Goal: Task Accomplishment & Management: Complete application form

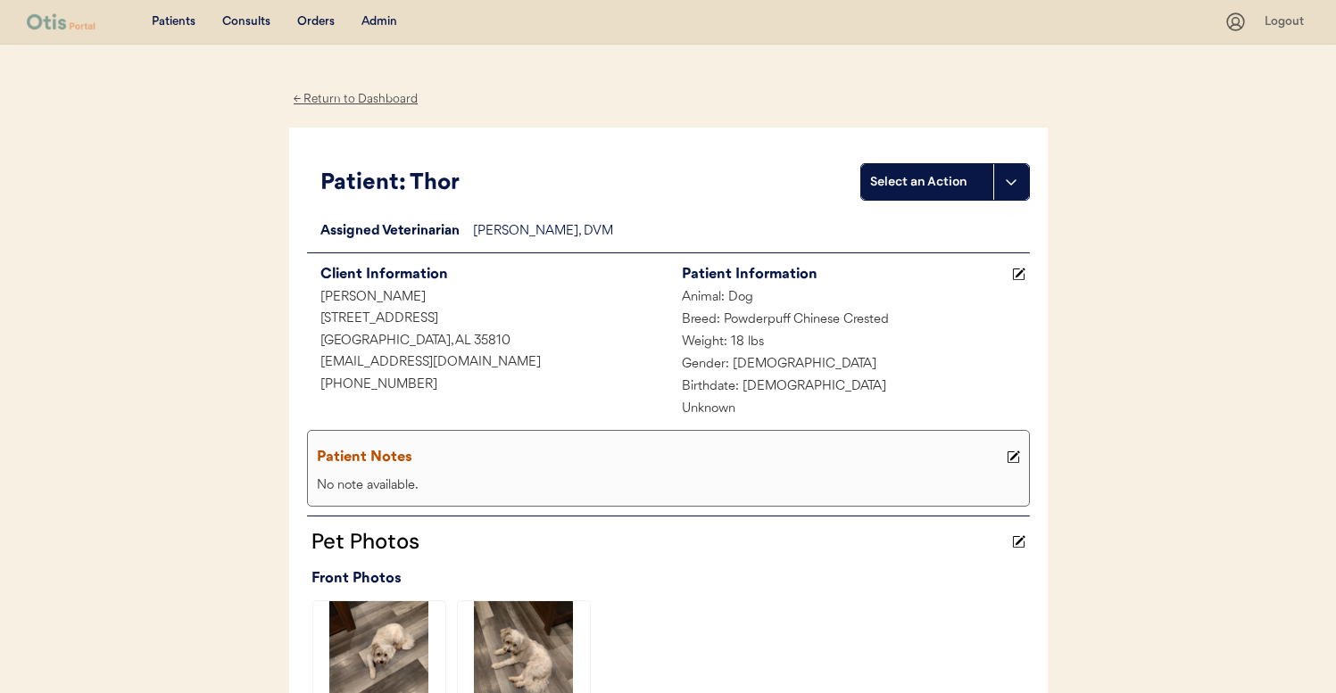
click at [371, 16] on div "Admin" at bounding box center [379, 22] width 36 height 18
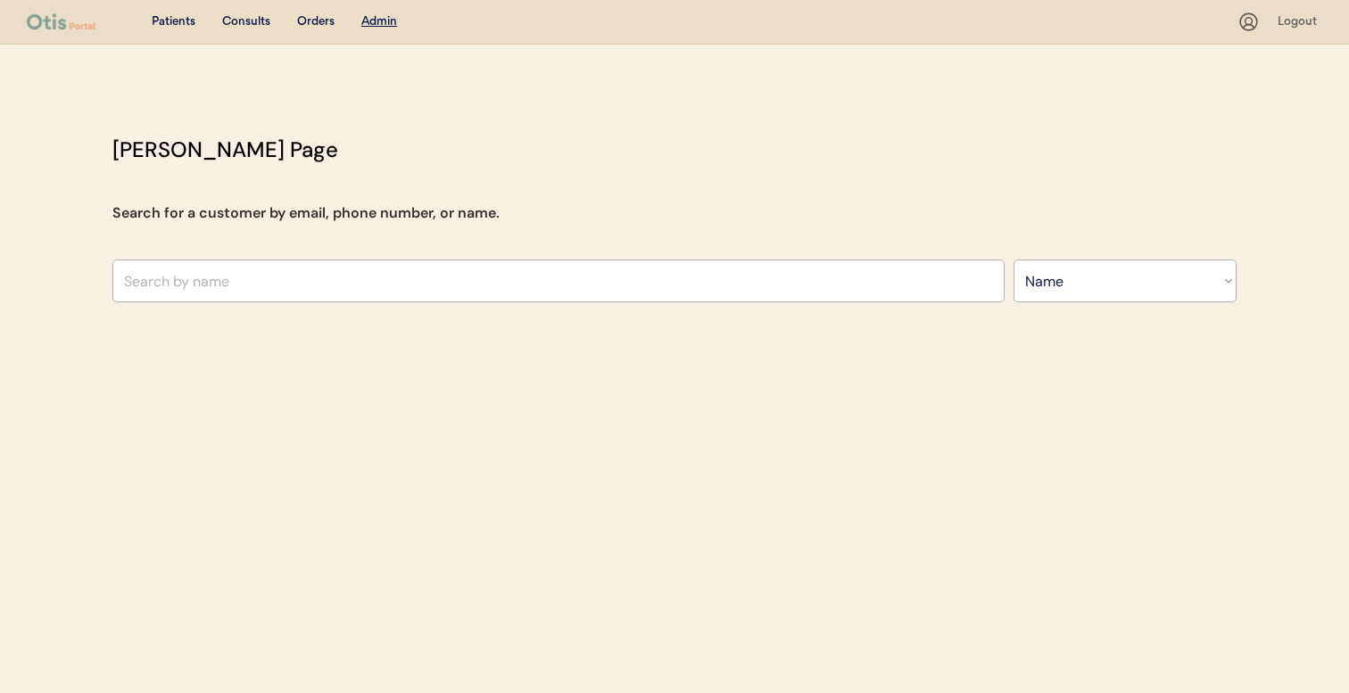
select select ""Name""
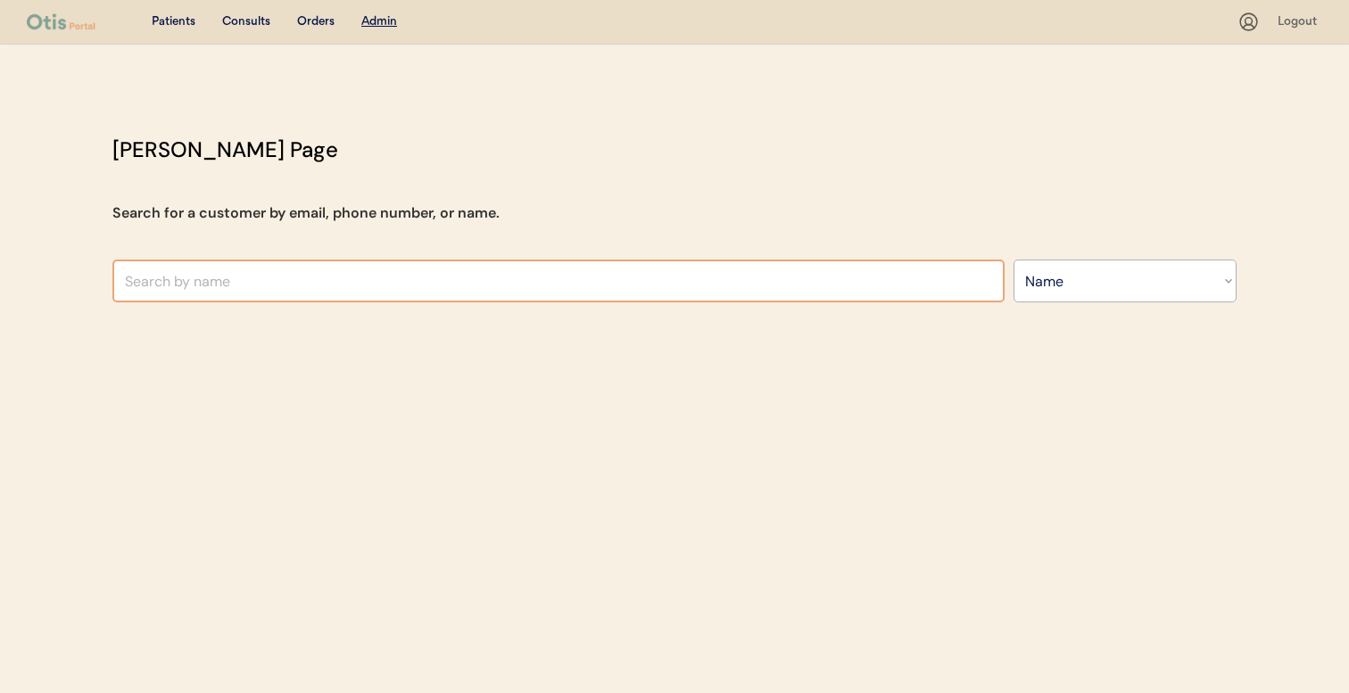
click at [637, 271] on input "text" at bounding box center [558, 281] width 892 height 43
type input "mi"
type input "michal Jablonski"
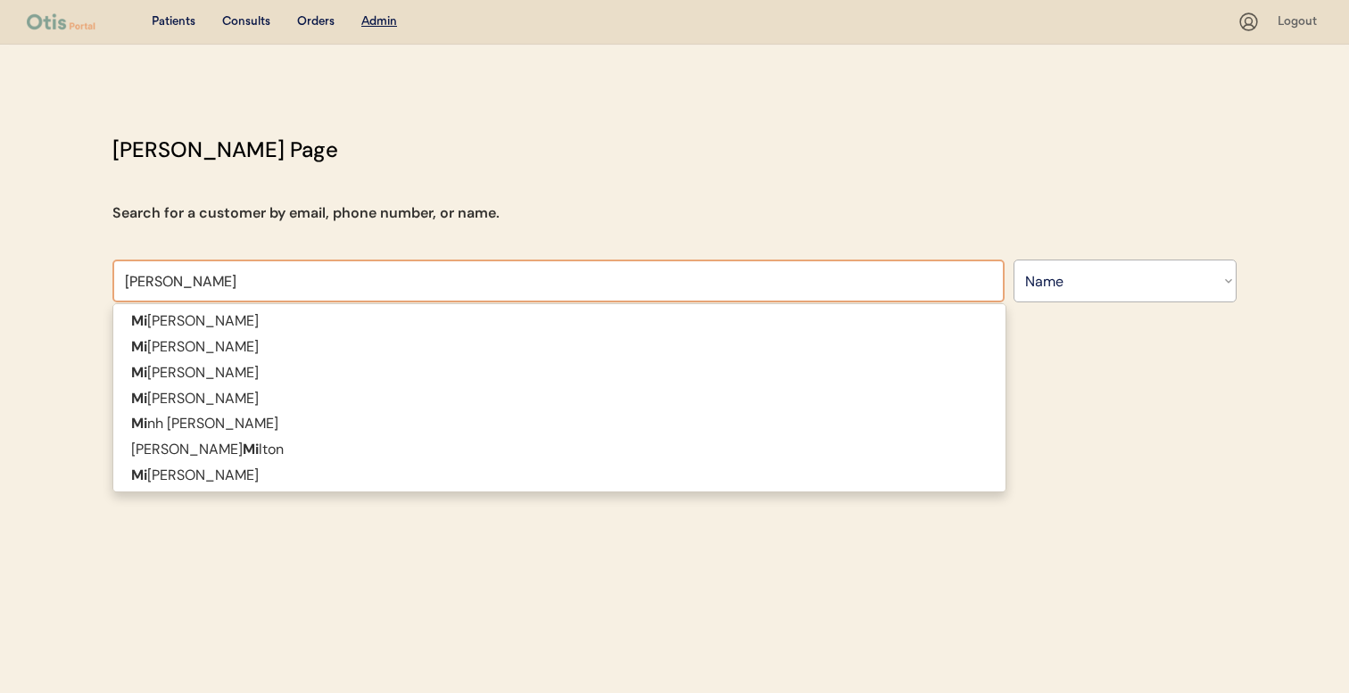
type input "michael ri"
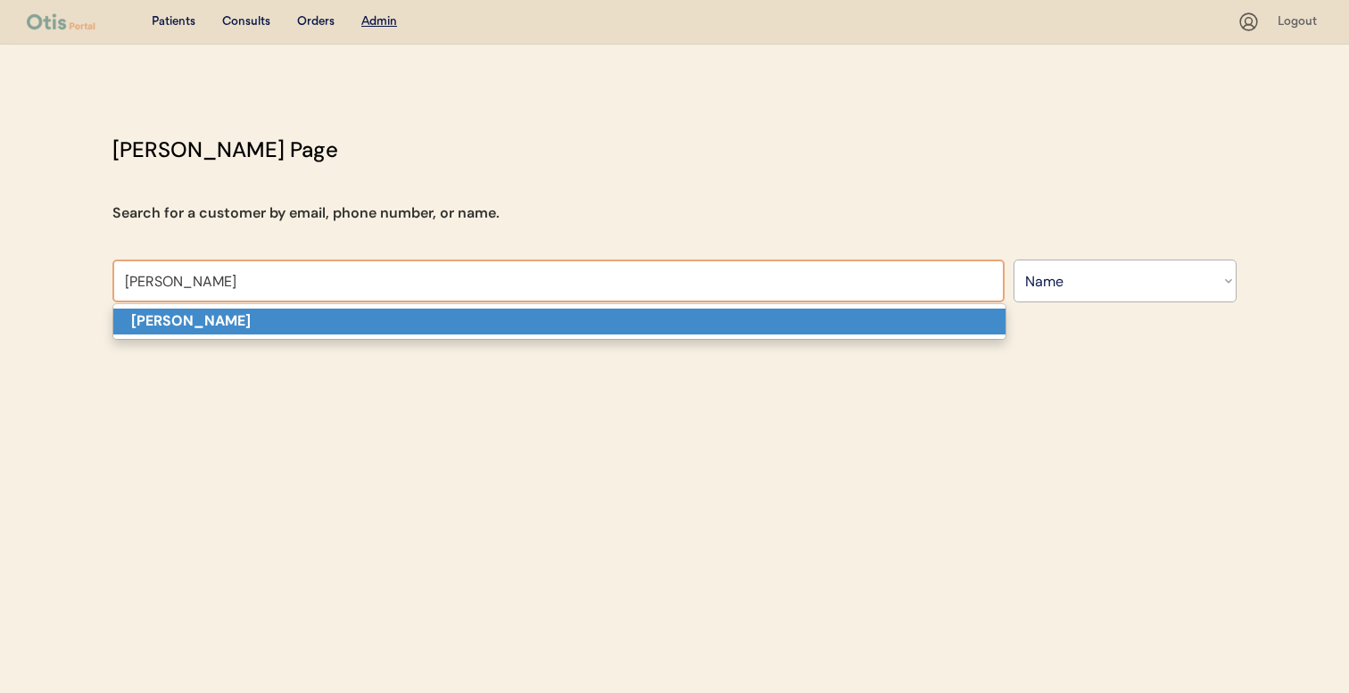
click at [613, 322] on p "Michael Richards" at bounding box center [559, 322] width 892 height 26
type input "Michael Richards"
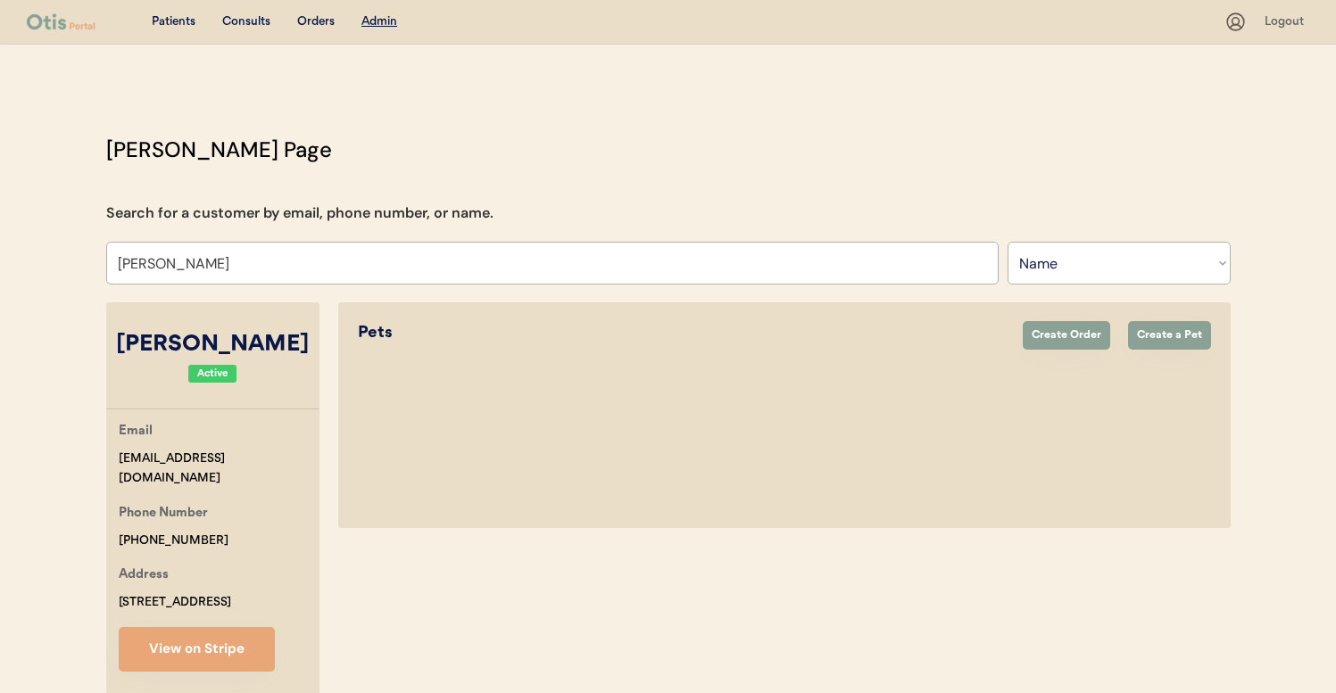
select select "true"
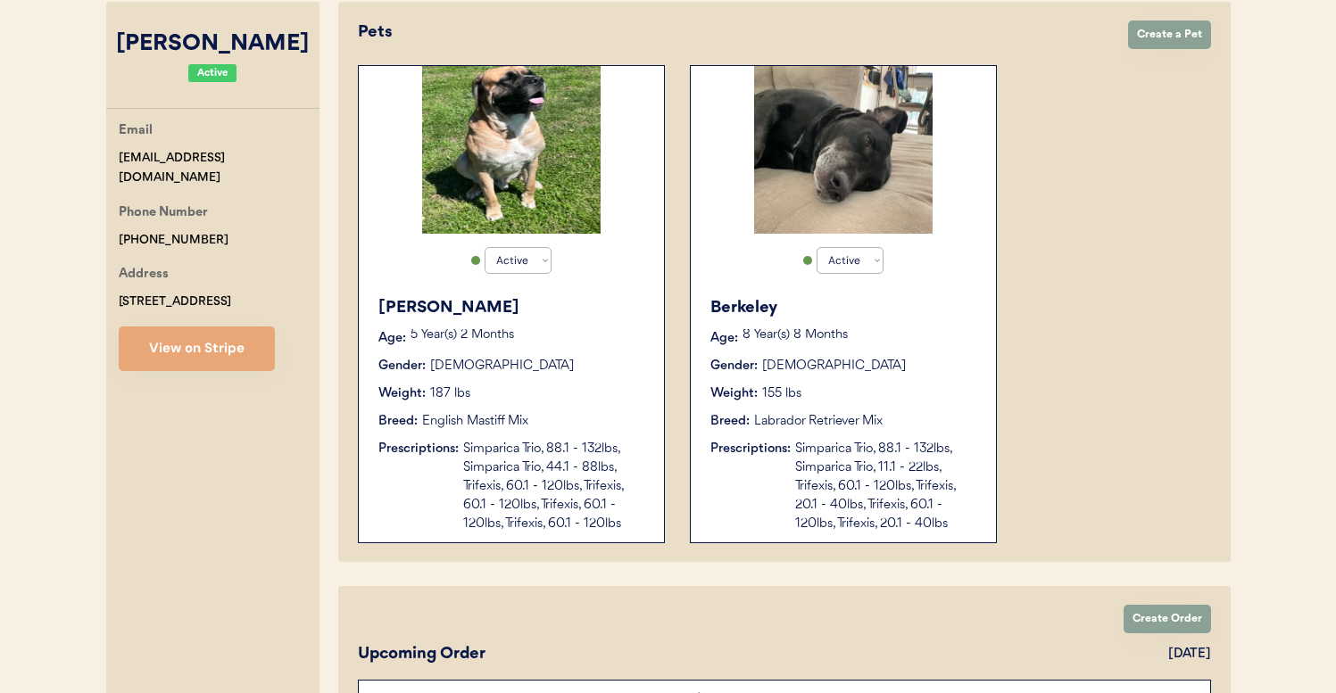
scroll to position [343, 0]
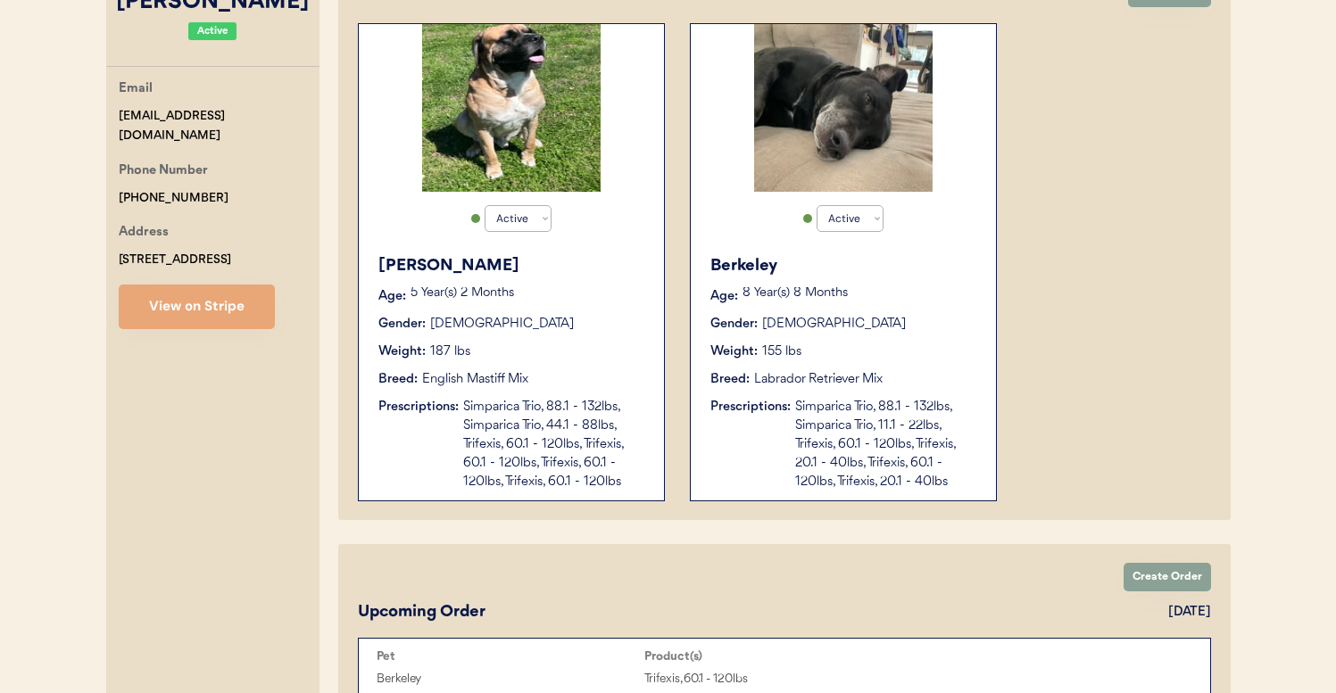
type input "Michael Richards"
click at [630, 436] on div "Simparica Trio, 88.1 - 132lbs, Simparica Trio, 44.1 - 88lbs, Trifexis, 60.1 - 1…" at bounding box center [554, 445] width 183 height 94
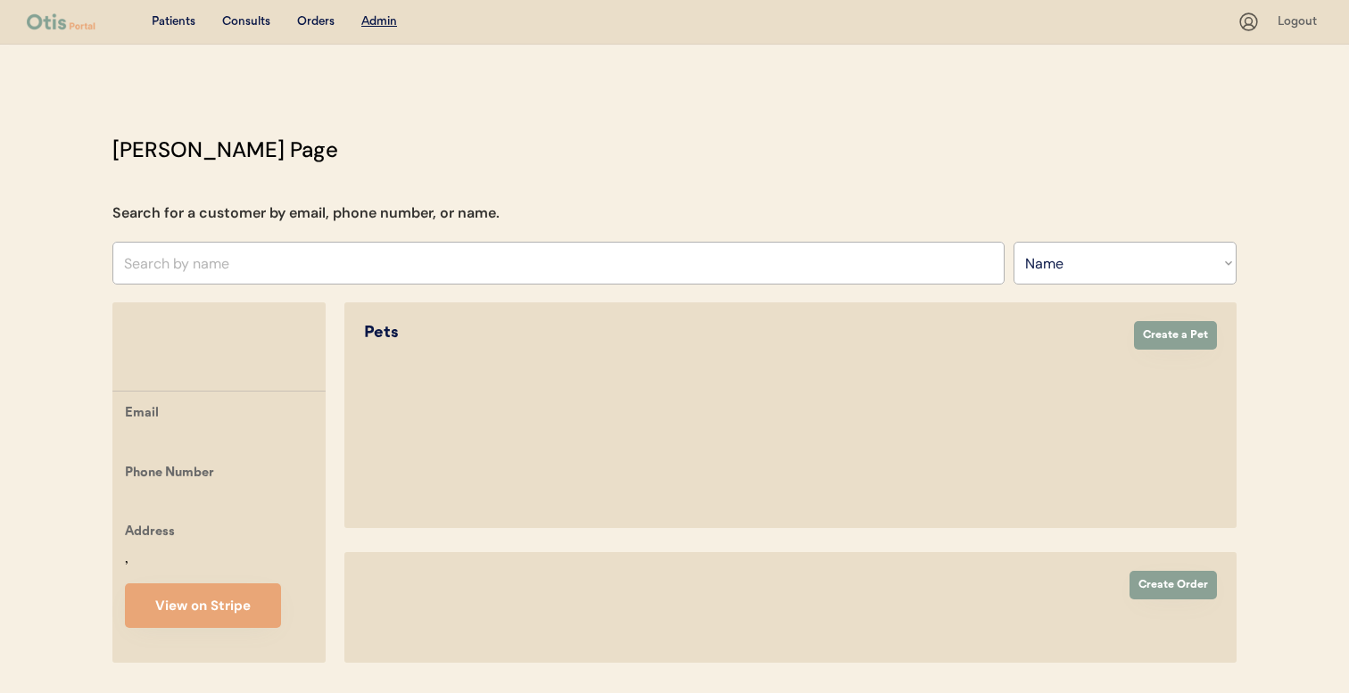
select select ""Name""
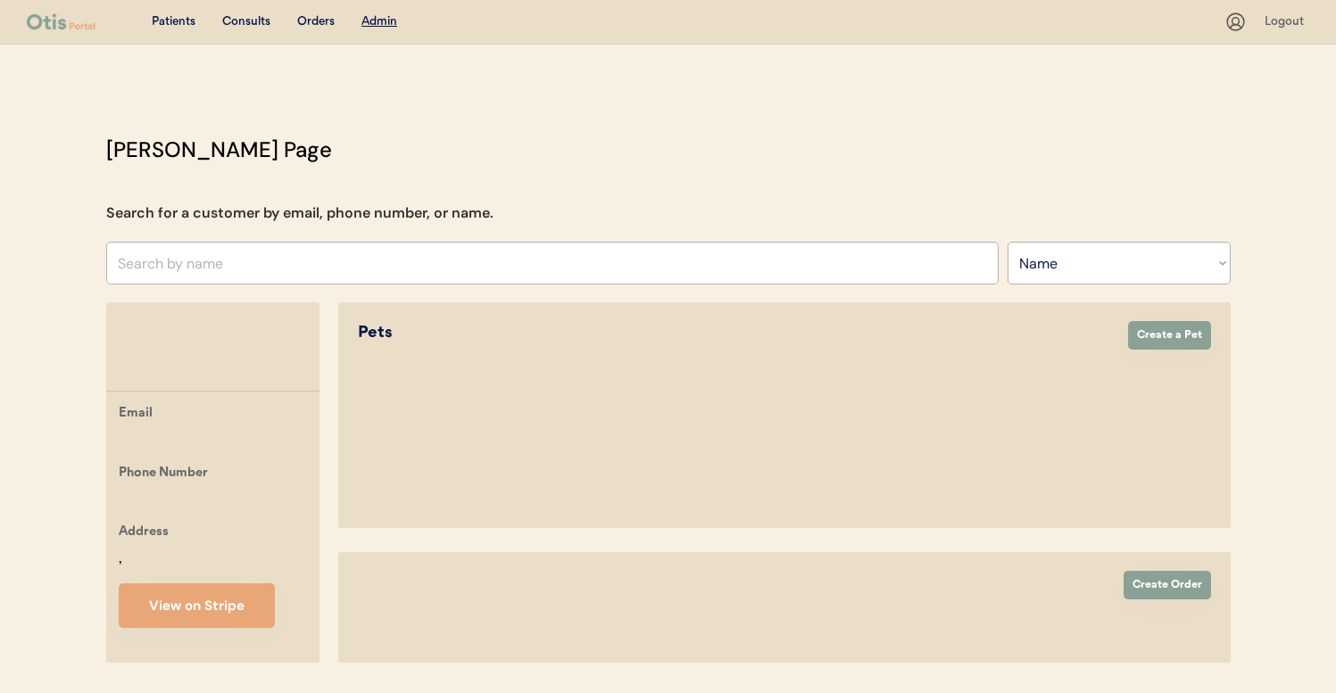
select select "true"
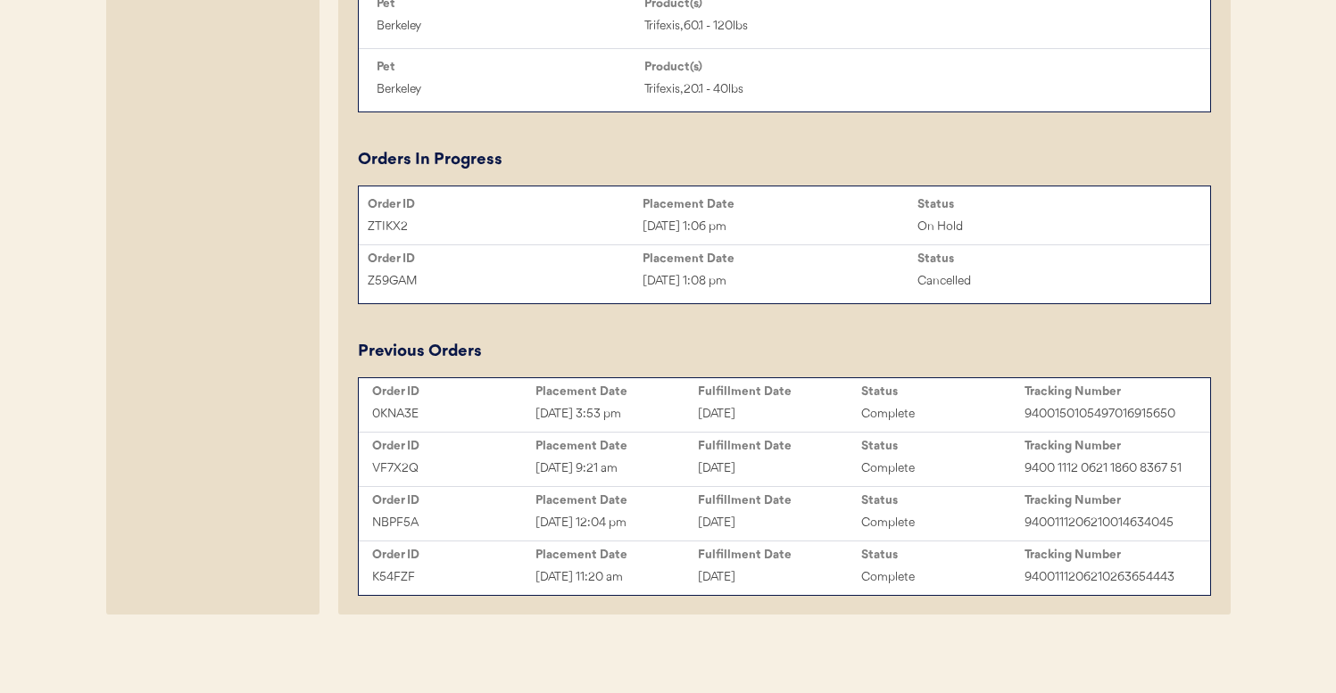
scroll to position [1380, 0]
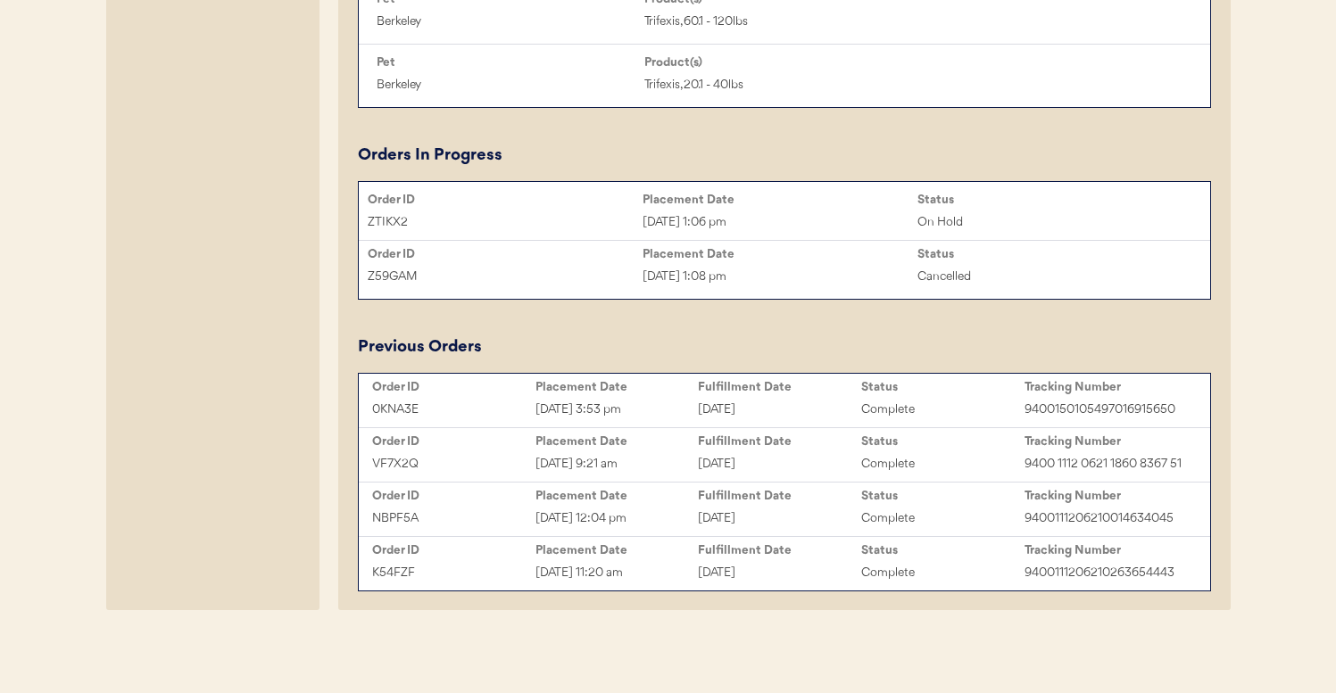
click at [746, 209] on div "ZTIKX2 Aug 19, 2025 1:06 pm On Hold" at bounding box center [784, 222] width 851 height 27
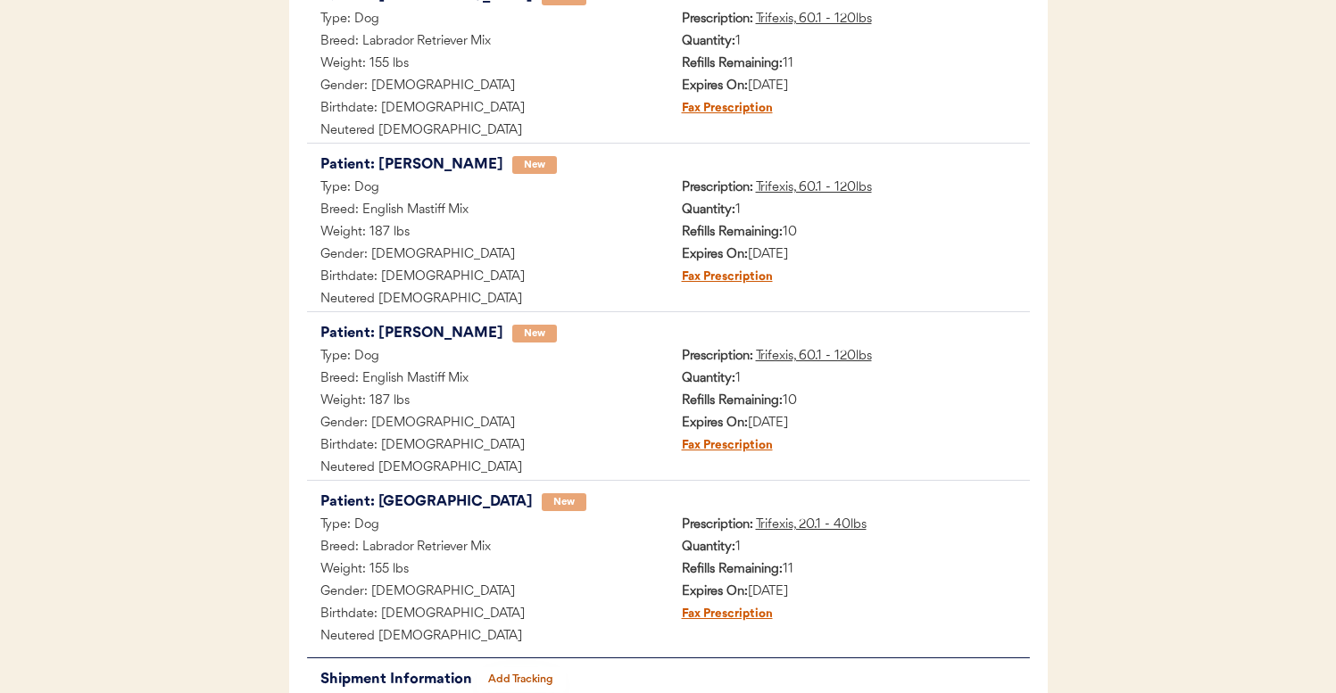
scroll to position [373, 0]
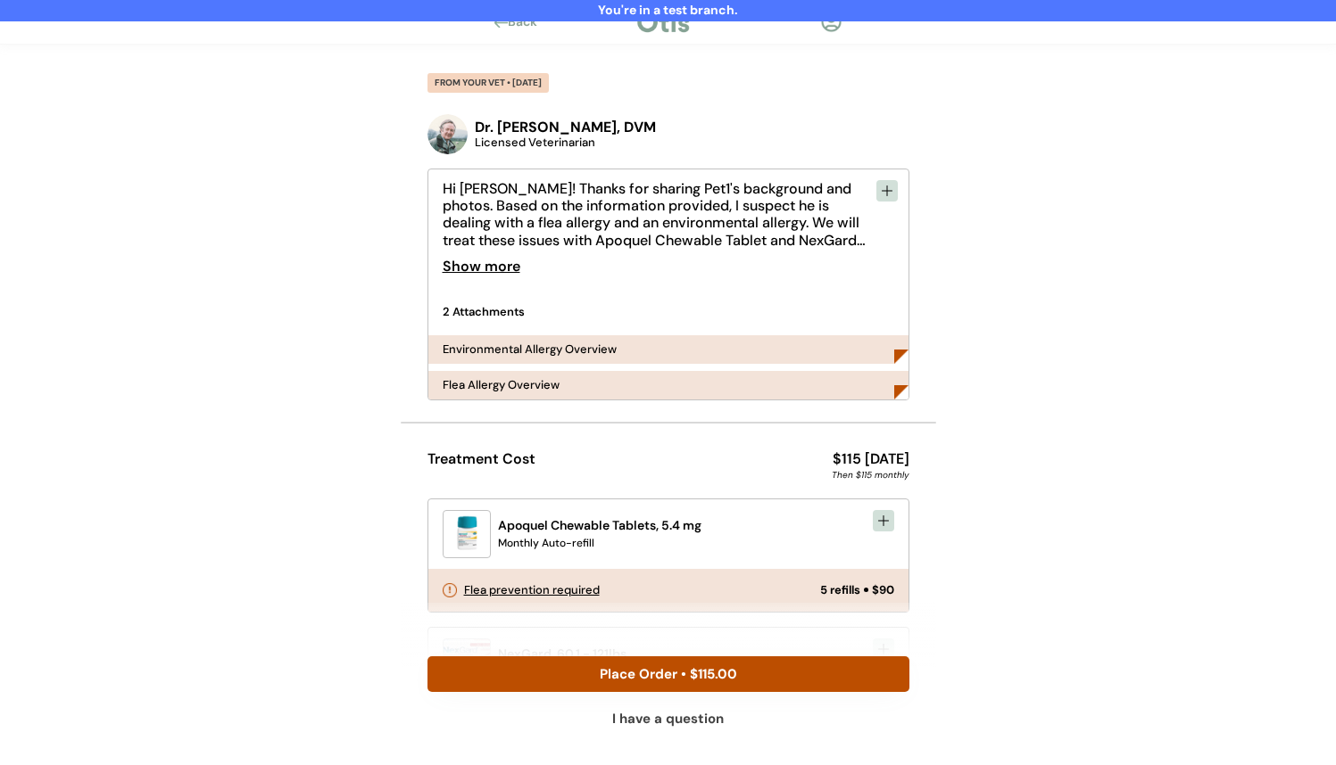
click at [826, 29] on div at bounding box center [831, 22] width 22 height 22
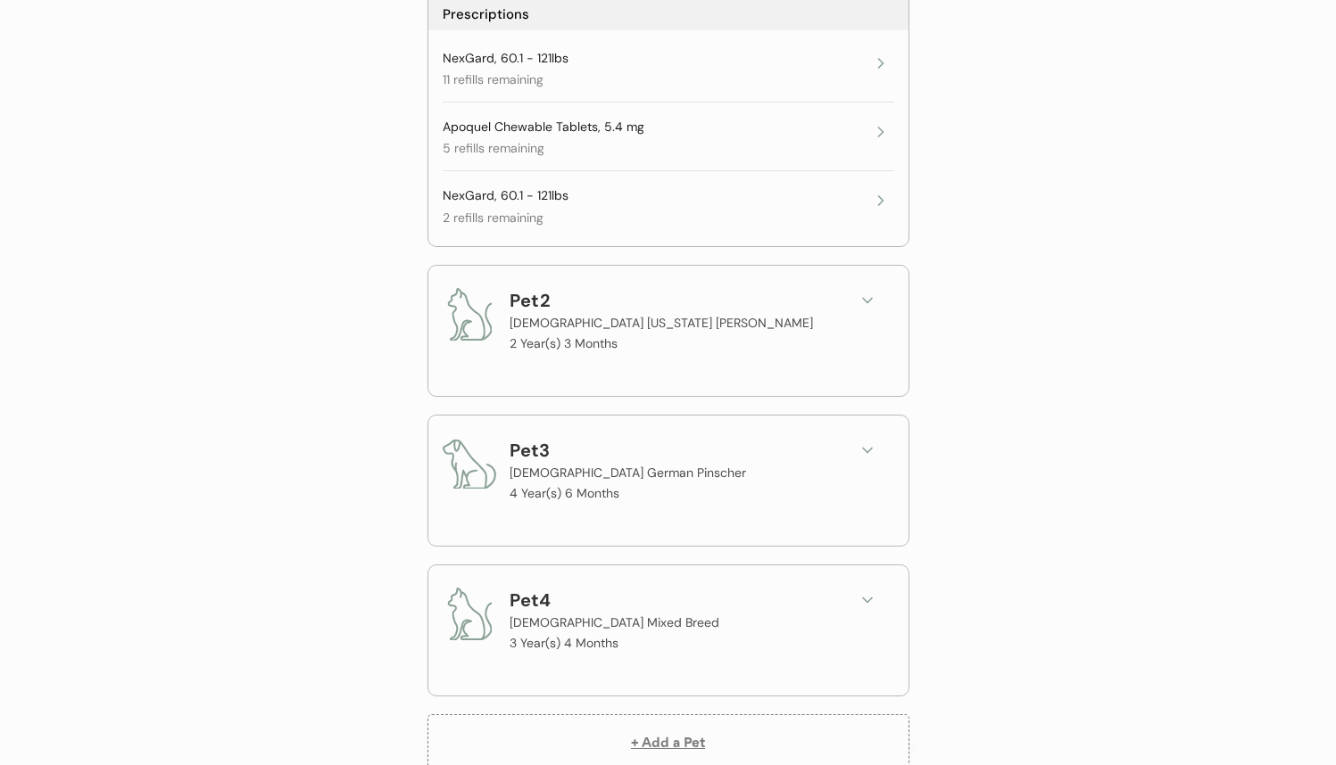
scroll to position [1380, 0]
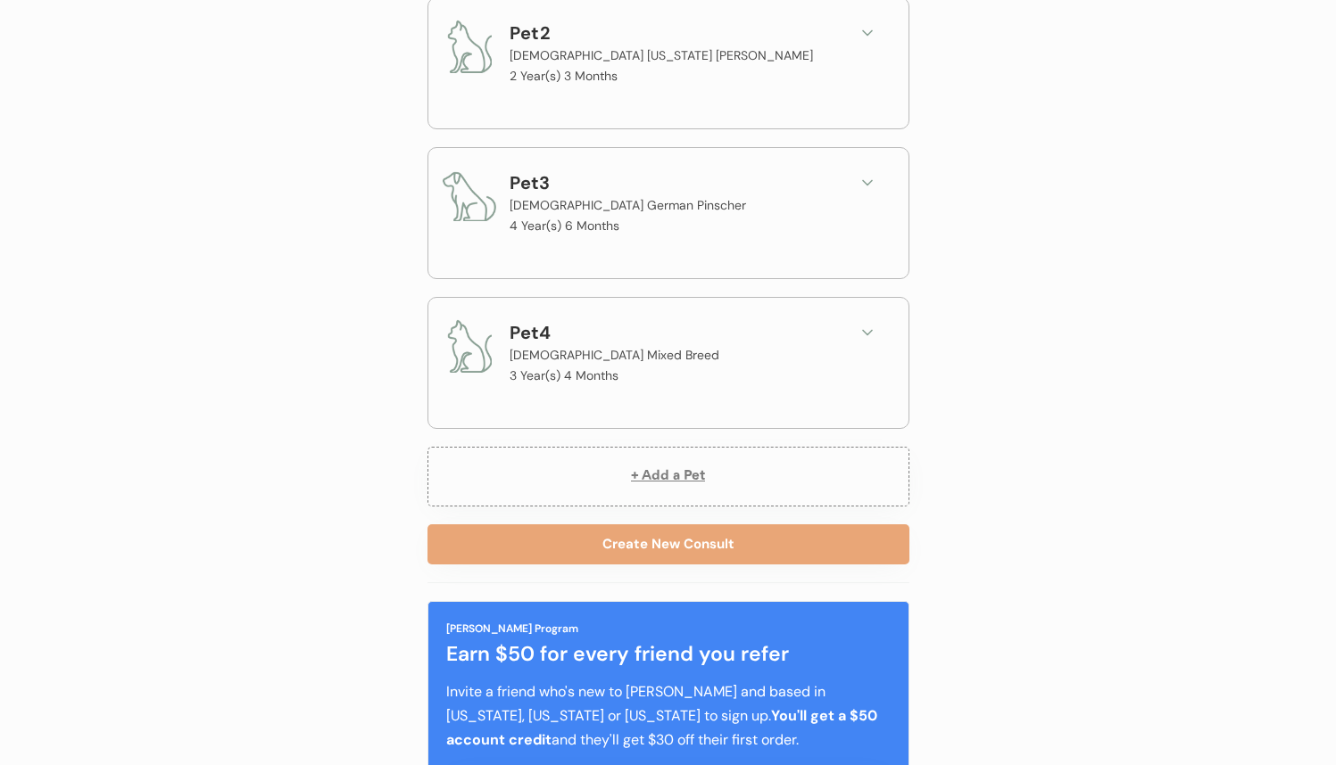
click at [856, 327] on button at bounding box center [867, 332] width 27 height 27
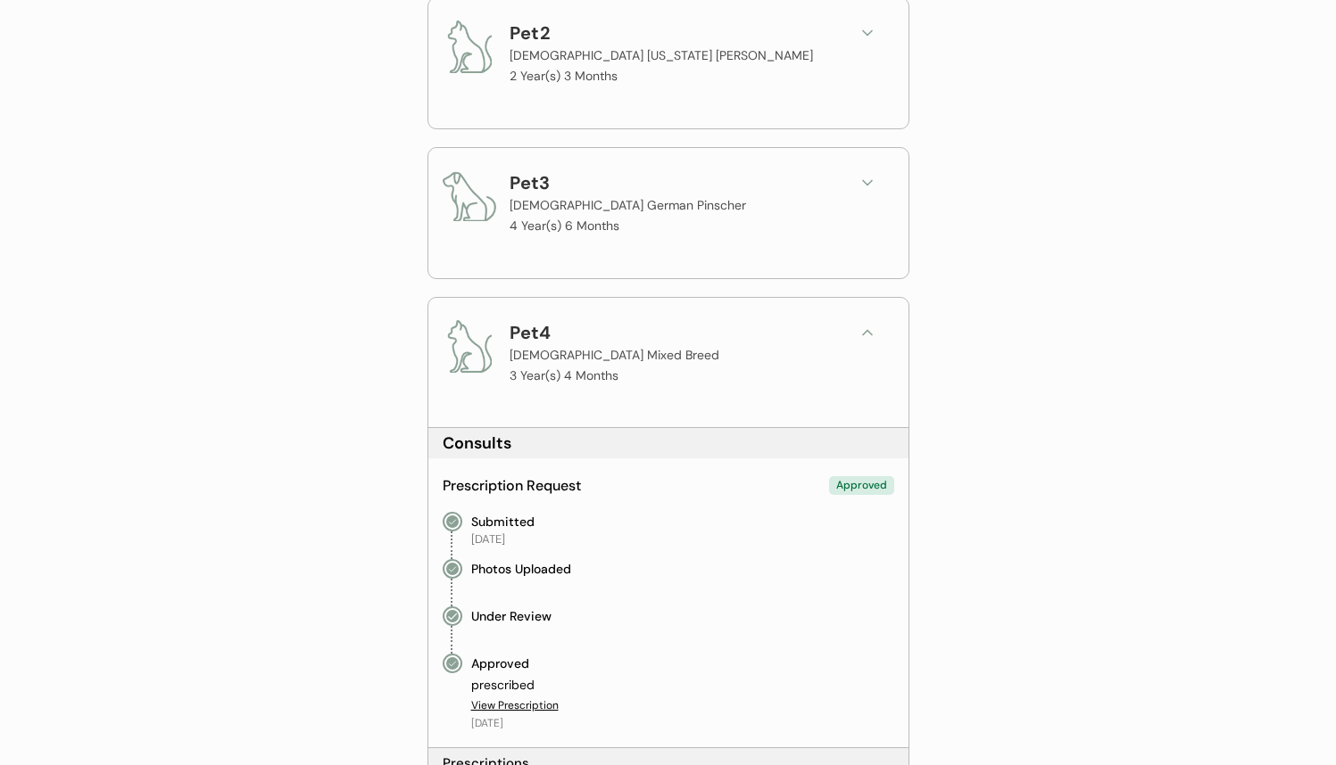
click at [856, 327] on button at bounding box center [867, 332] width 27 height 27
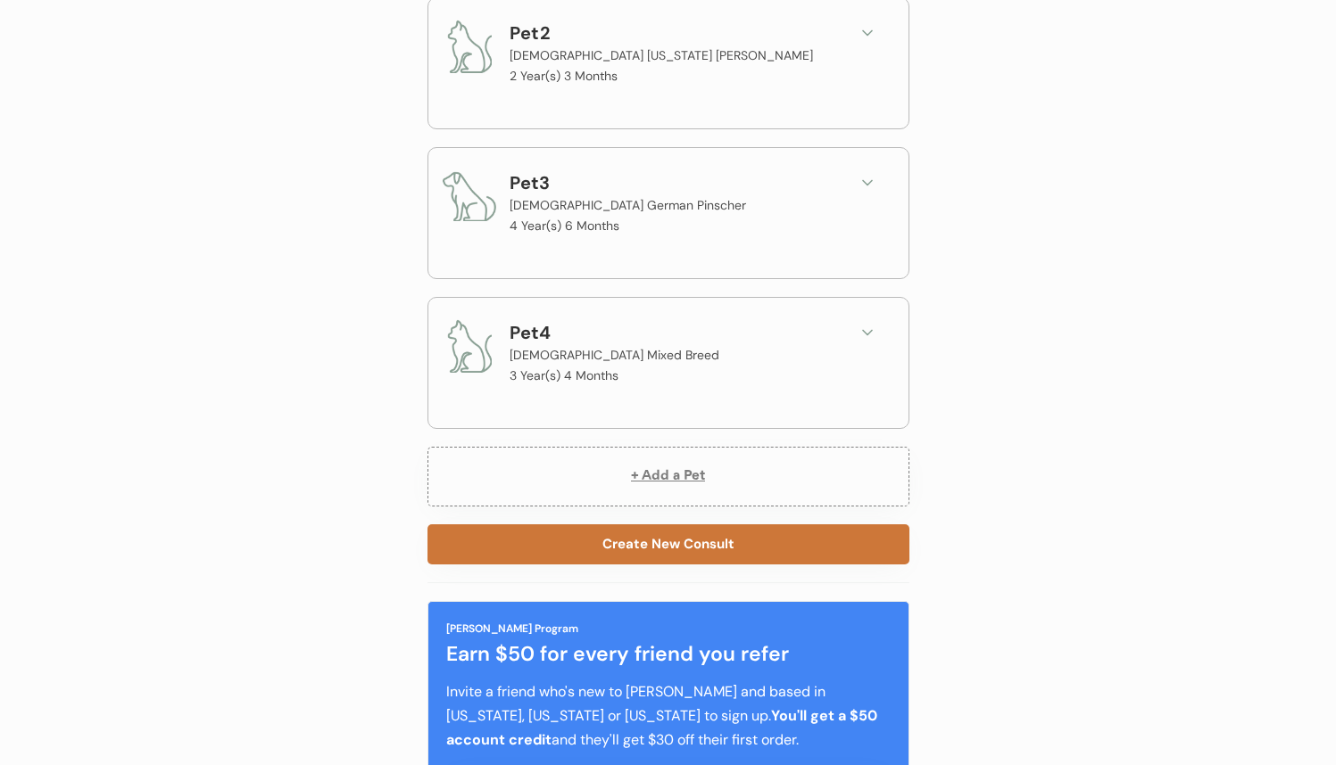
click at [767, 542] on button "Create New Consult" at bounding box center [668, 545] width 482 height 40
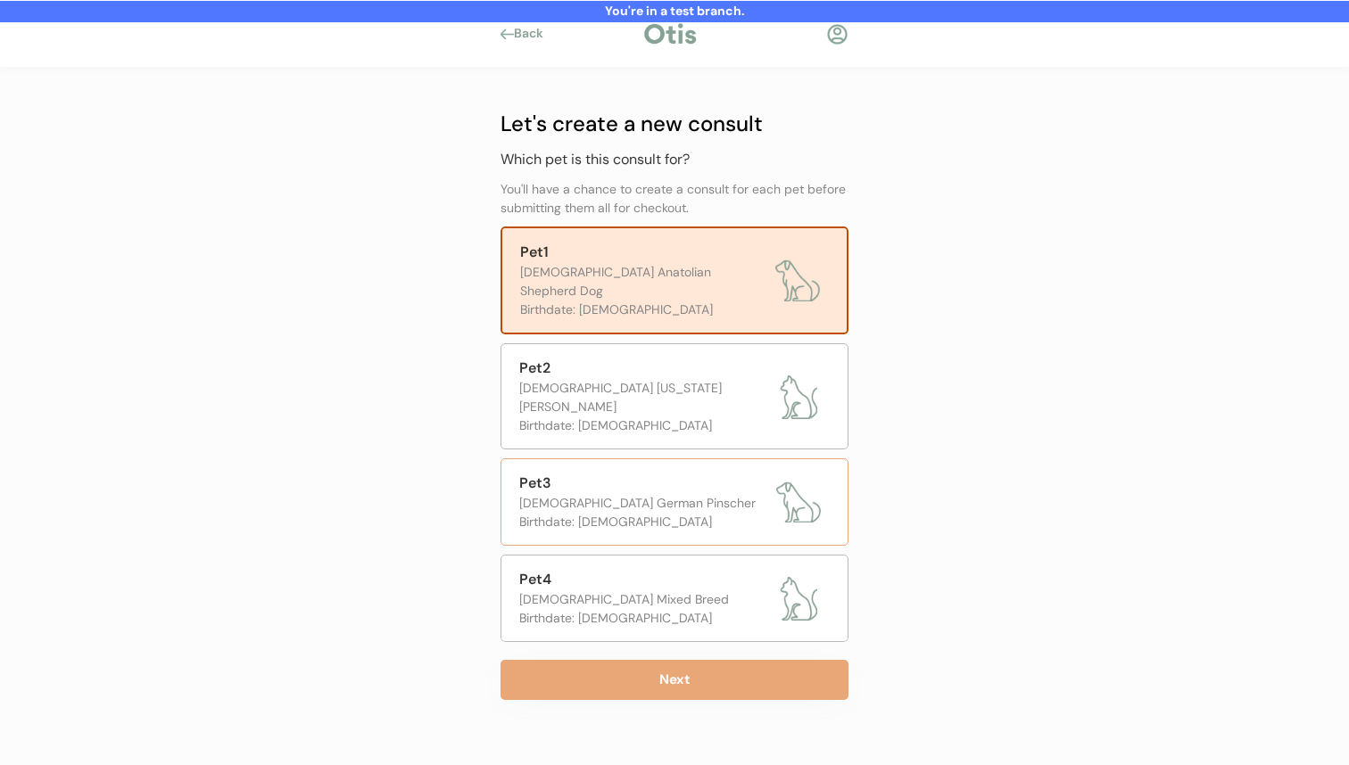
click at [598, 513] on div "Birthdate: [DEMOGRAPHIC_DATA]" at bounding box center [643, 522] width 248 height 19
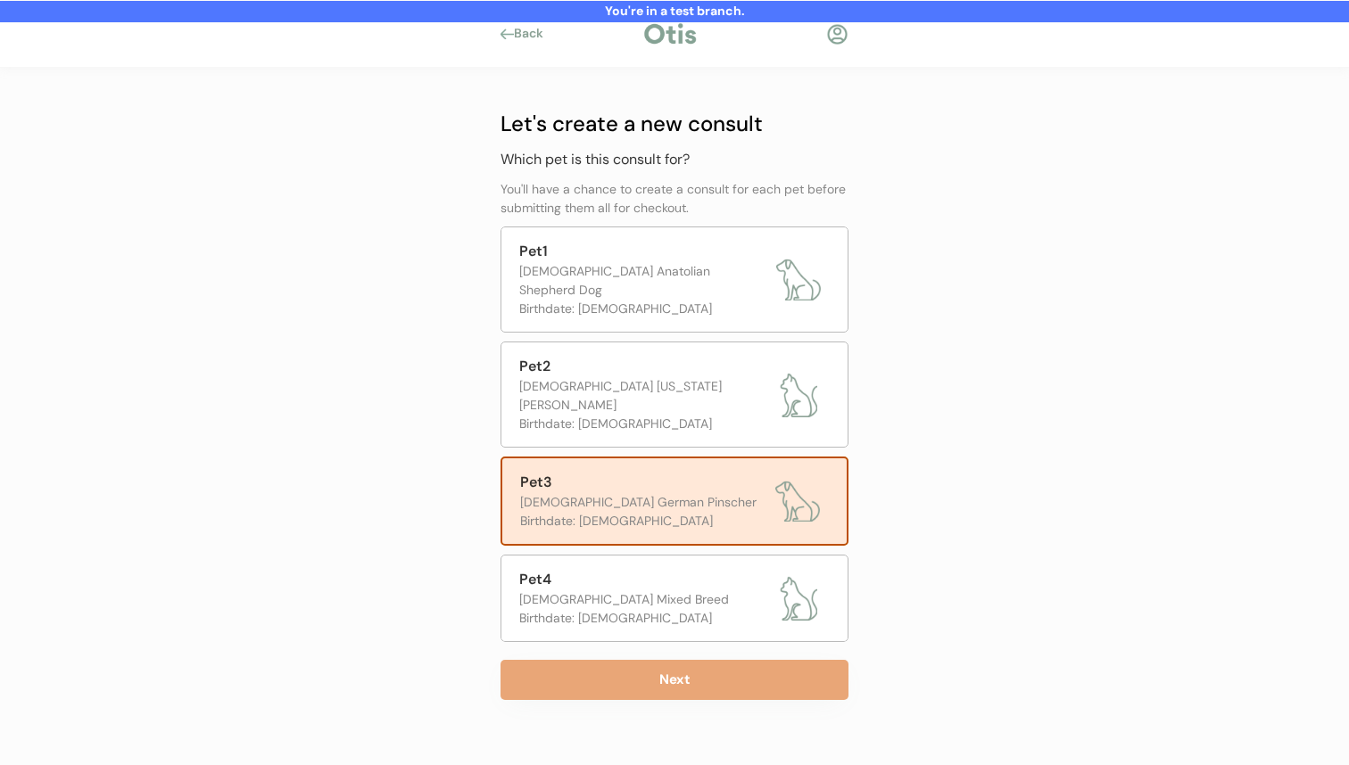
click at [611, 660] on button "Next" at bounding box center [675, 680] width 348 height 40
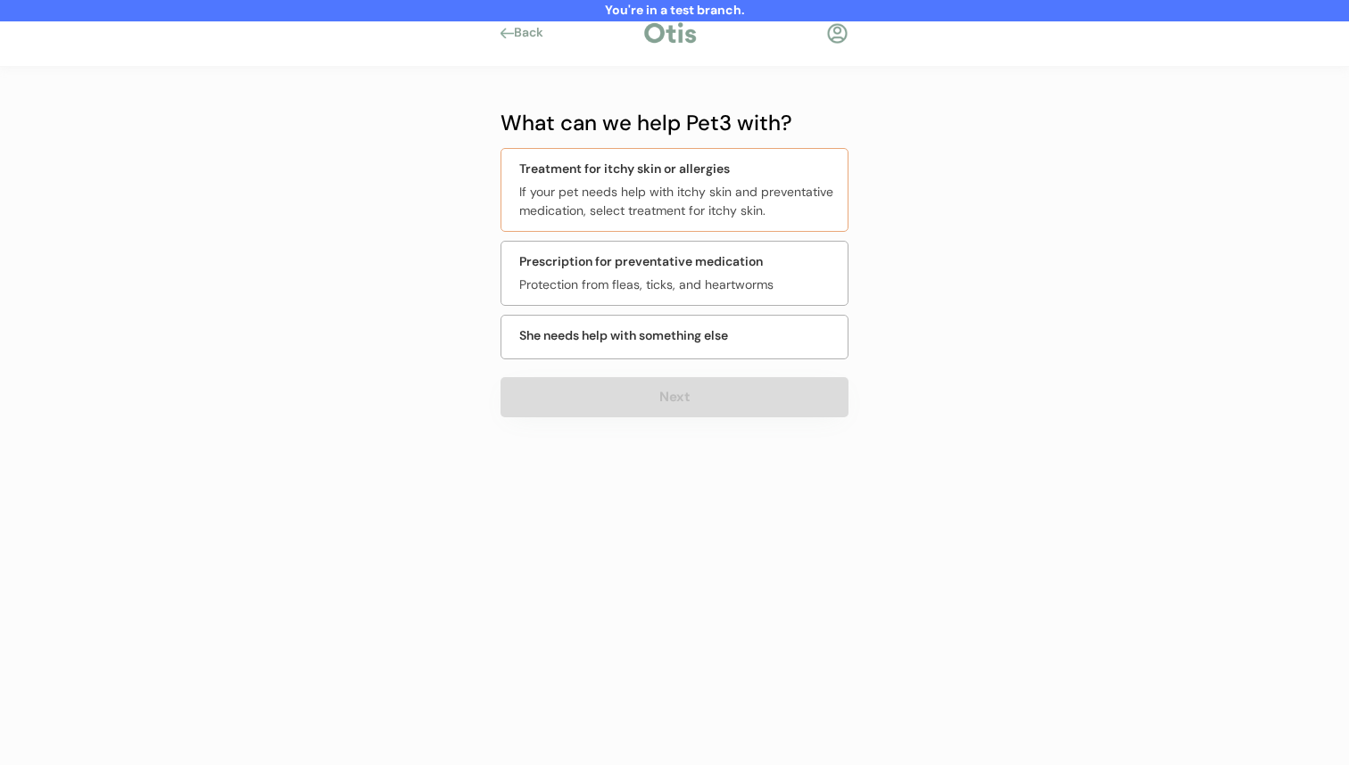
drag, startPoint x: 714, startPoint y: 186, endPoint x: 699, endPoint y: 269, distance: 84.3
click at [716, 186] on div "If your pet needs help with itchy skin and preventative medication, select trea…" at bounding box center [678, 201] width 318 height 37
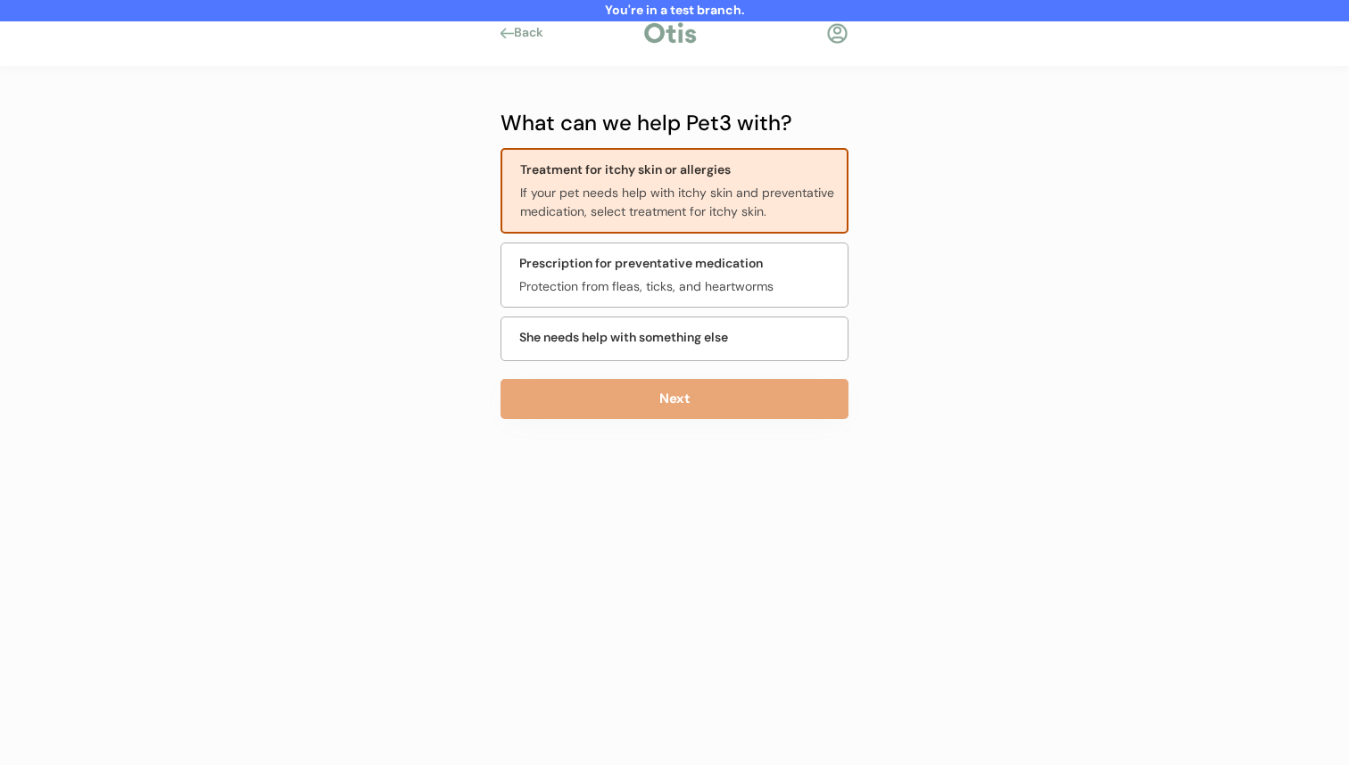
click at [669, 426] on div "What can we help Pet3 with? Treatment for itchy skin or allergies If your pet n…" at bounding box center [675, 307] width 348 height 401
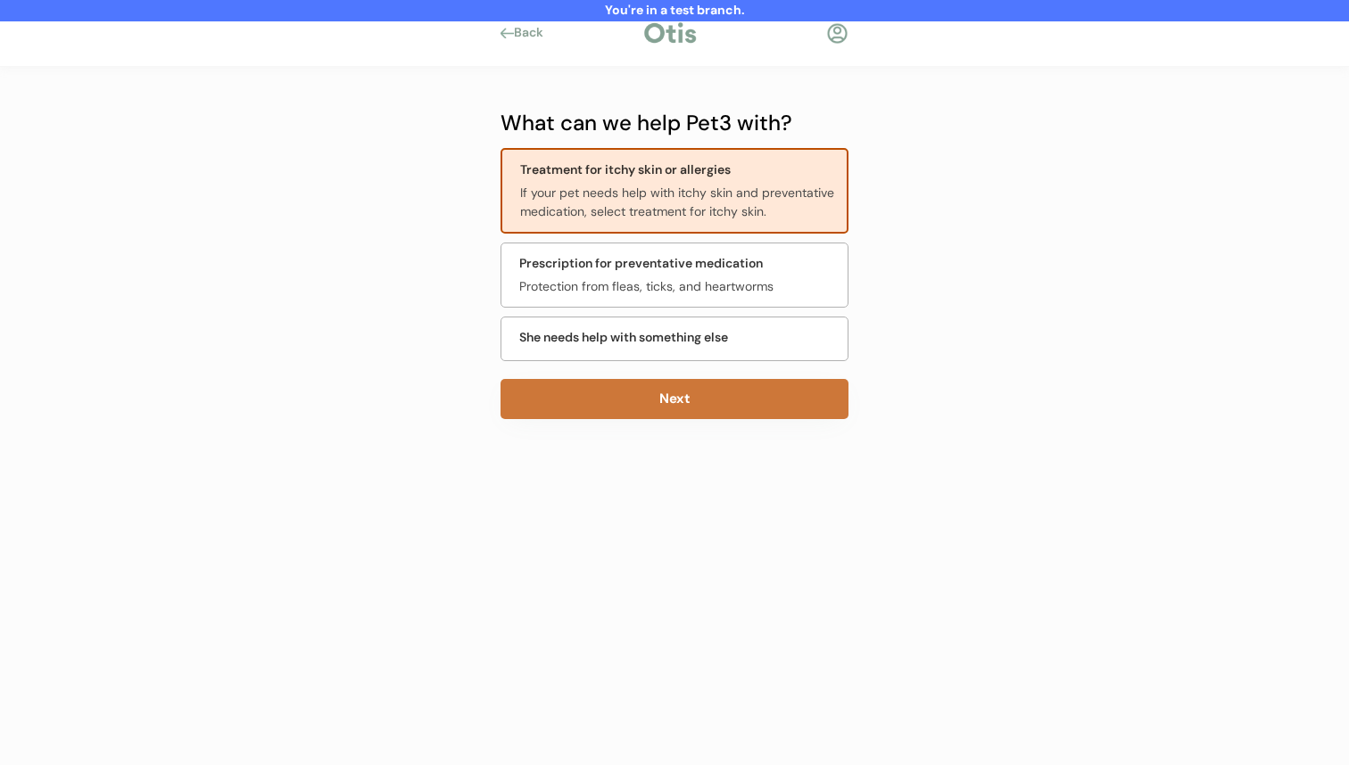
click at [674, 405] on button "Next" at bounding box center [675, 399] width 348 height 40
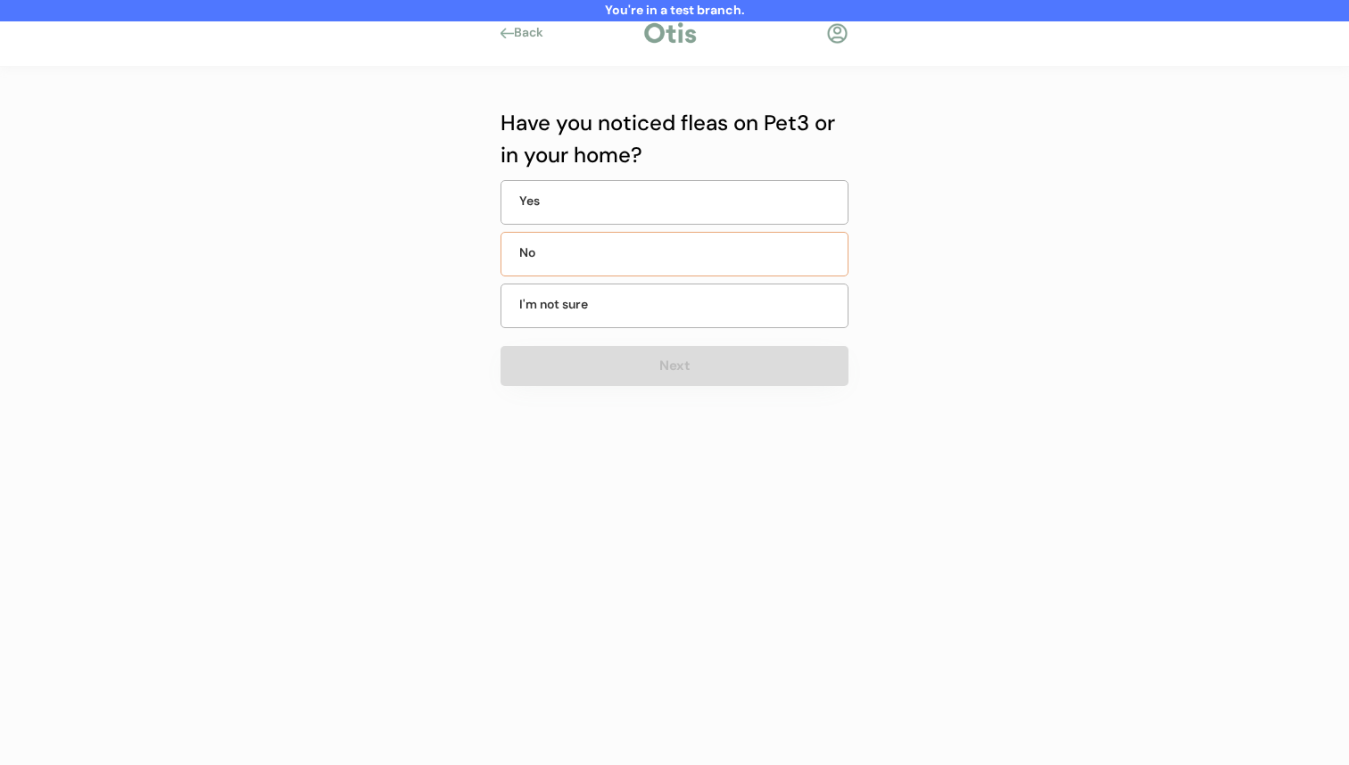
click at [701, 262] on div "No" at bounding box center [675, 254] width 348 height 45
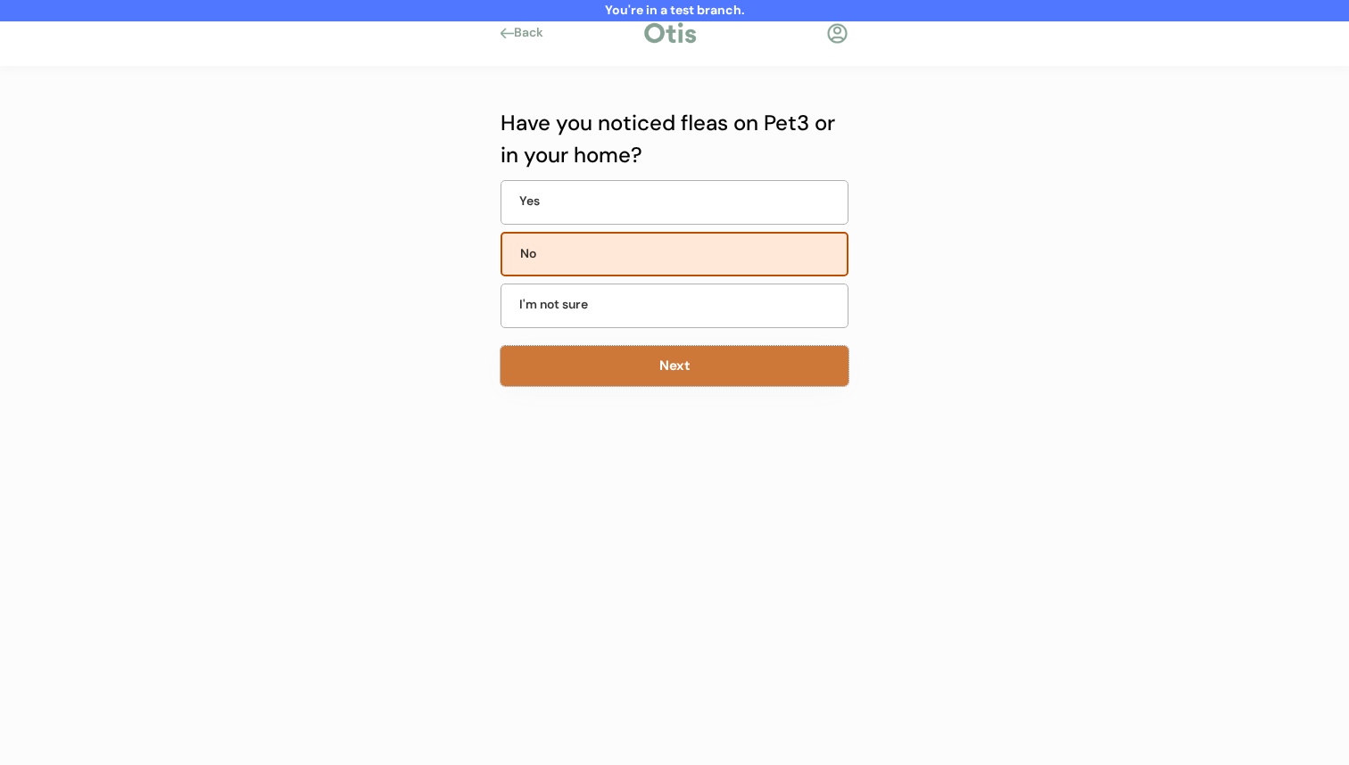
click at [671, 385] on button "Next" at bounding box center [675, 366] width 348 height 40
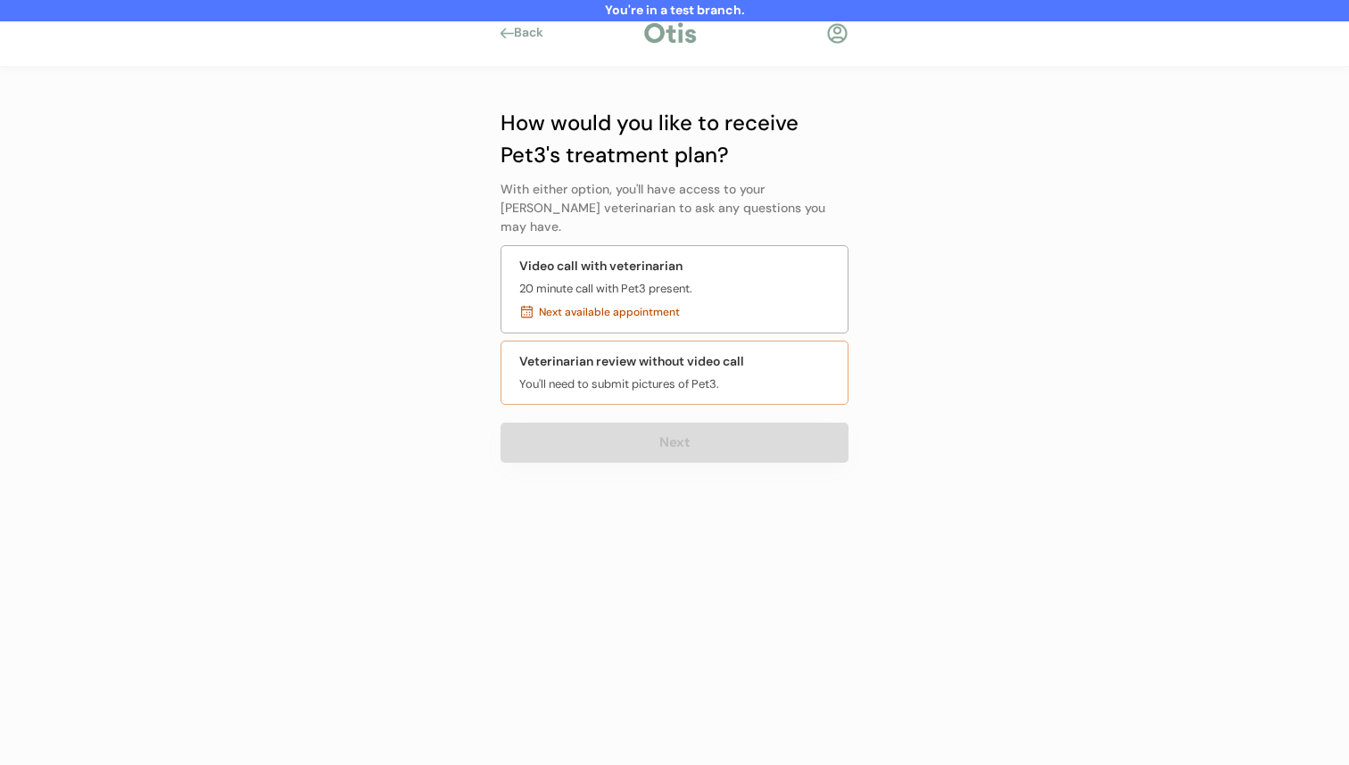
click at [685, 376] on div "You'll need to submit pictures of Pet3." at bounding box center [619, 385] width 200 height 18
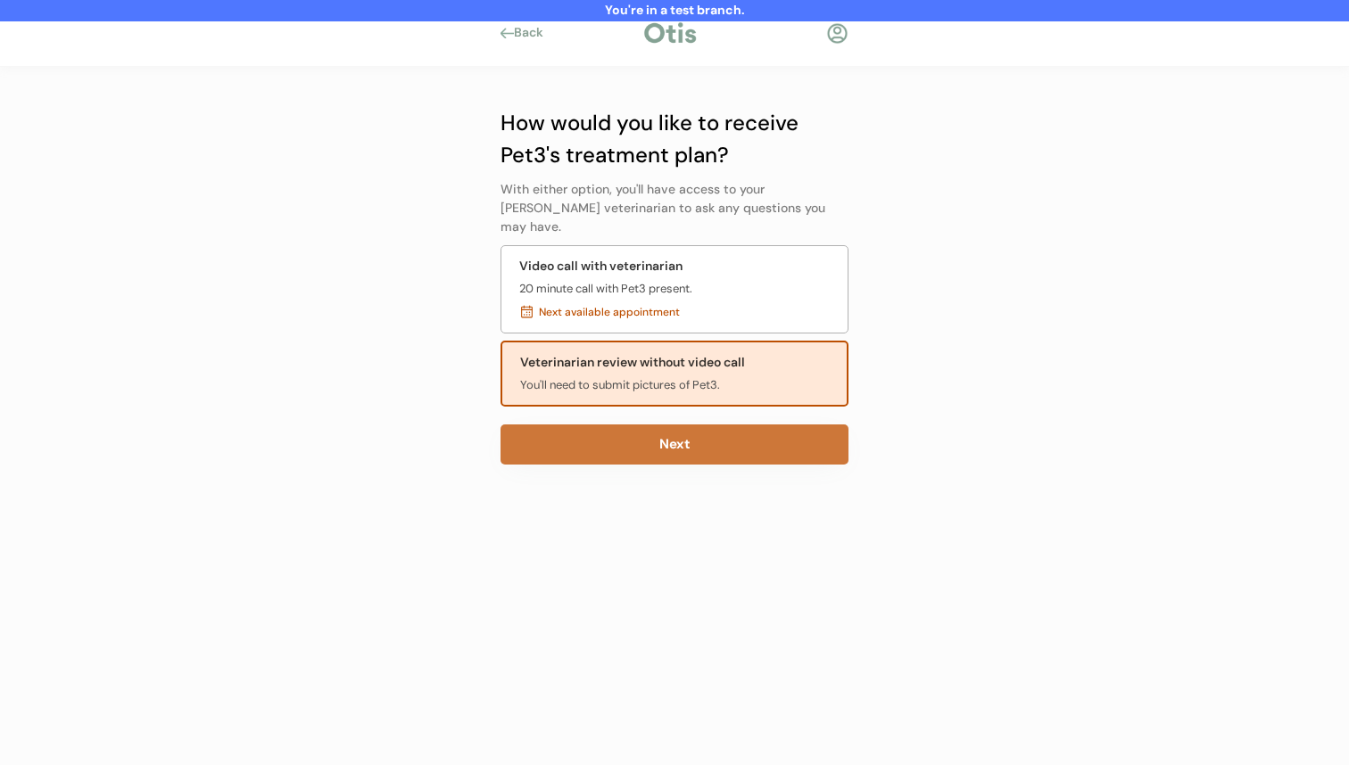
click at [651, 435] on button "Next" at bounding box center [675, 445] width 348 height 40
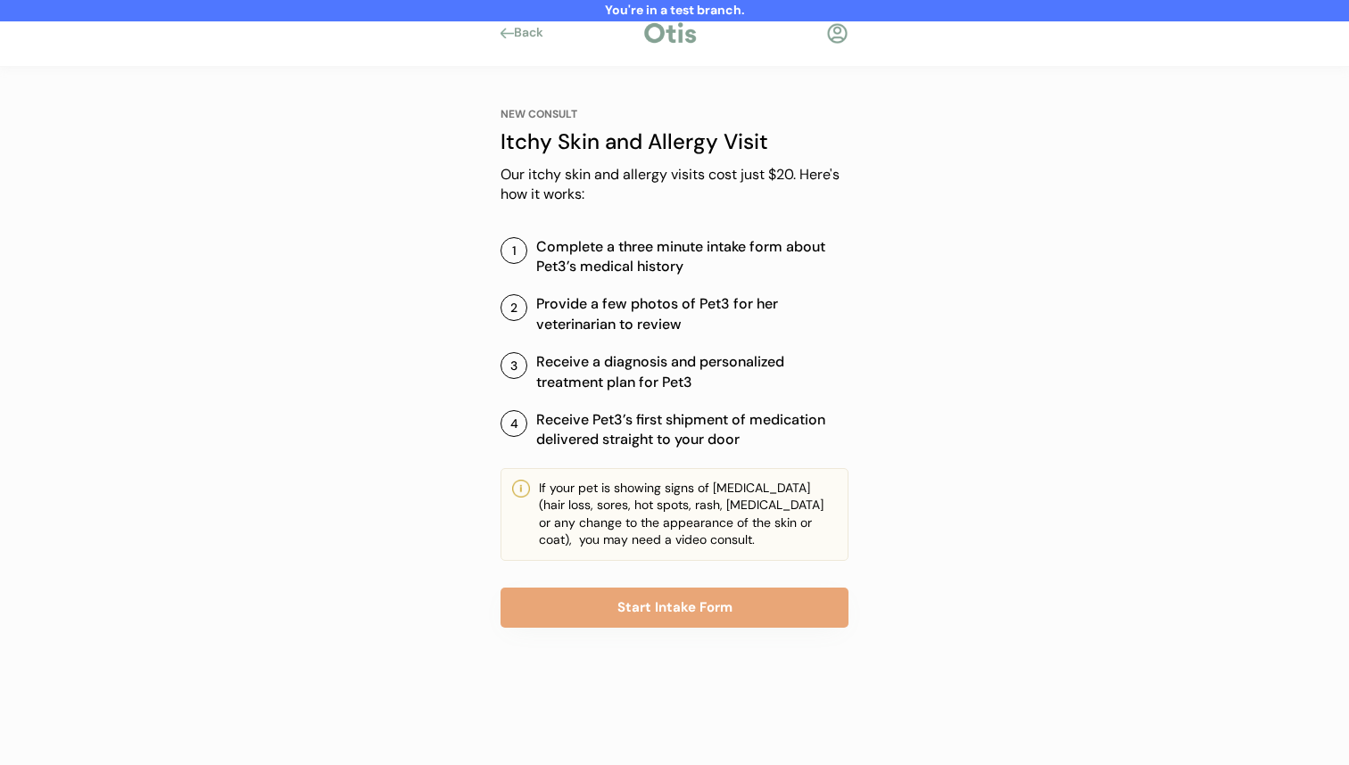
click at [607, 610] on button "Start Intake Form" at bounding box center [675, 608] width 348 height 40
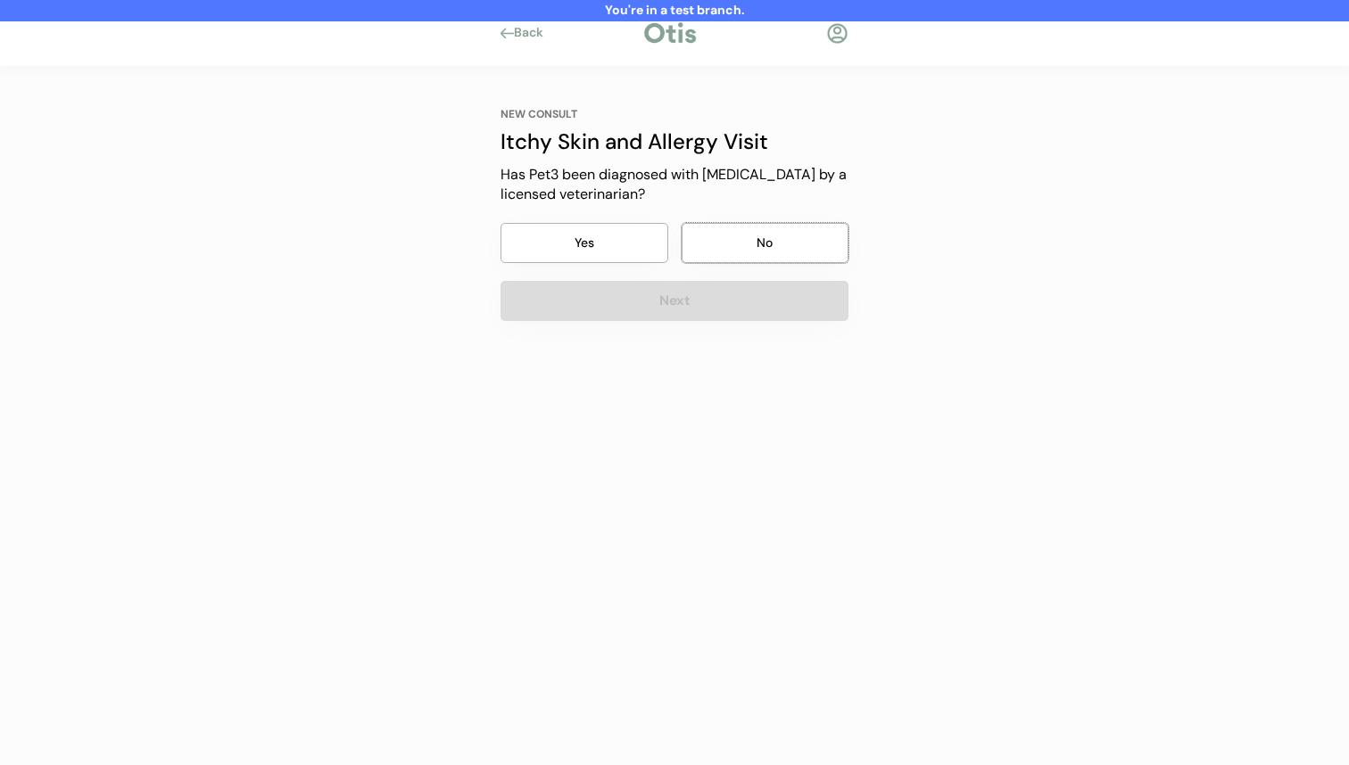
click at [749, 244] on button "No" at bounding box center [766, 243] width 168 height 40
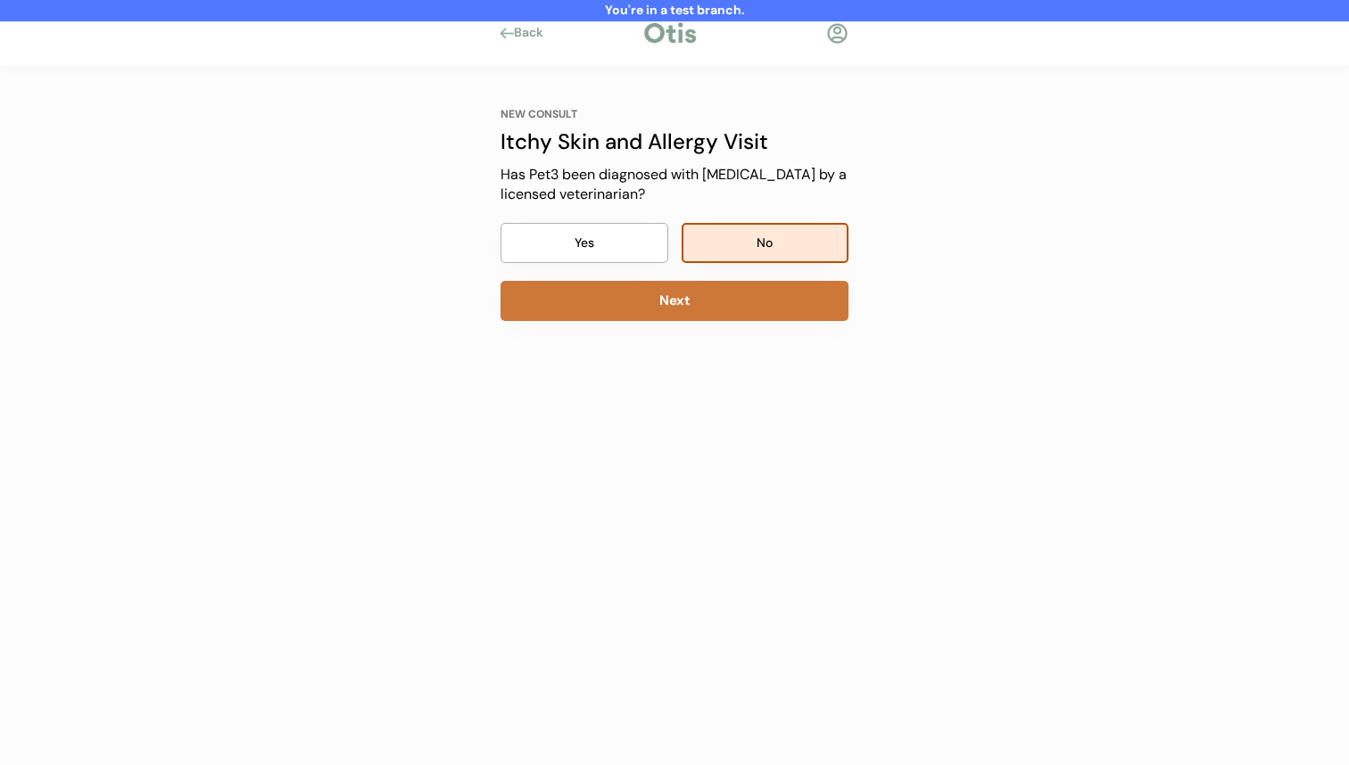
click at [722, 315] on button "Next" at bounding box center [675, 301] width 348 height 40
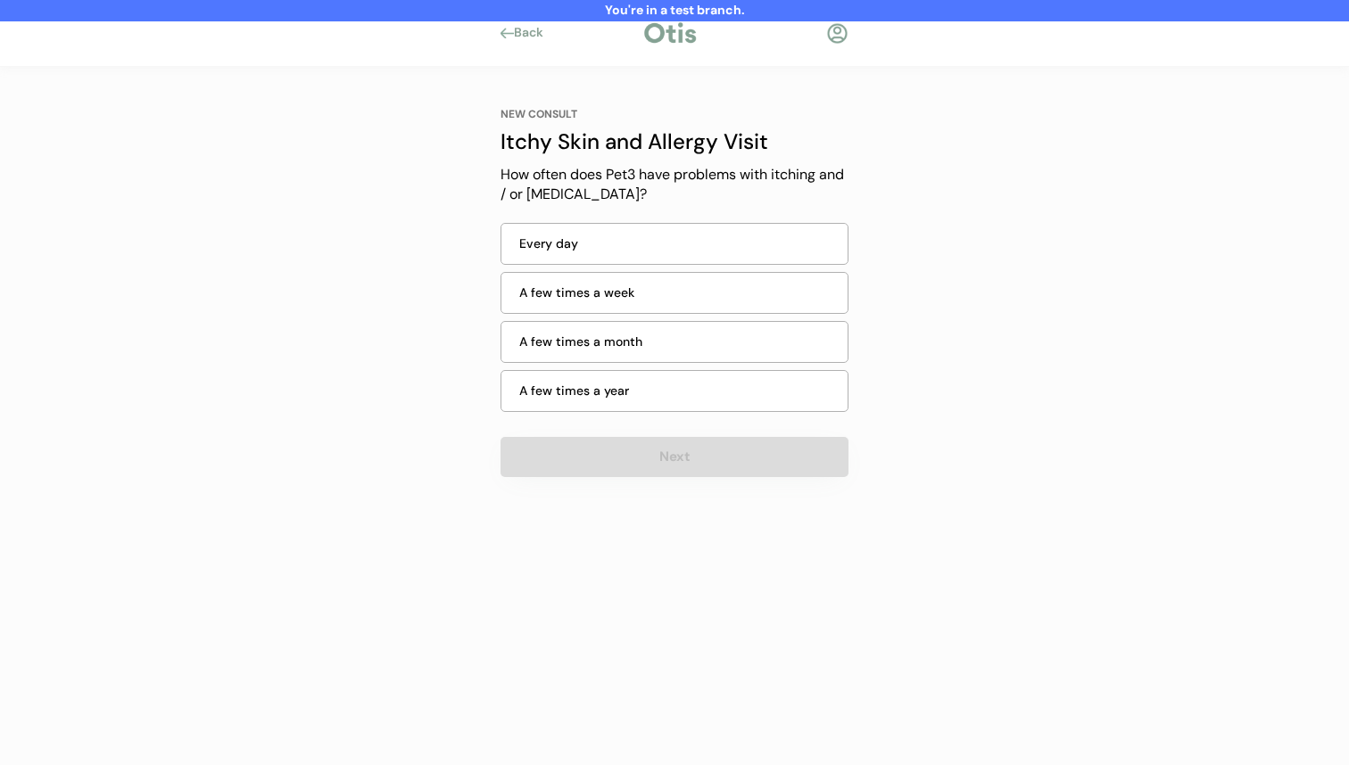
click at [693, 399] on div "A few times a year" at bounding box center [678, 391] width 318 height 19
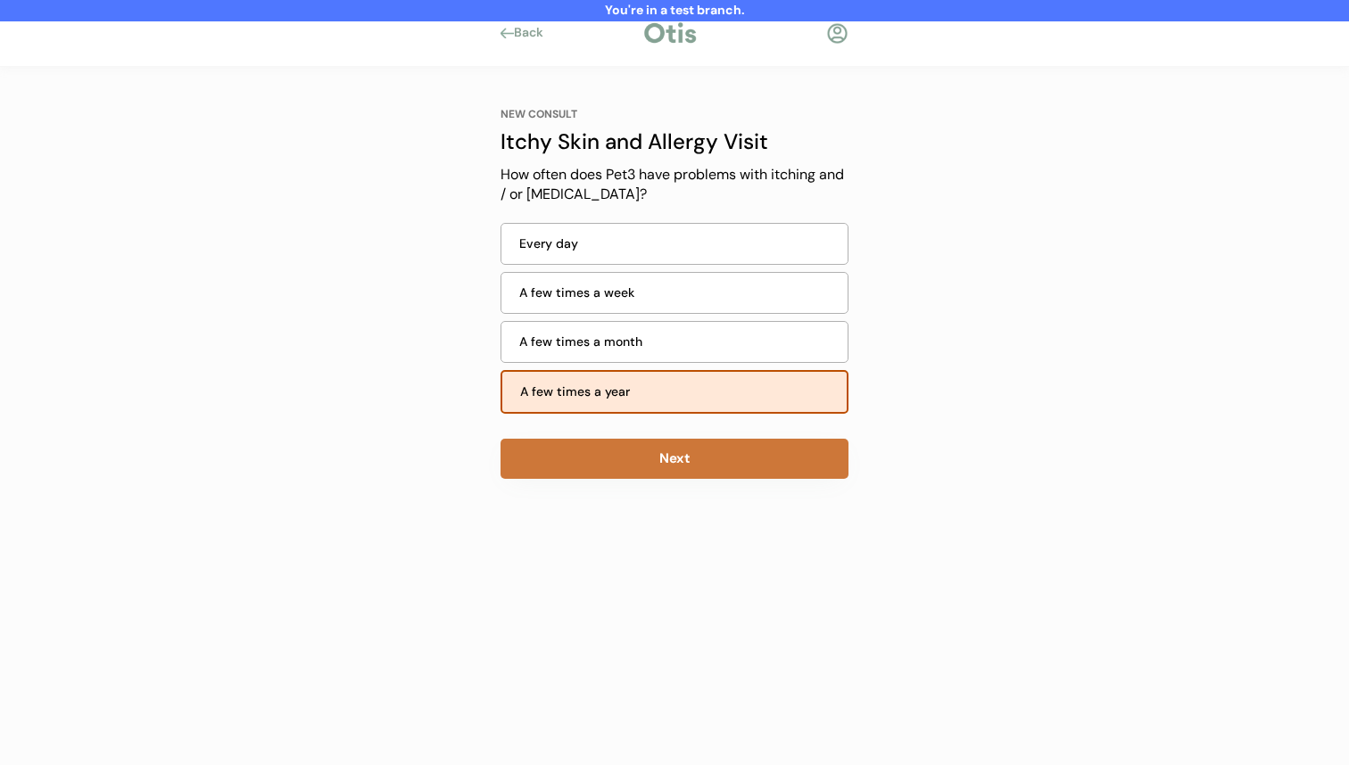
click at [671, 454] on button "Next" at bounding box center [675, 459] width 348 height 40
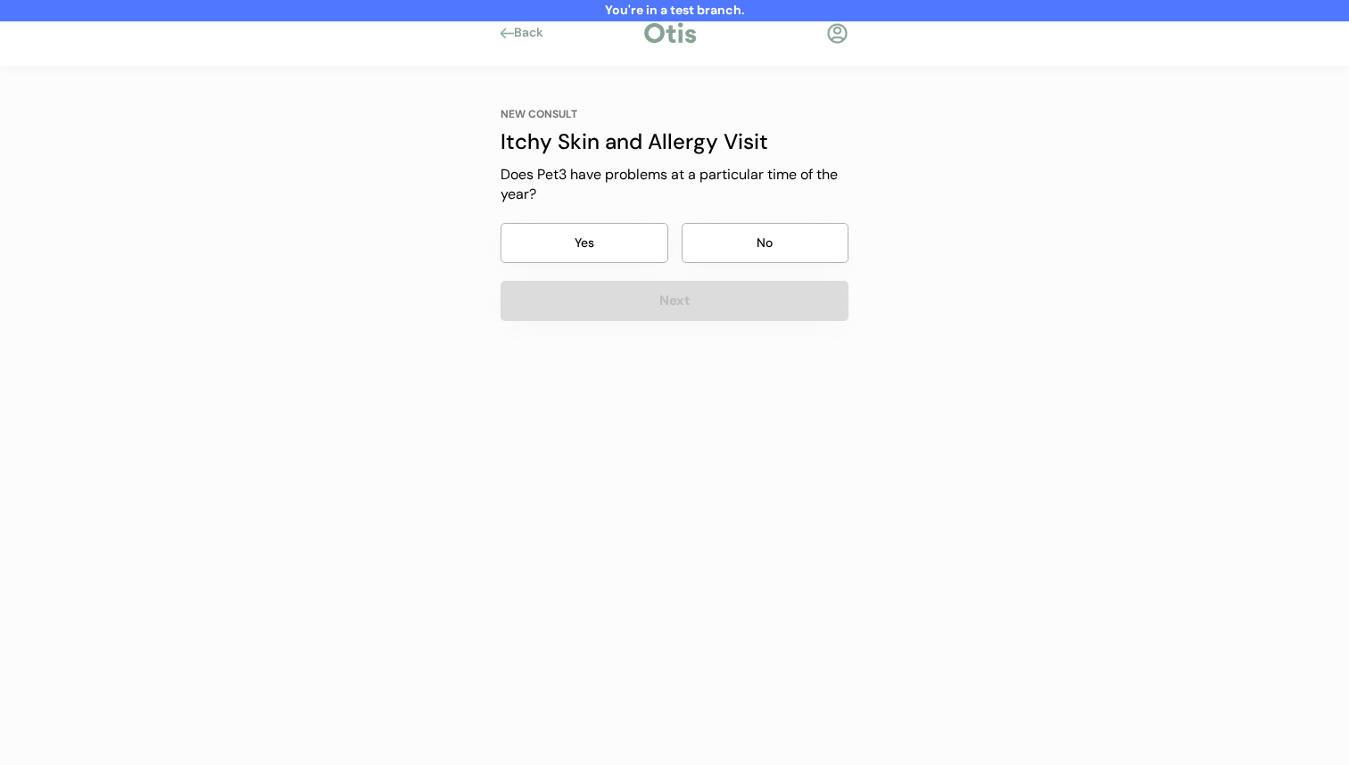
click at [773, 240] on button "No" at bounding box center [766, 243] width 168 height 40
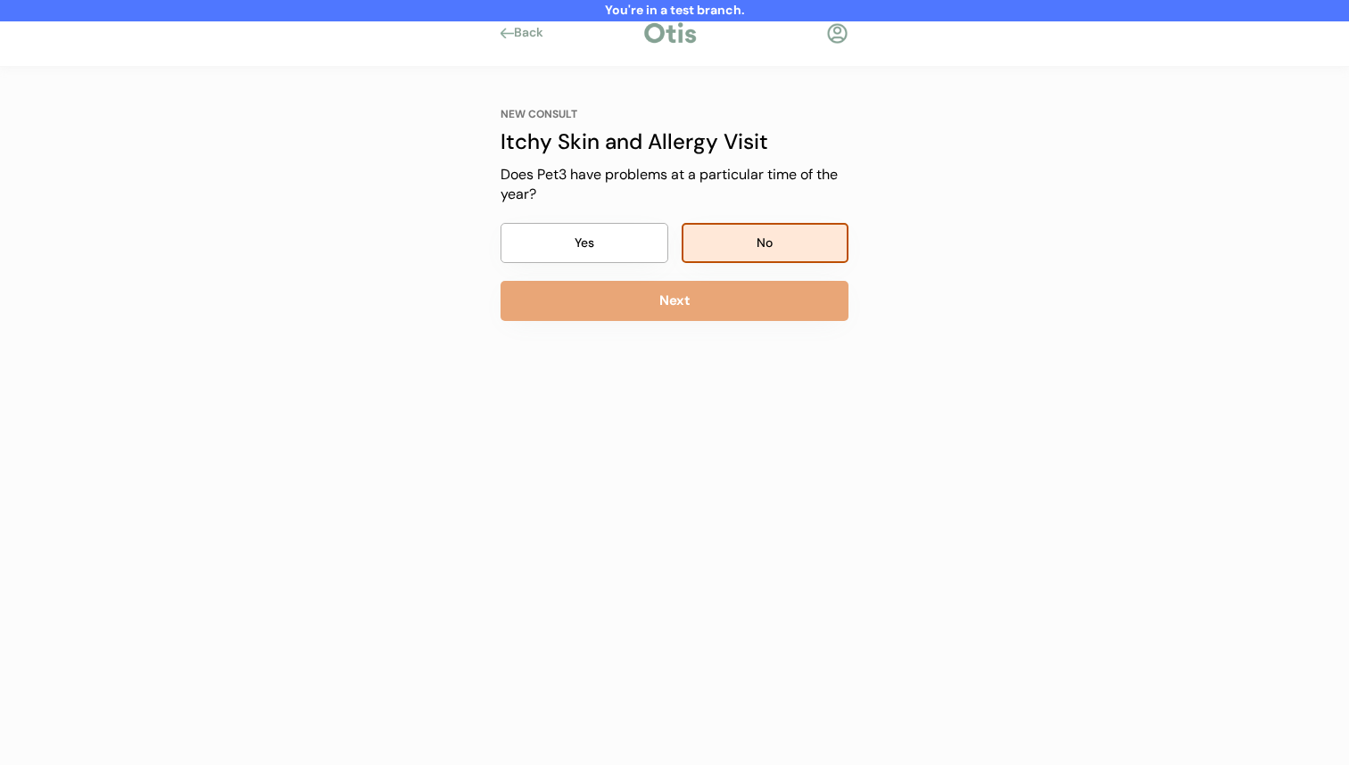
click at [756, 323] on div "NEW CONSULT Itchy Skin and Allergy Visit Our itchy skin and allergy visits cost…" at bounding box center [674, 290] width 401 height 446
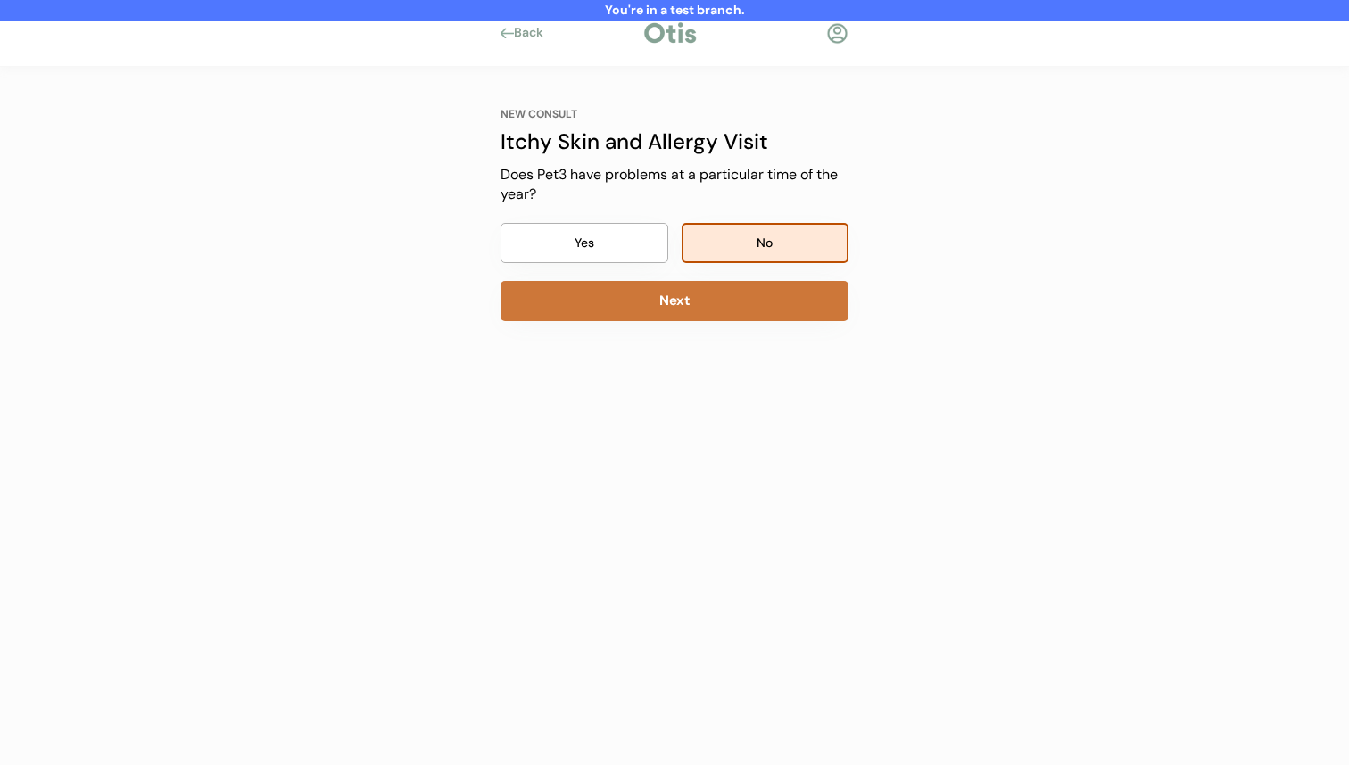
click at [757, 293] on button "Next" at bounding box center [675, 301] width 348 height 40
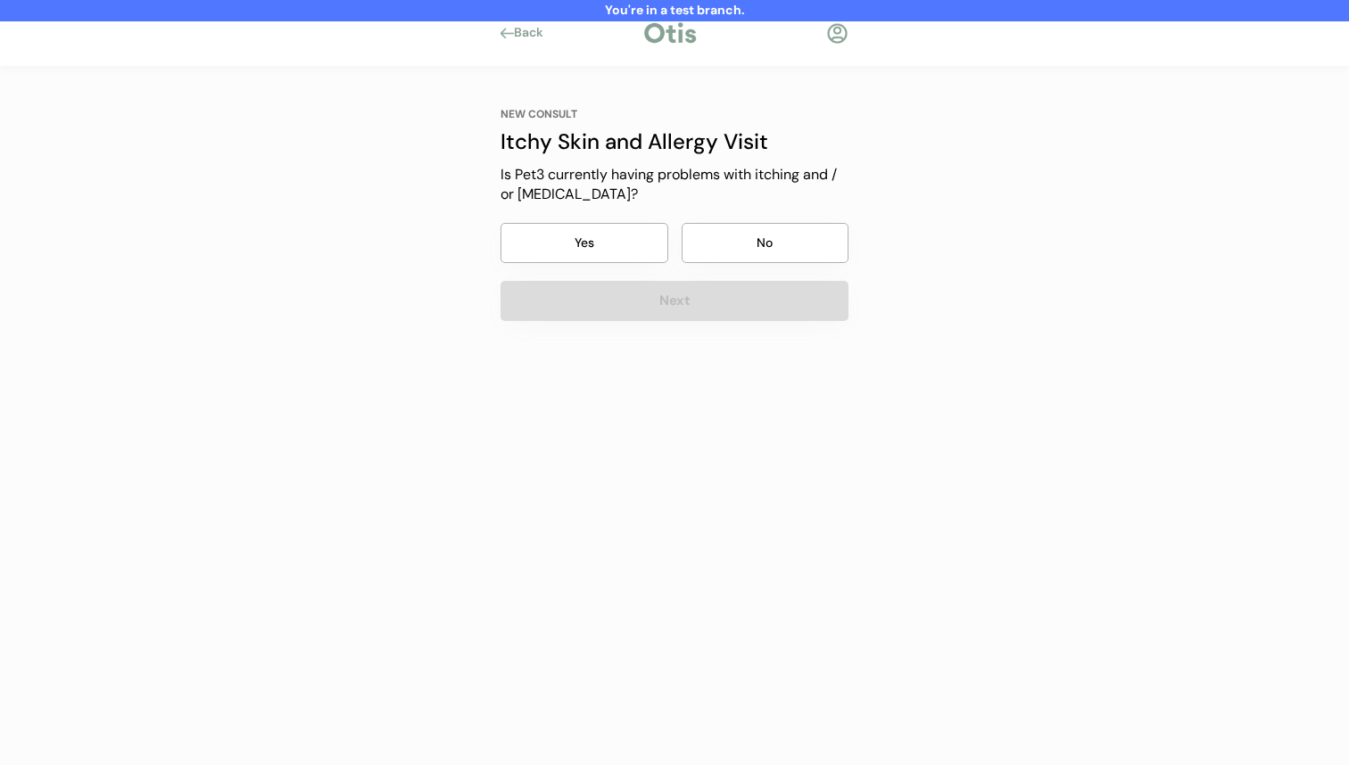
click at [769, 247] on button "No" at bounding box center [766, 243] width 168 height 40
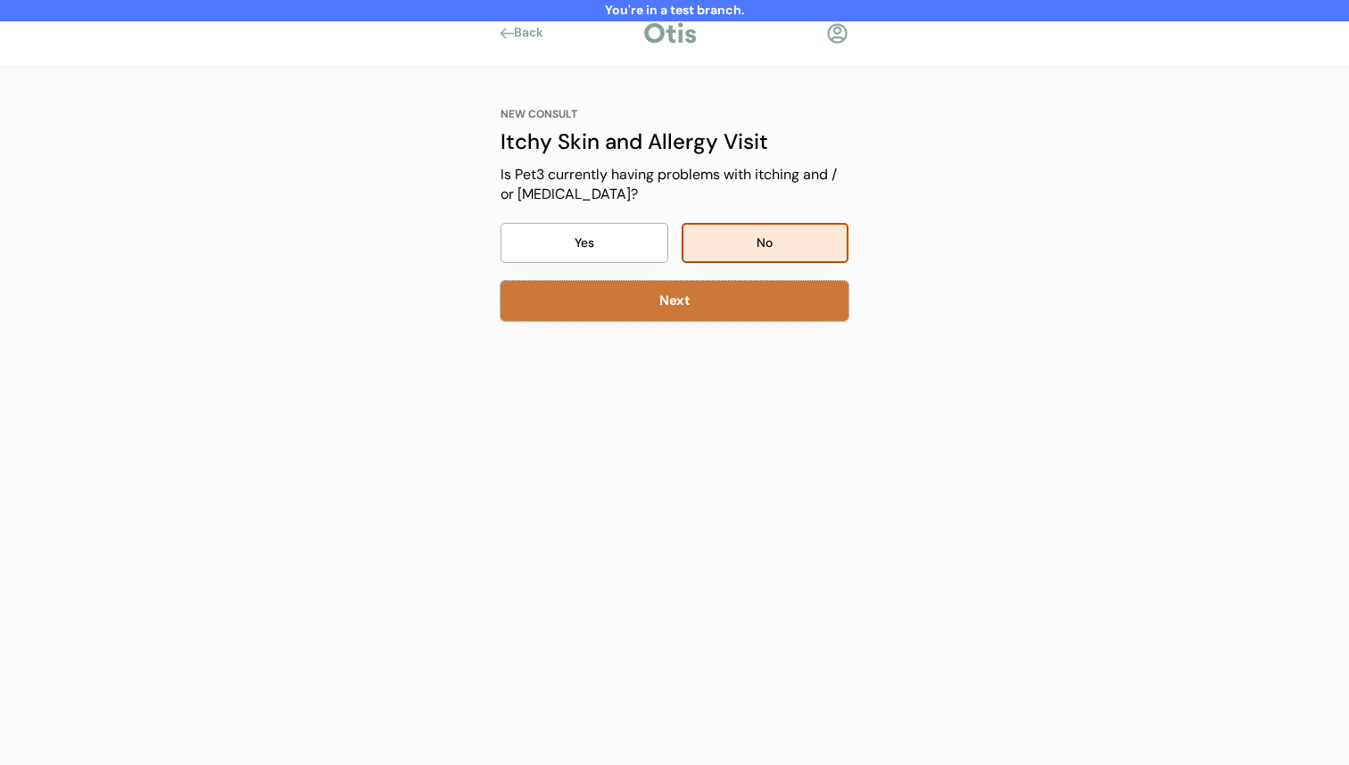
click at [745, 296] on button "Next" at bounding box center [675, 301] width 348 height 40
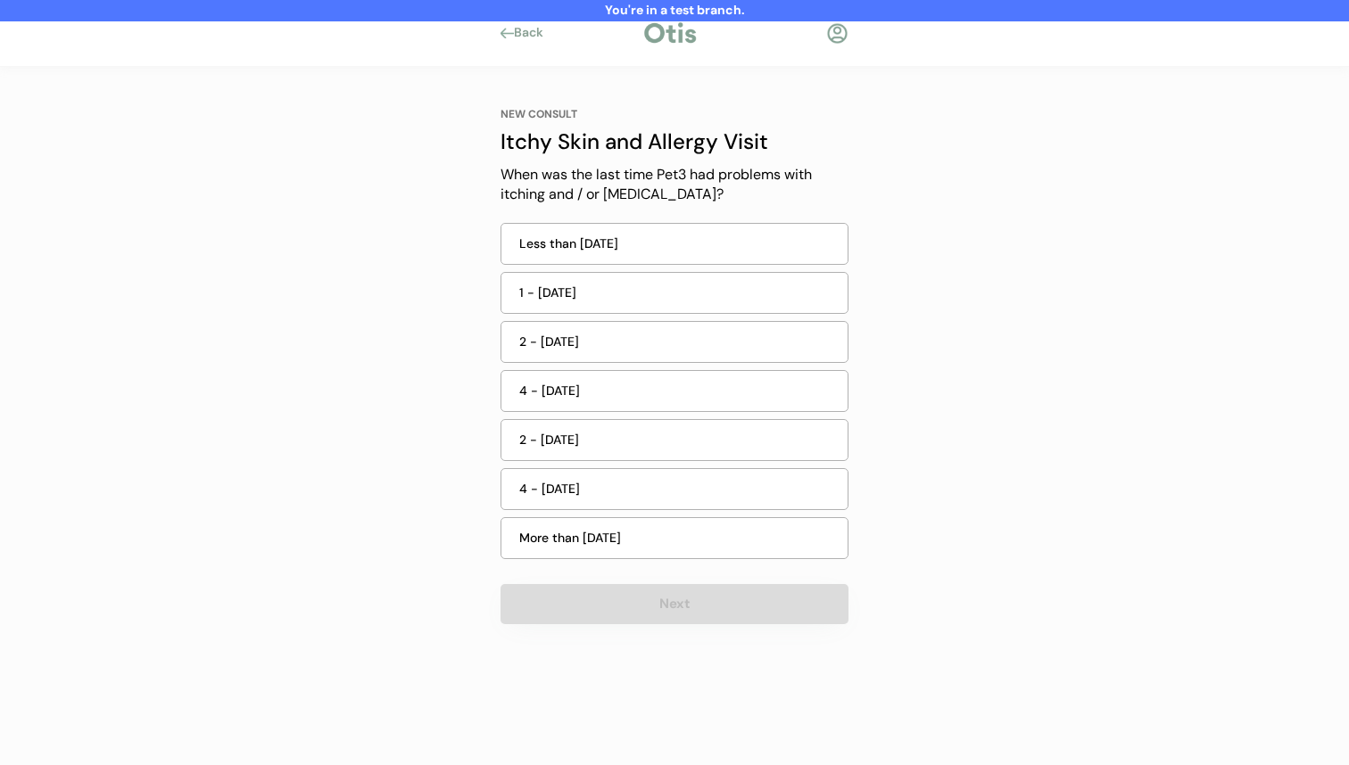
click at [743, 298] on div "1 - 2 weeks ago" at bounding box center [678, 293] width 318 height 19
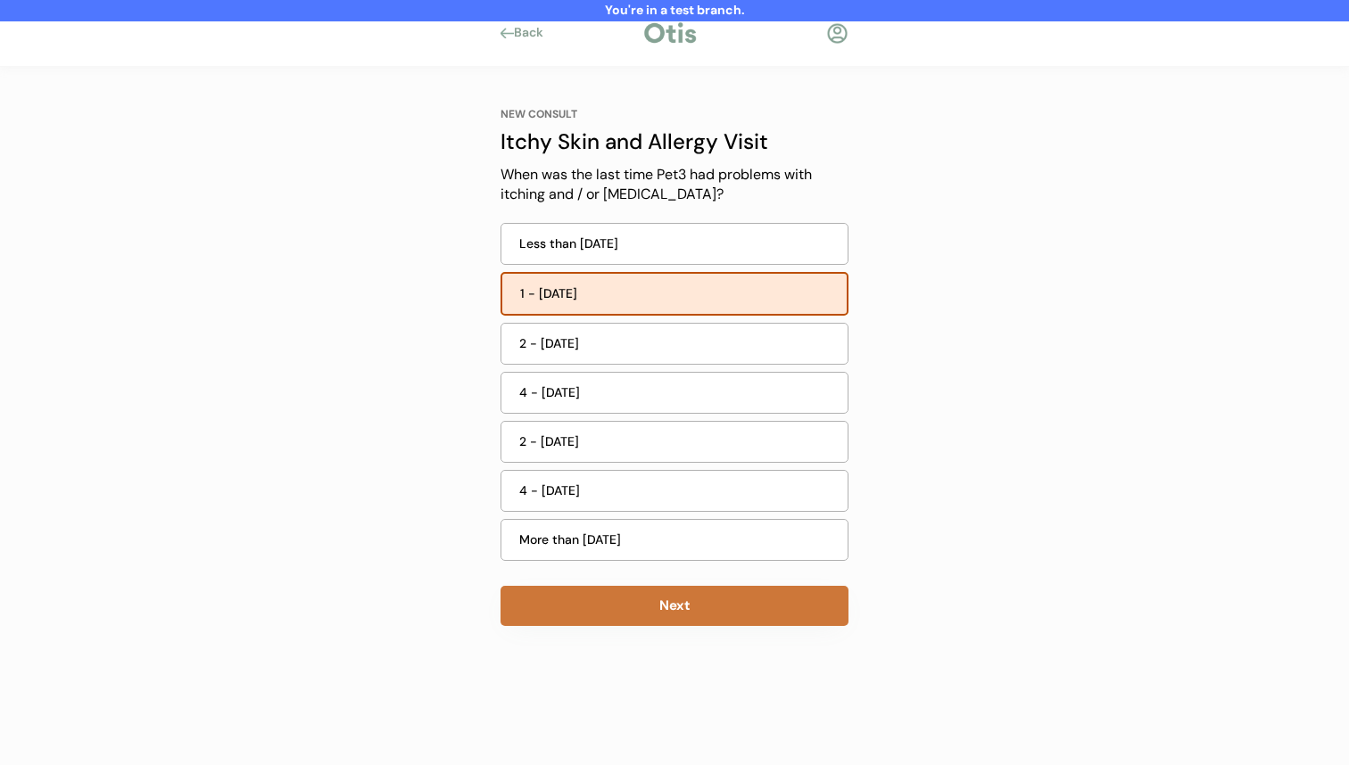
click at [702, 610] on button "Next" at bounding box center [675, 606] width 348 height 40
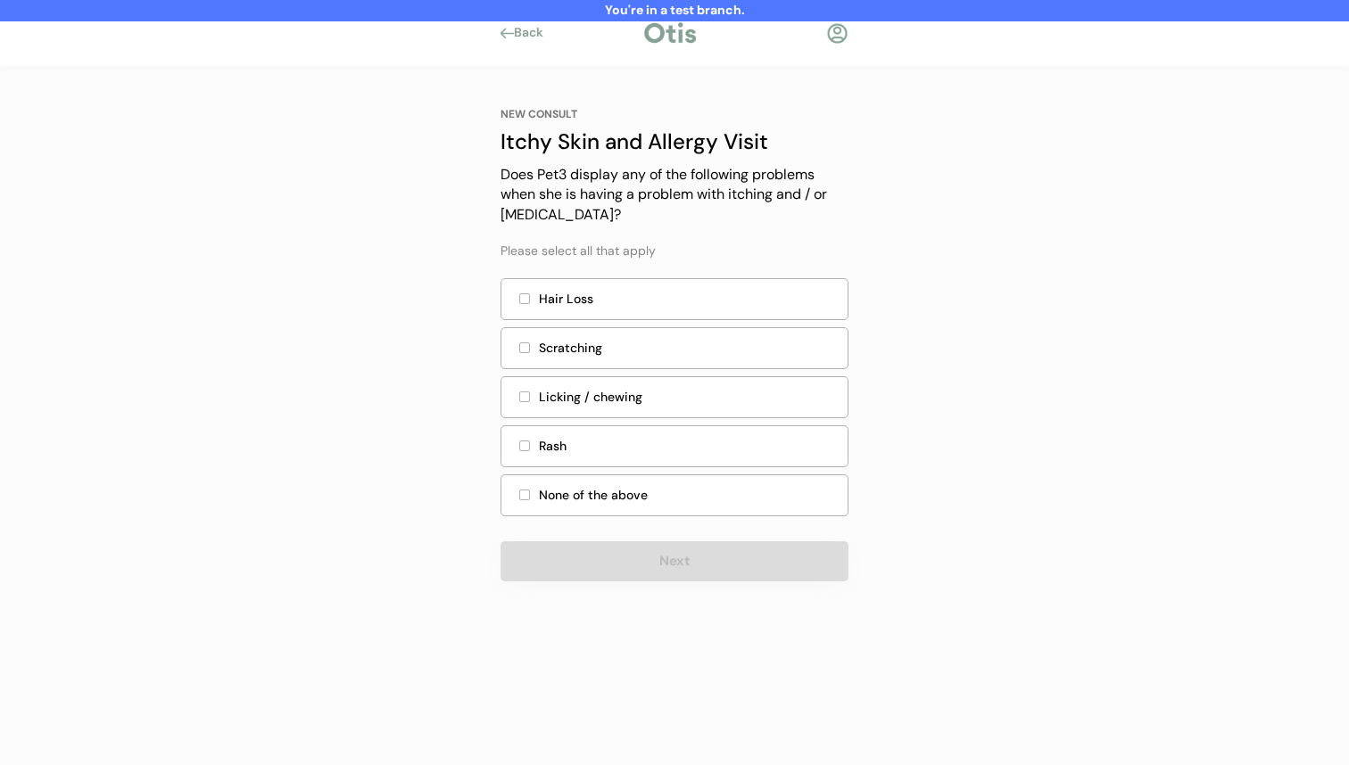
click at [711, 347] on div "Scratching" at bounding box center [688, 348] width 298 height 19
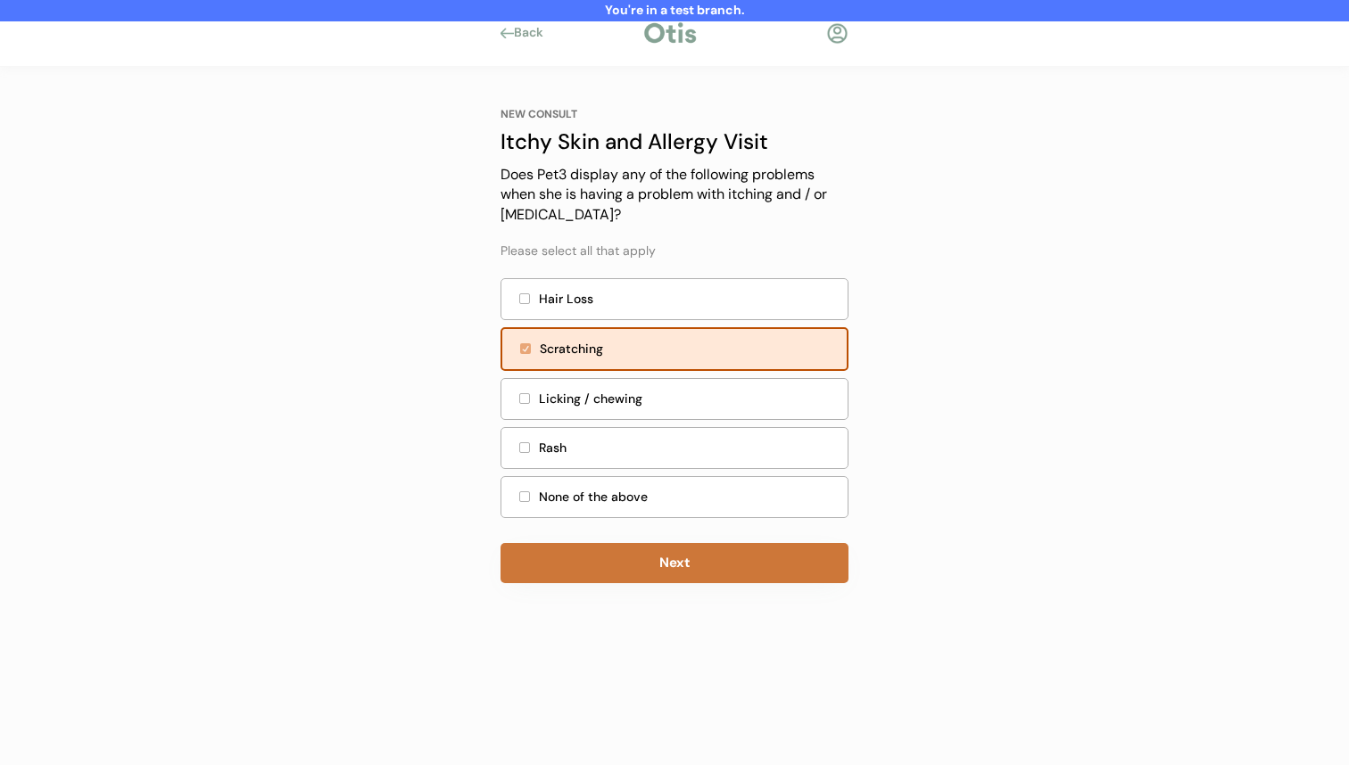
click at [666, 585] on div "NEW CONSULT Itchy Skin and Allergy Visit Our itchy skin and allergy visits cost…" at bounding box center [674, 345] width 401 height 557
click at [673, 558] on button "Next" at bounding box center [675, 563] width 348 height 40
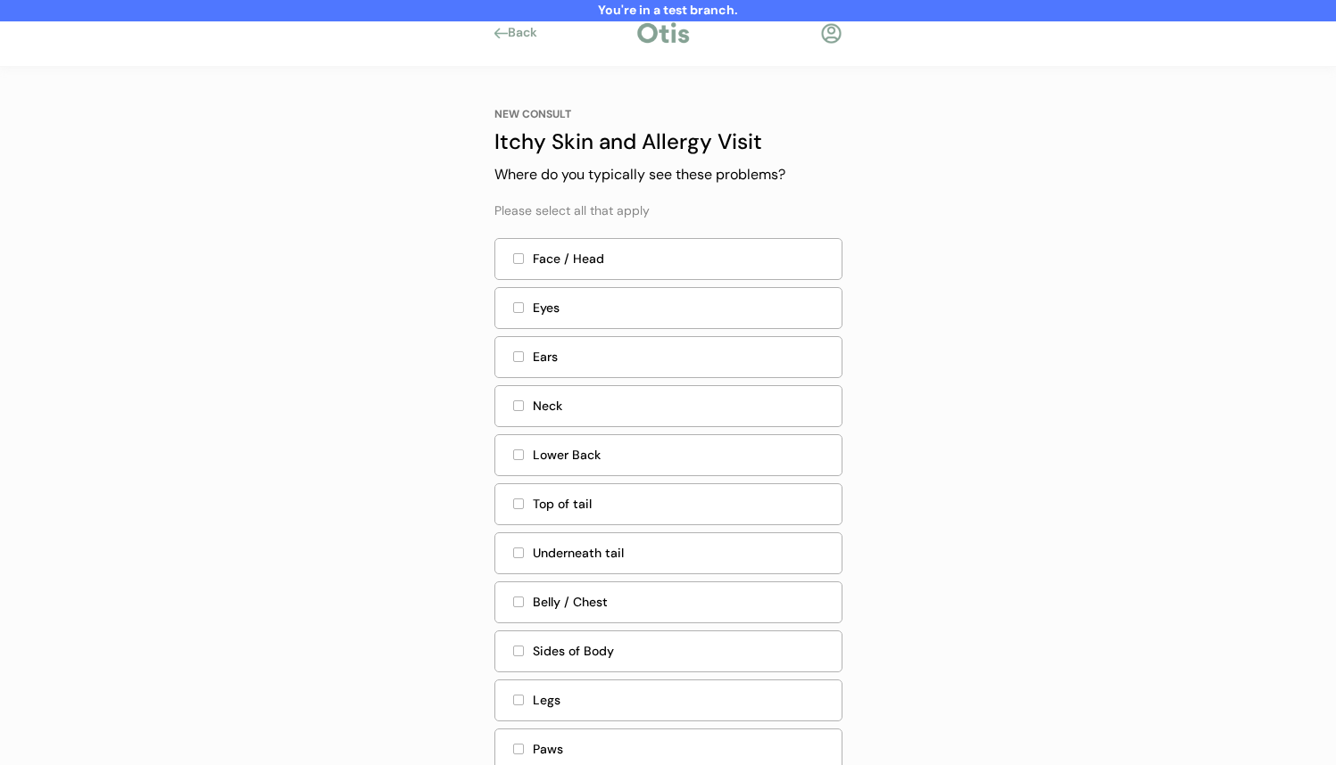
click at [673, 311] on div "Eyes" at bounding box center [682, 308] width 298 height 19
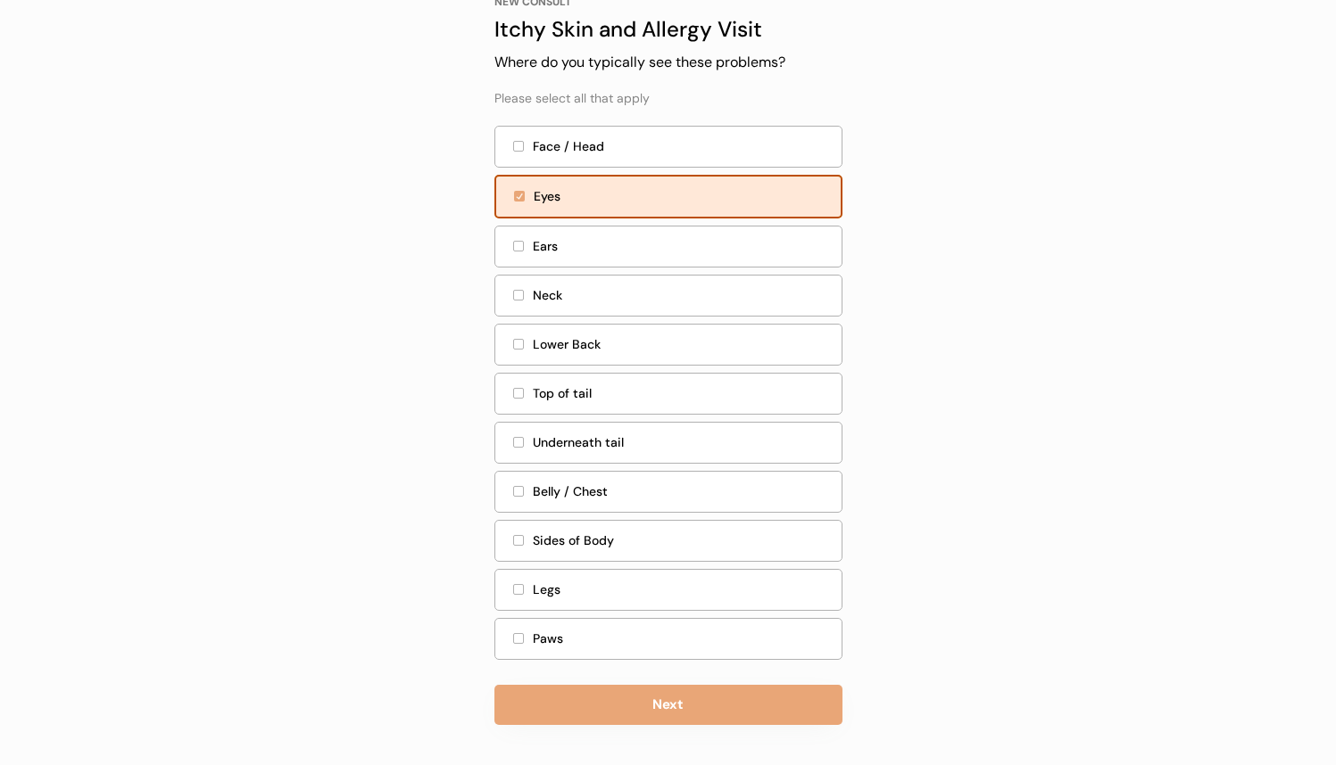
scroll to position [115, 0]
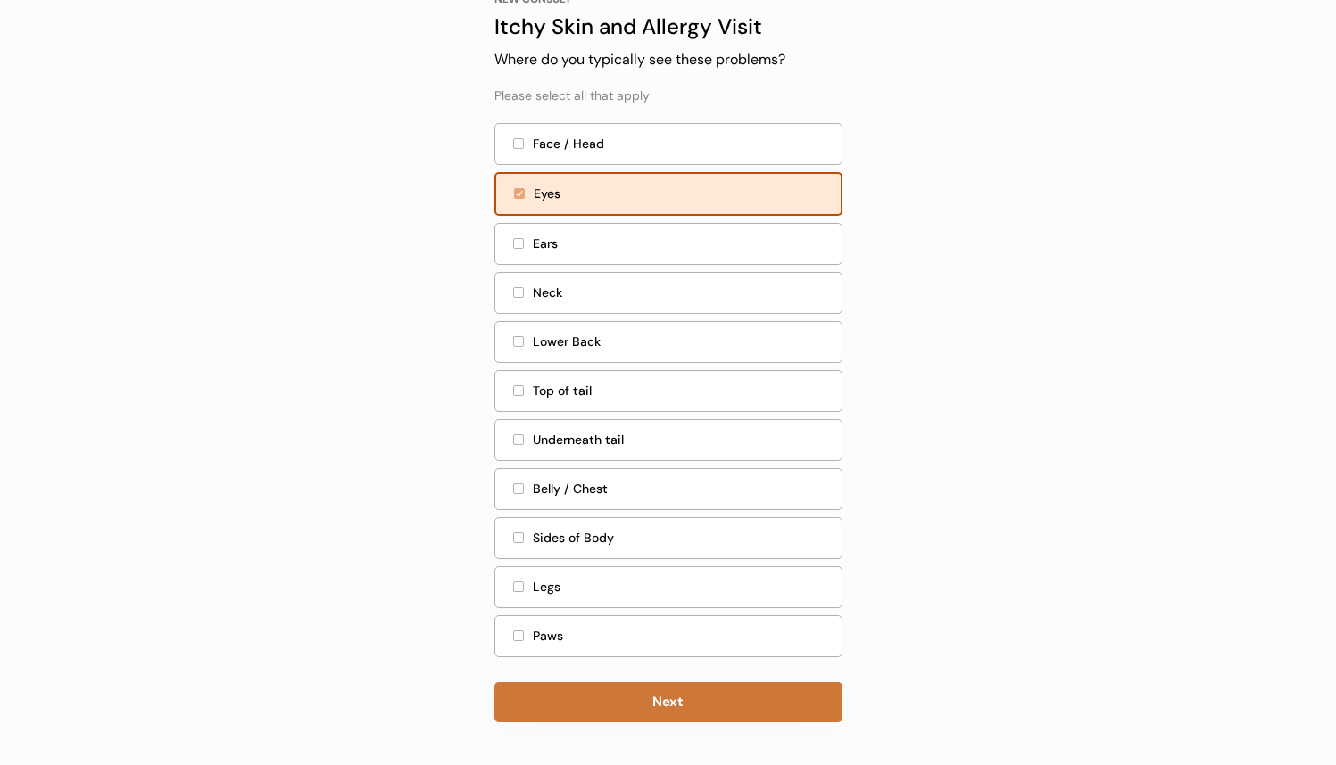
click at [649, 696] on button "Next" at bounding box center [668, 703] width 348 height 40
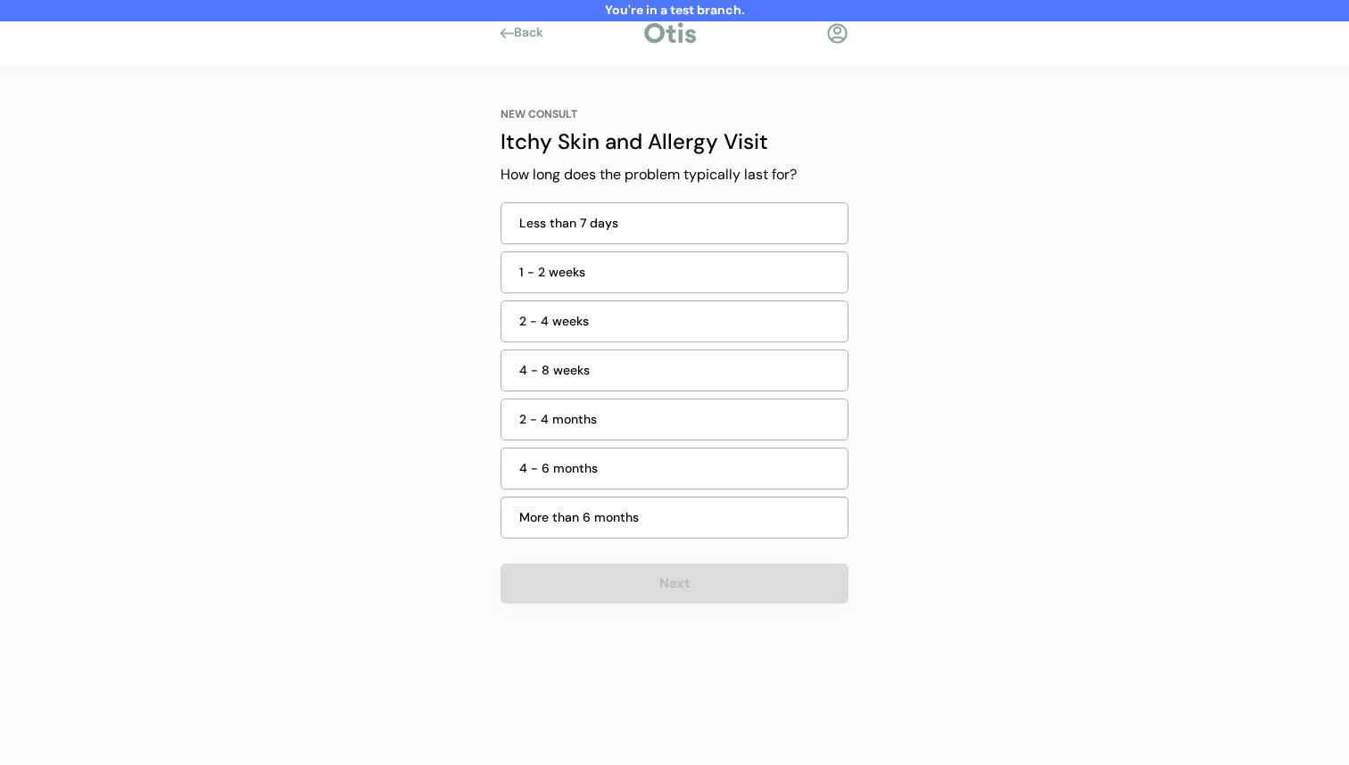
click at [699, 366] on div "4 - 8 weeks" at bounding box center [678, 370] width 318 height 19
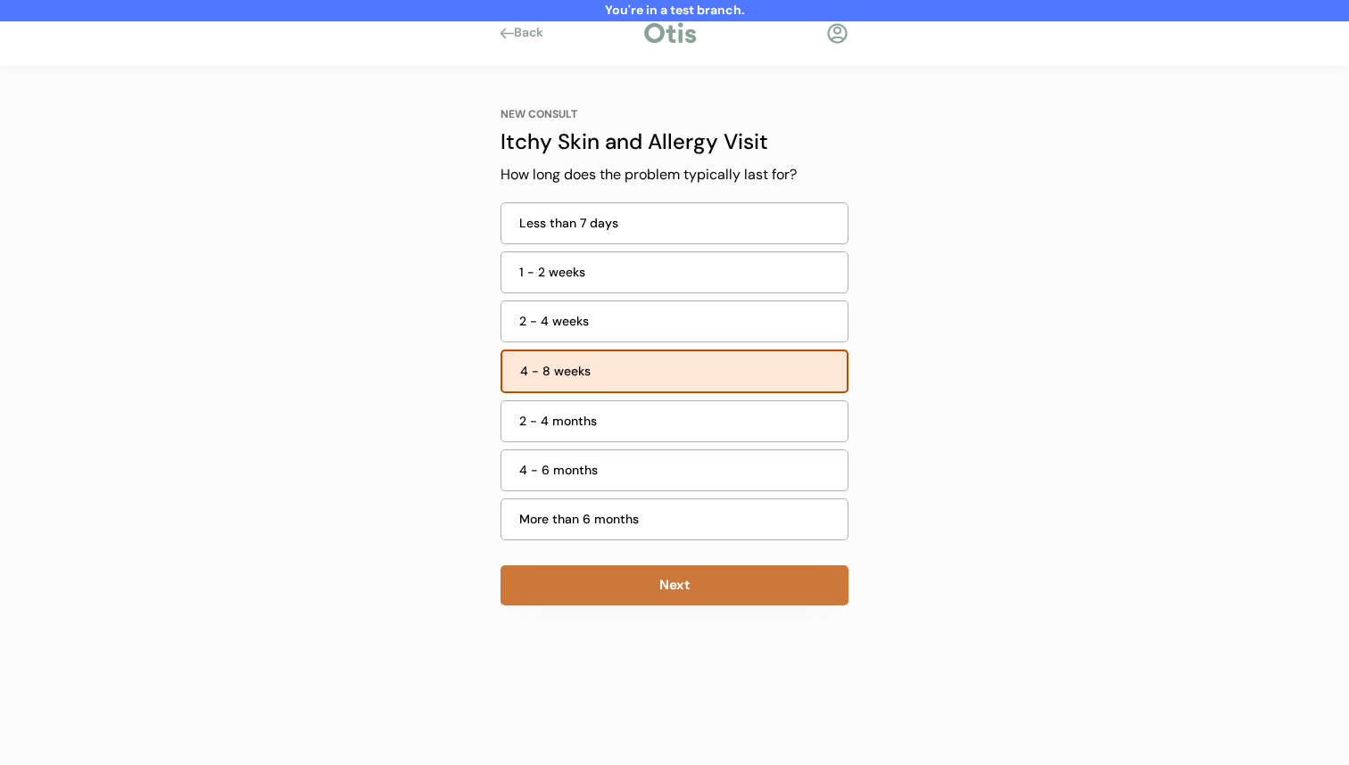
click at [643, 593] on button "Next" at bounding box center [675, 586] width 348 height 40
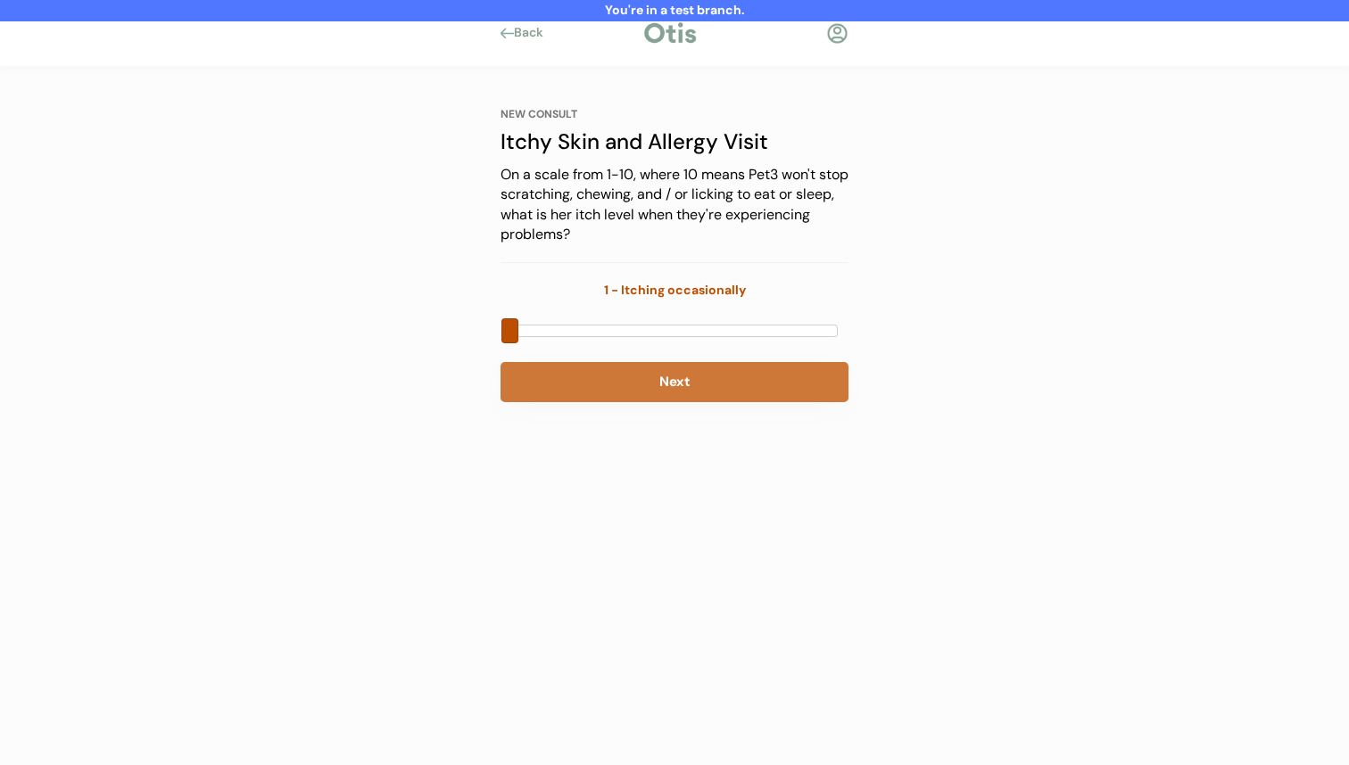
click at [685, 327] on div at bounding box center [673, 331] width 327 height 12
click at [679, 388] on button "Next" at bounding box center [675, 382] width 348 height 40
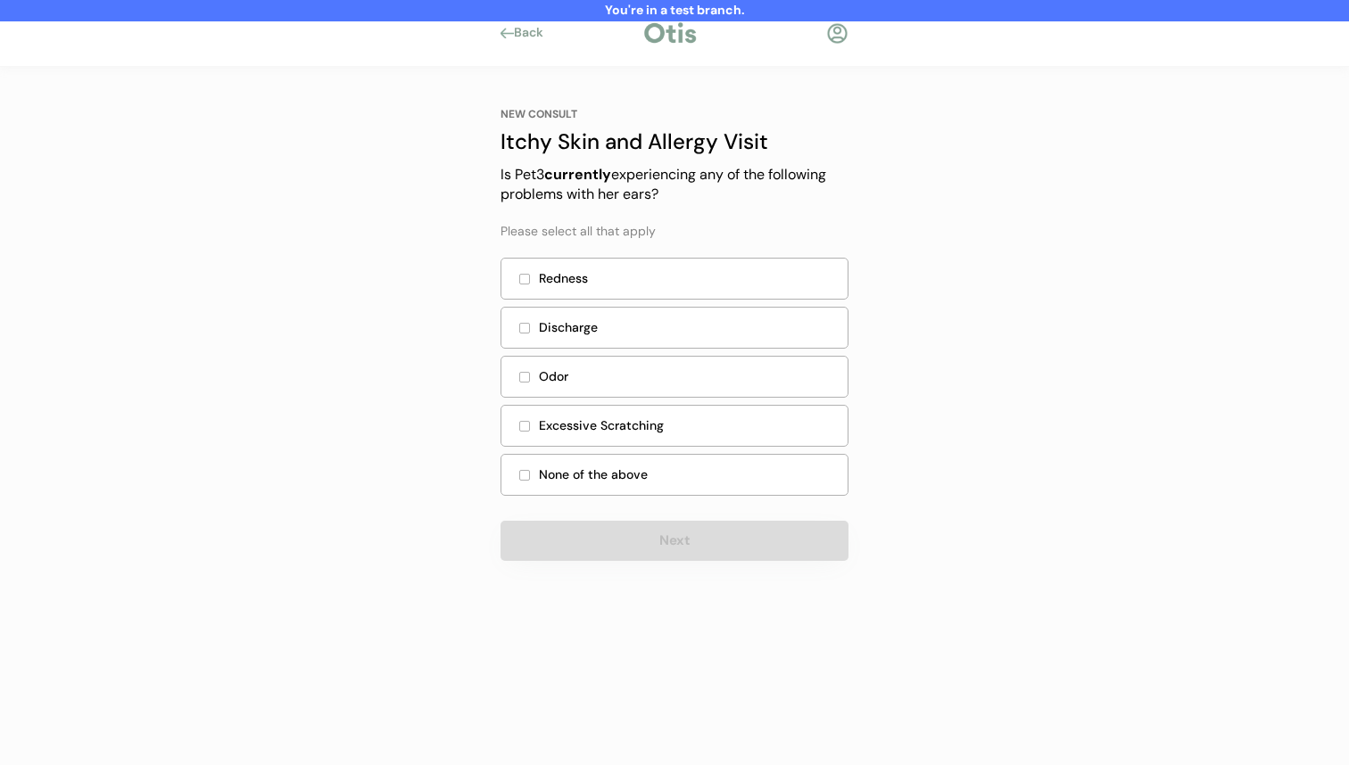
click at [662, 512] on div "NEW CONSULT Itchy Skin and Allergy Visit Is Pet3 currently experiencing any of …" at bounding box center [675, 334] width 348 height 454
click at [675, 463] on div "None of the above" at bounding box center [675, 475] width 348 height 42
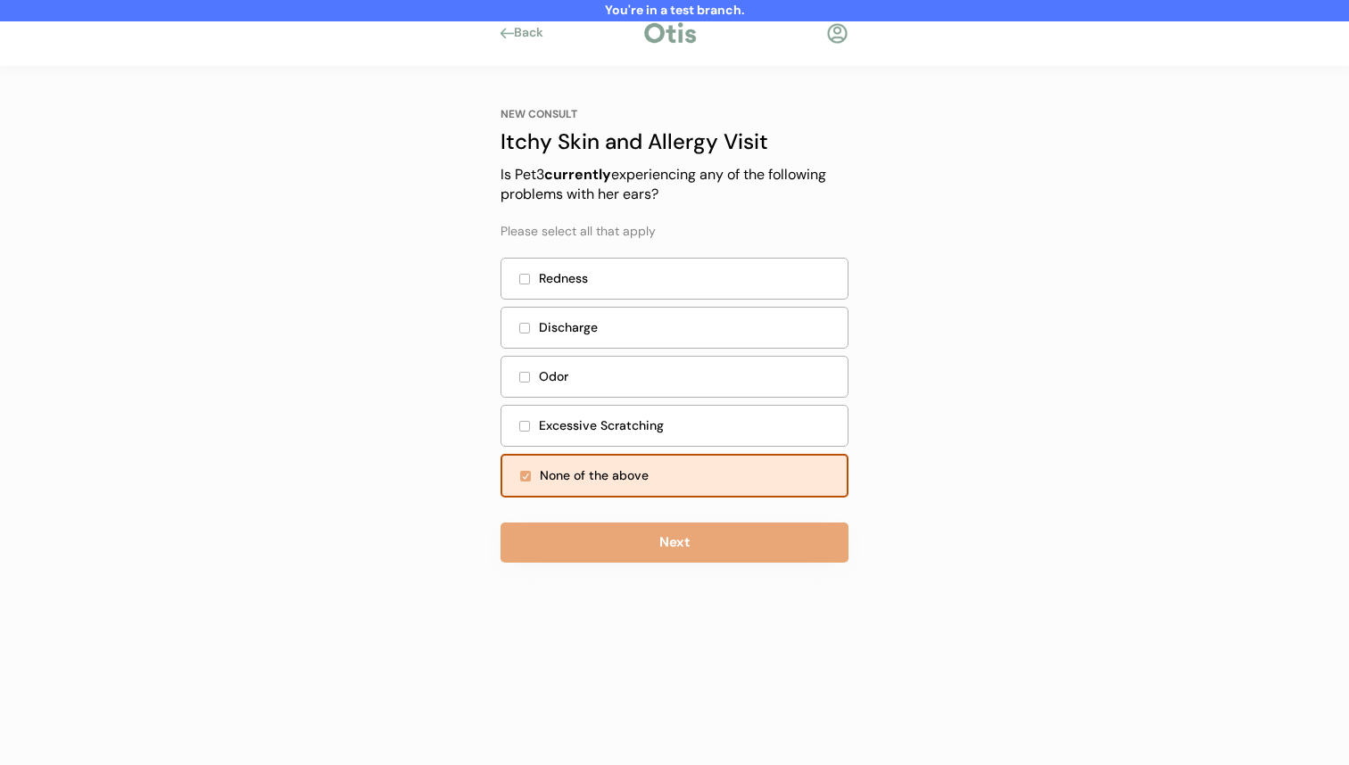
click at [687, 415] on div "Excessive Scratching" at bounding box center [675, 426] width 348 height 42
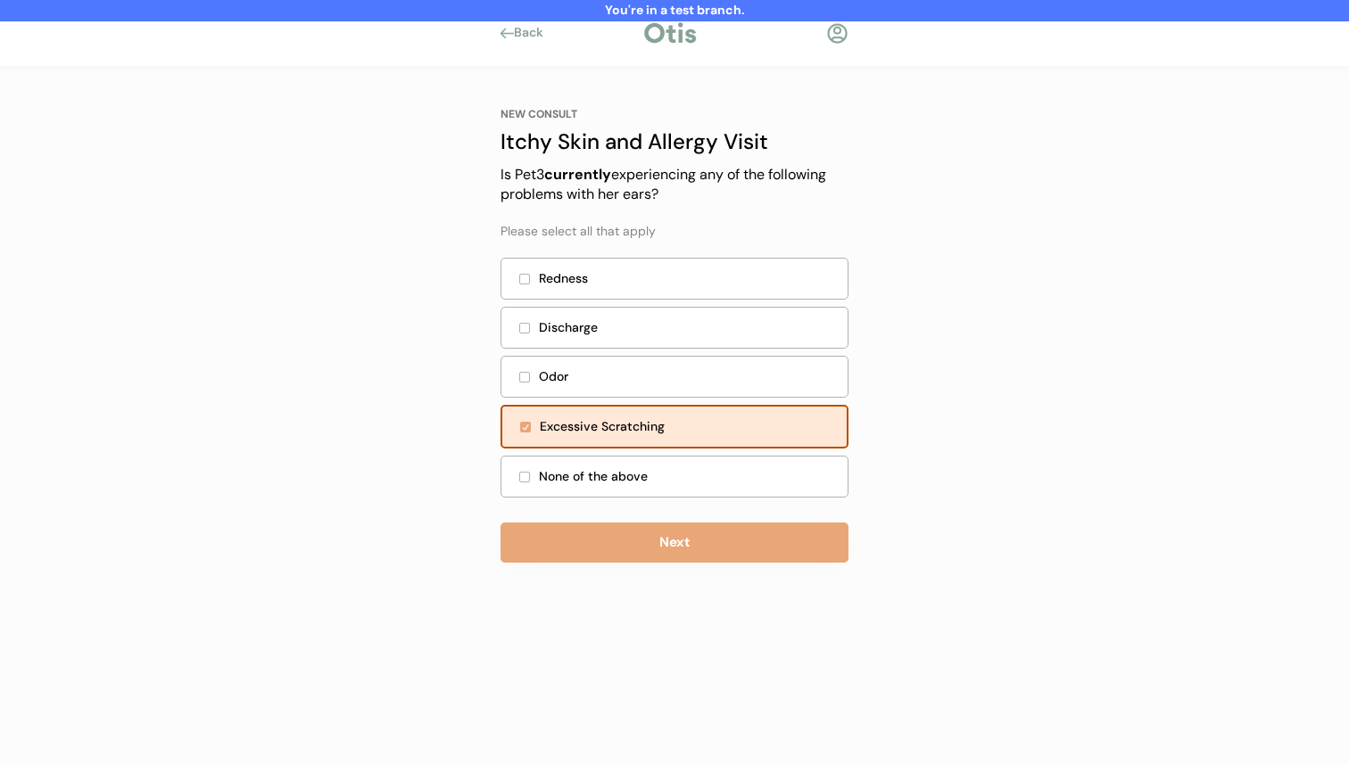
click at [674, 463] on div "None of the above" at bounding box center [675, 477] width 348 height 42
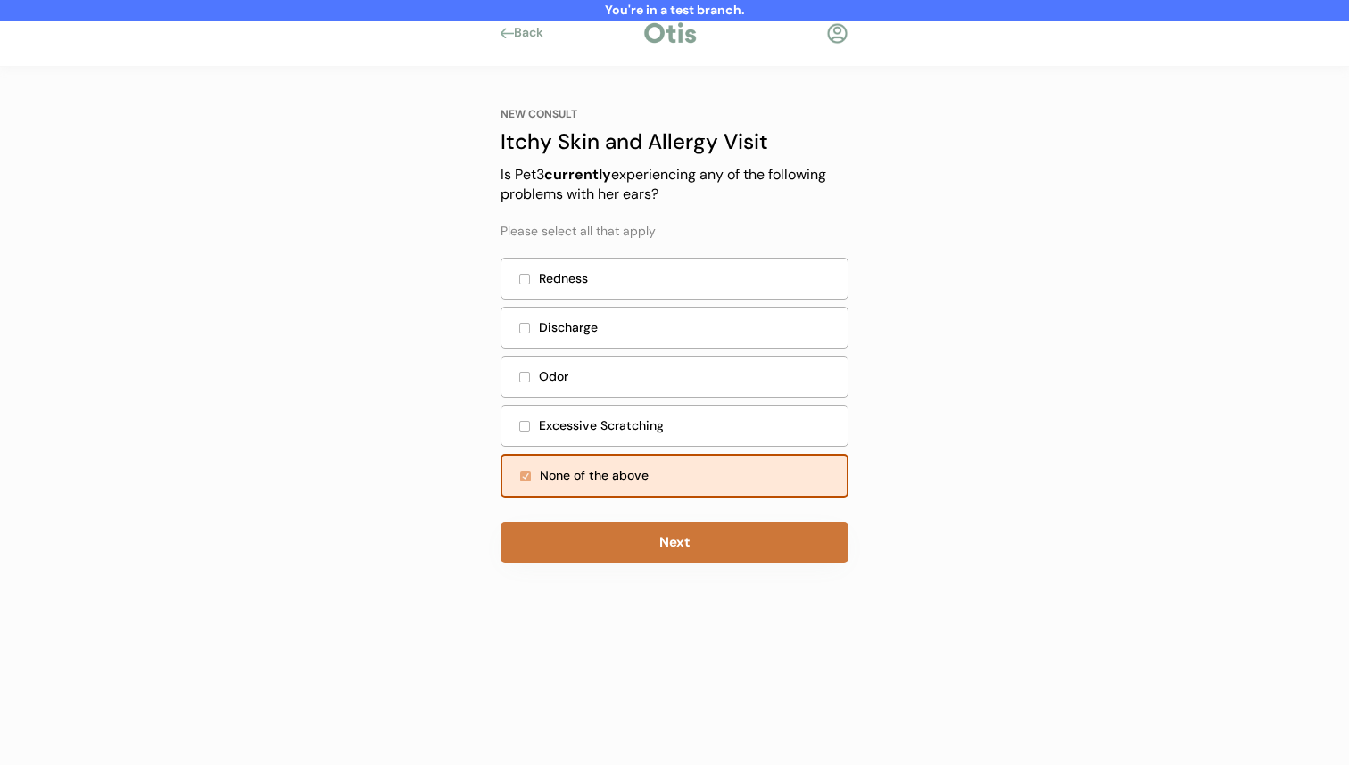
click at [642, 542] on button "Next" at bounding box center [675, 543] width 348 height 40
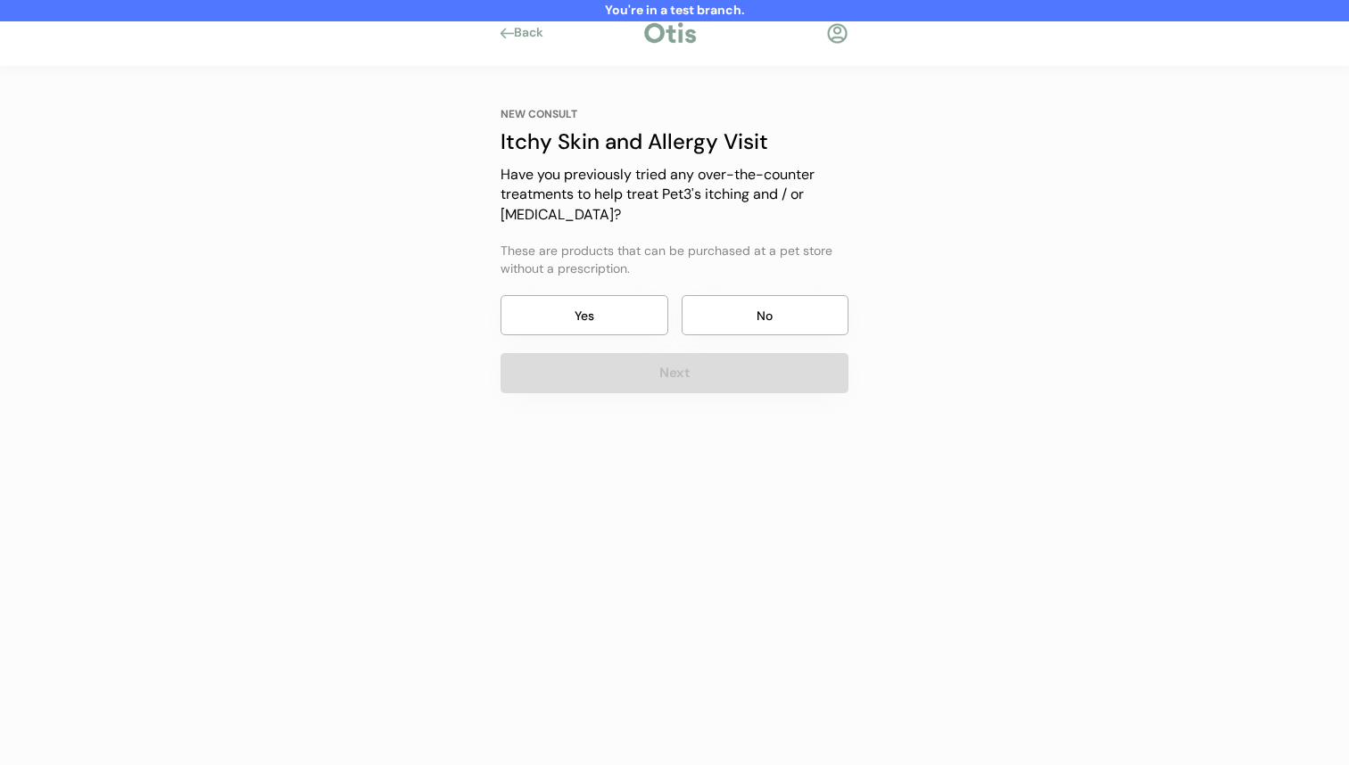
drag, startPoint x: 721, startPoint y: 304, endPoint x: 718, endPoint y: 327, distance: 23.4
click at [721, 305] on button "No" at bounding box center [766, 315] width 168 height 40
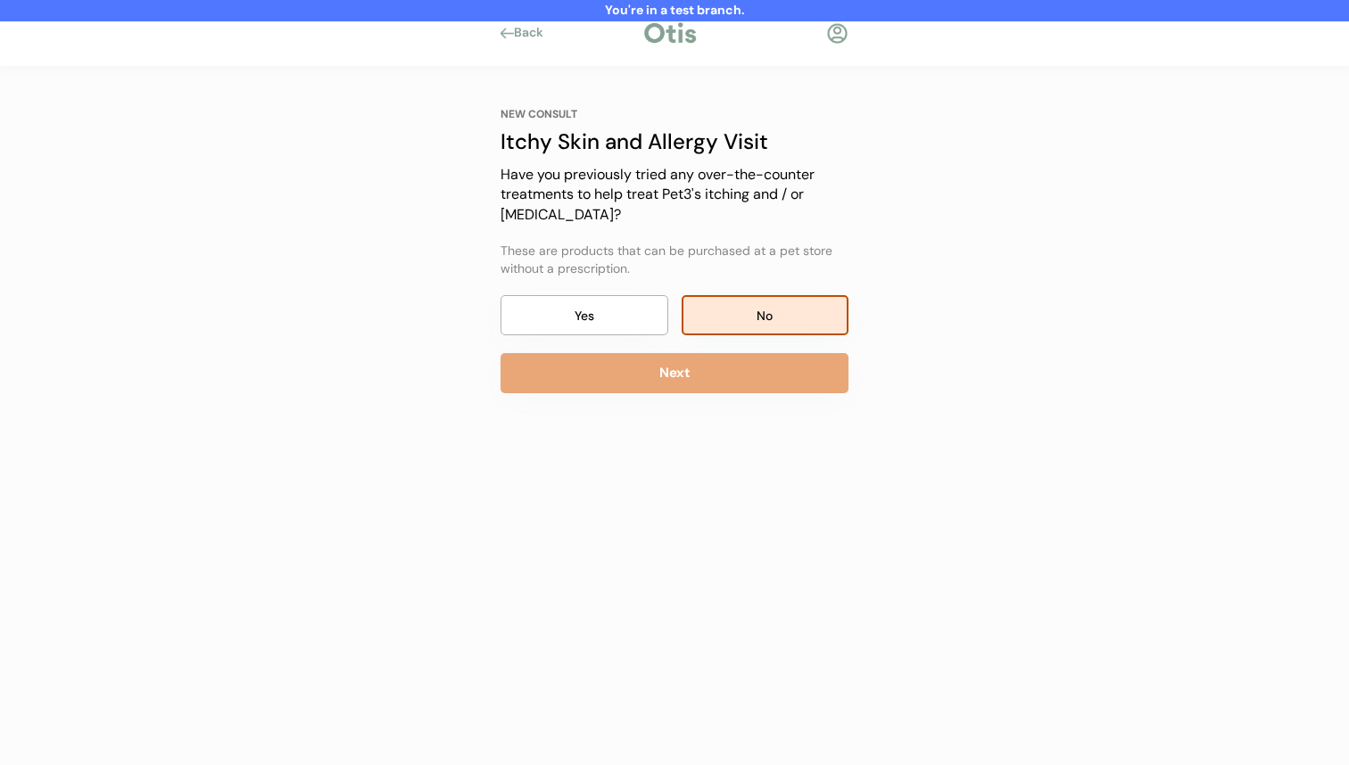
click at [699, 372] on button "Next" at bounding box center [675, 373] width 348 height 40
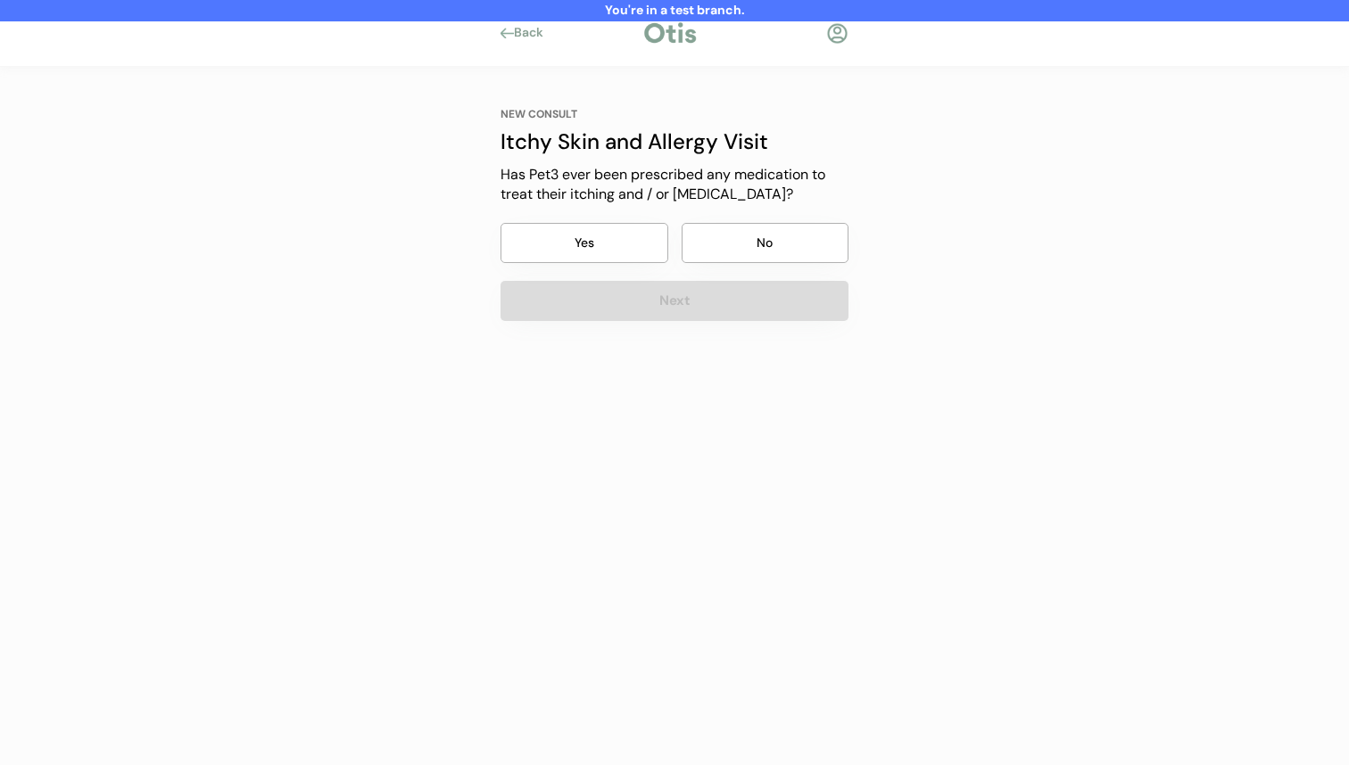
click at [744, 251] on button "No" at bounding box center [766, 243] width 168 height 40
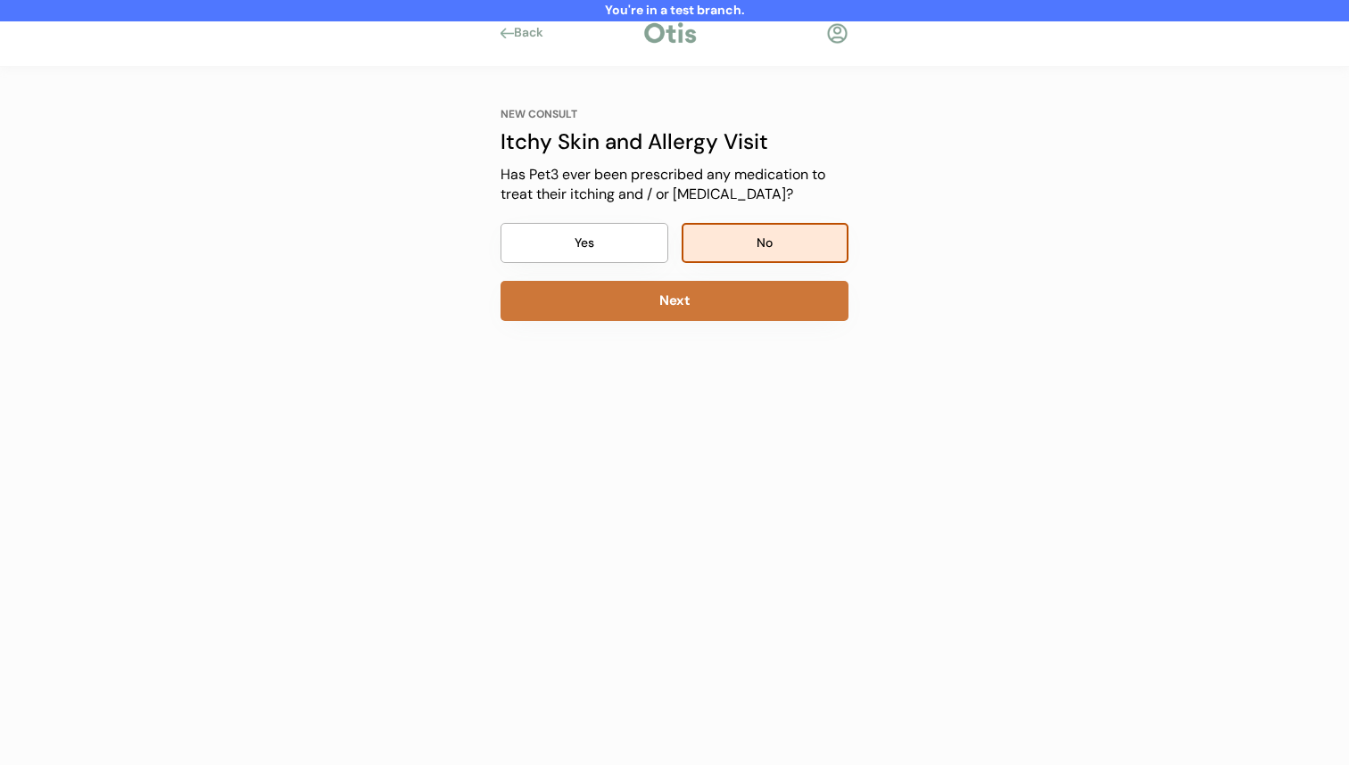
click at [728, 305] on button "Next" at bounding box center [675, 301] width 348 height 40
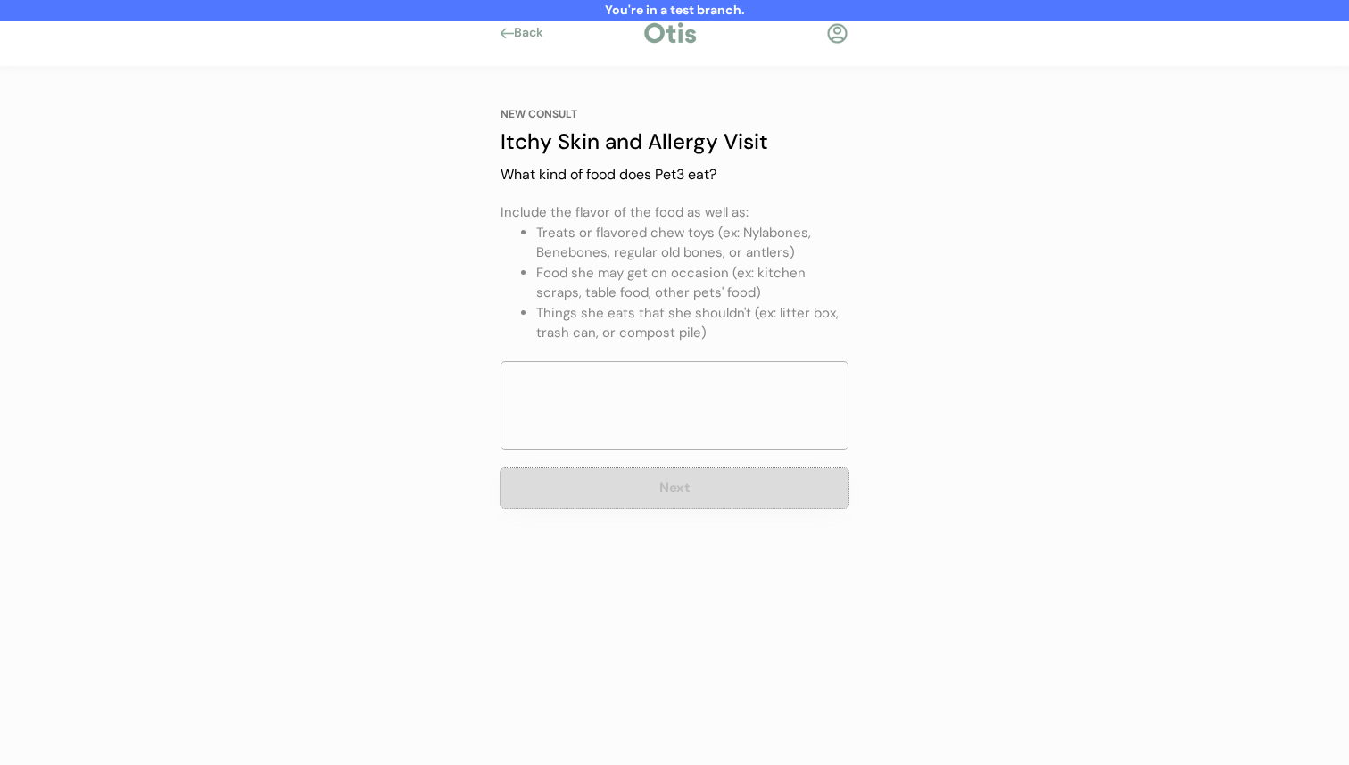
click at [614, 491] on button "Next" at bounding box center [675, 488] width 348 height 40
click at [650, 409] on textarea at bounding box center [675, 405] width 348 height 89
click at [649, 365] on textarea "kkooo" at bounding box center [675, 405] width 348 height 89
type textarea "kkooo"
click at [634, 486] on button "Next" at bounding box center [675, 488] width 348 height 40
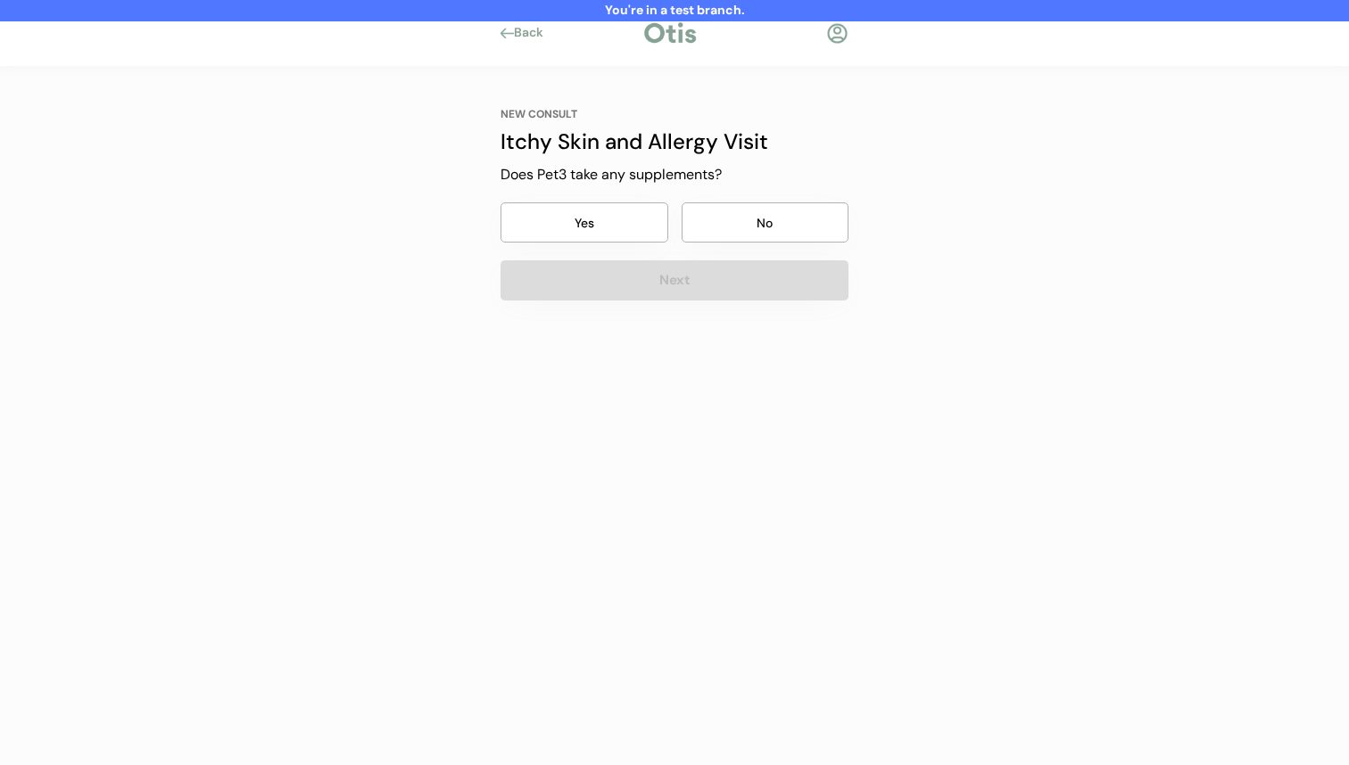
click at [732, 213] on button "No" at bounding box center [766, 223] width 168 height 40
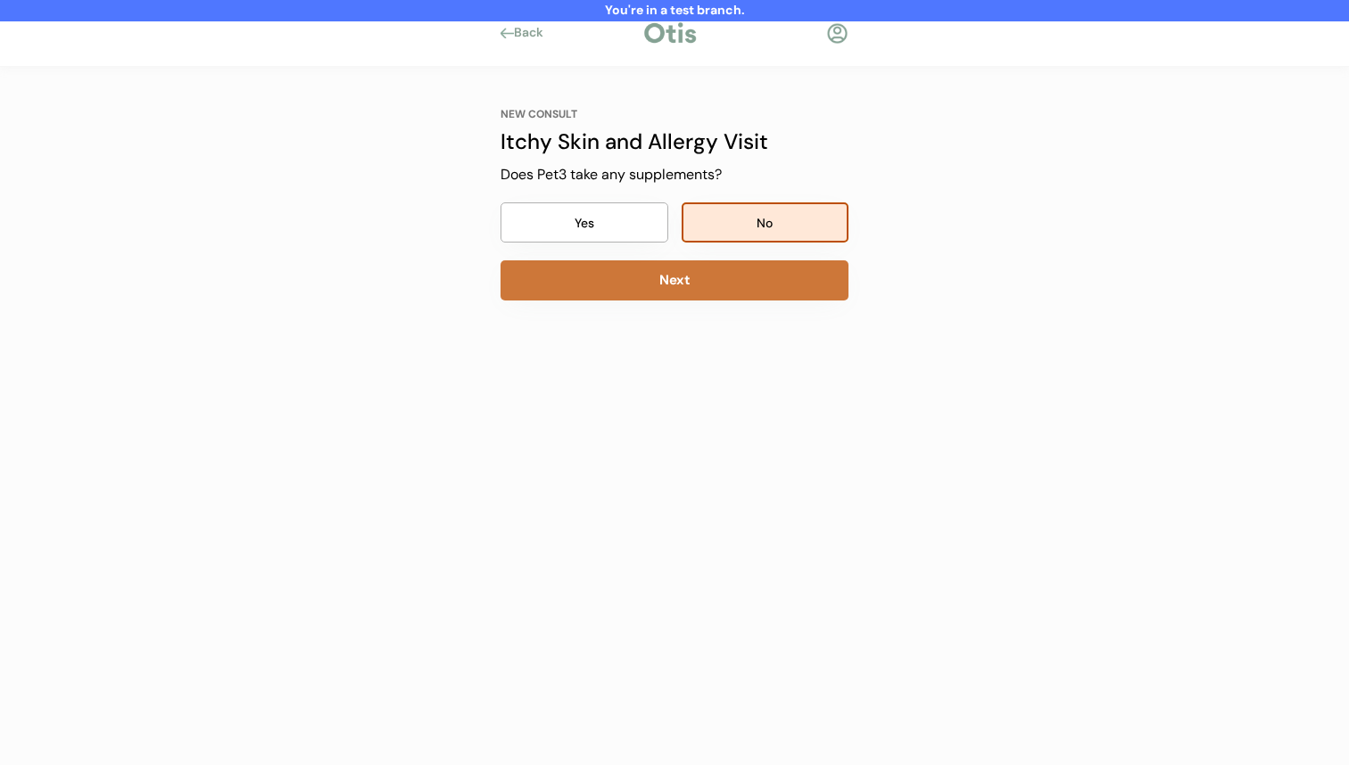
click at [722, 301] on div "NEW CONSULT Itchy Skin and Allergy Visit Our itchy skin and allergy visits cost…" at bounding box center [674, 290] width 401 height 446
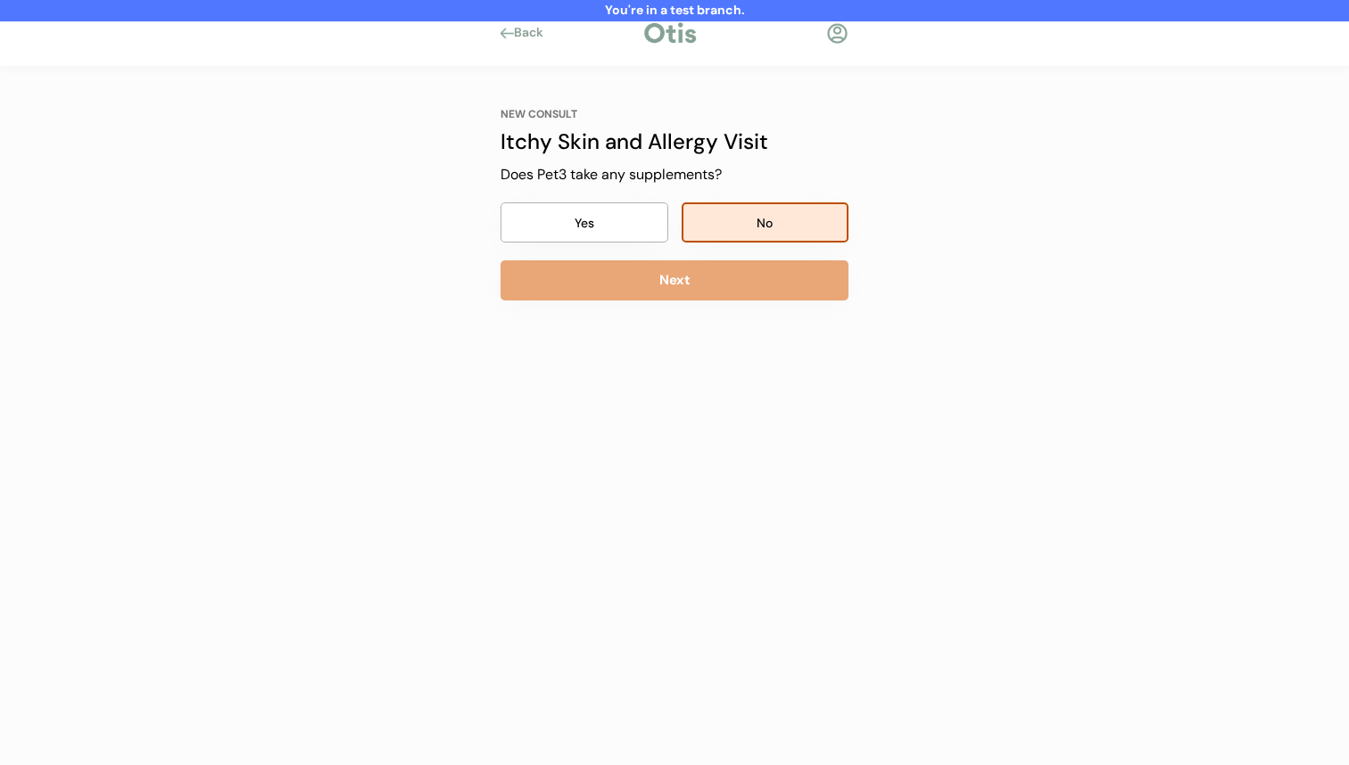
click at [741, 227] on button "No" at bounding box center [766, 223] width 168 height 40
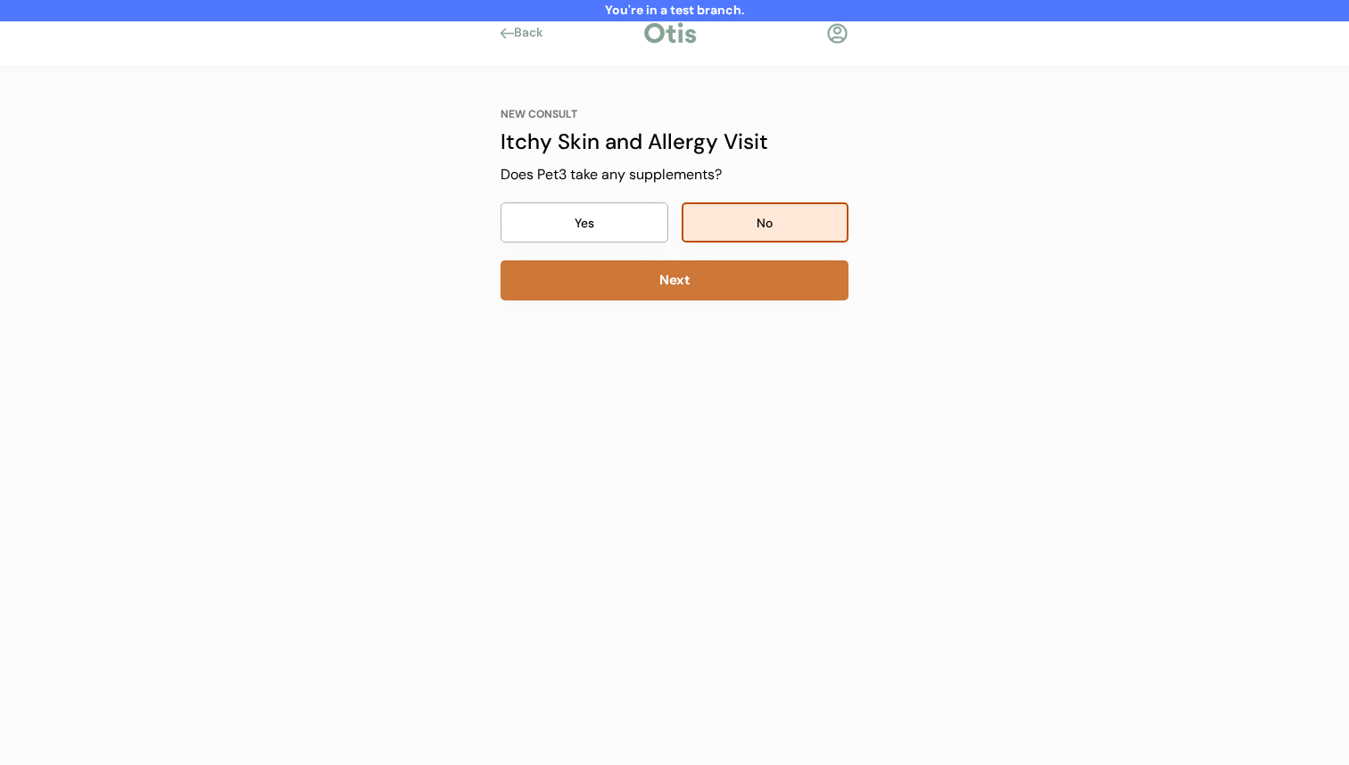
click at [723, 278] on button "Next" at bounding box center [675, 281] width 348 height 40
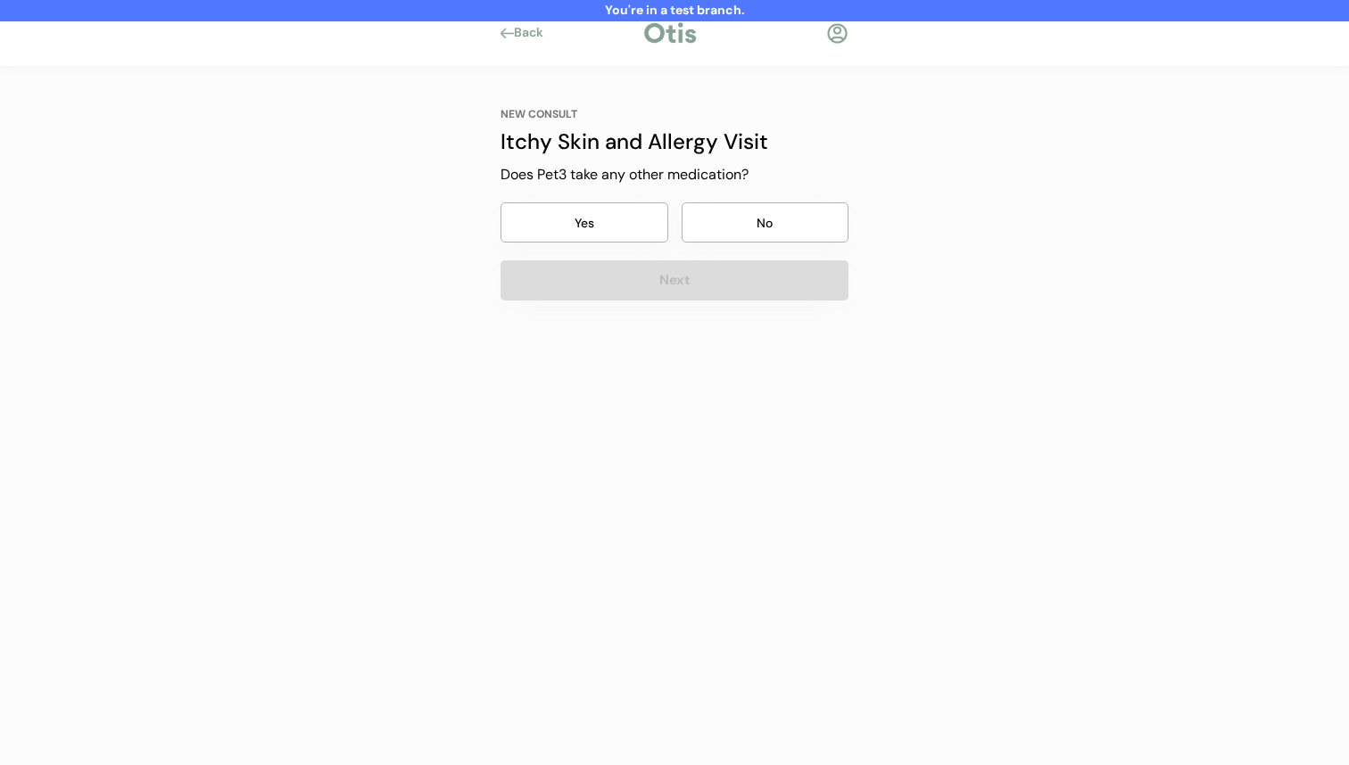
click at [742, 228] on button "No" at bounding box center [766, 223] width 168 height 40
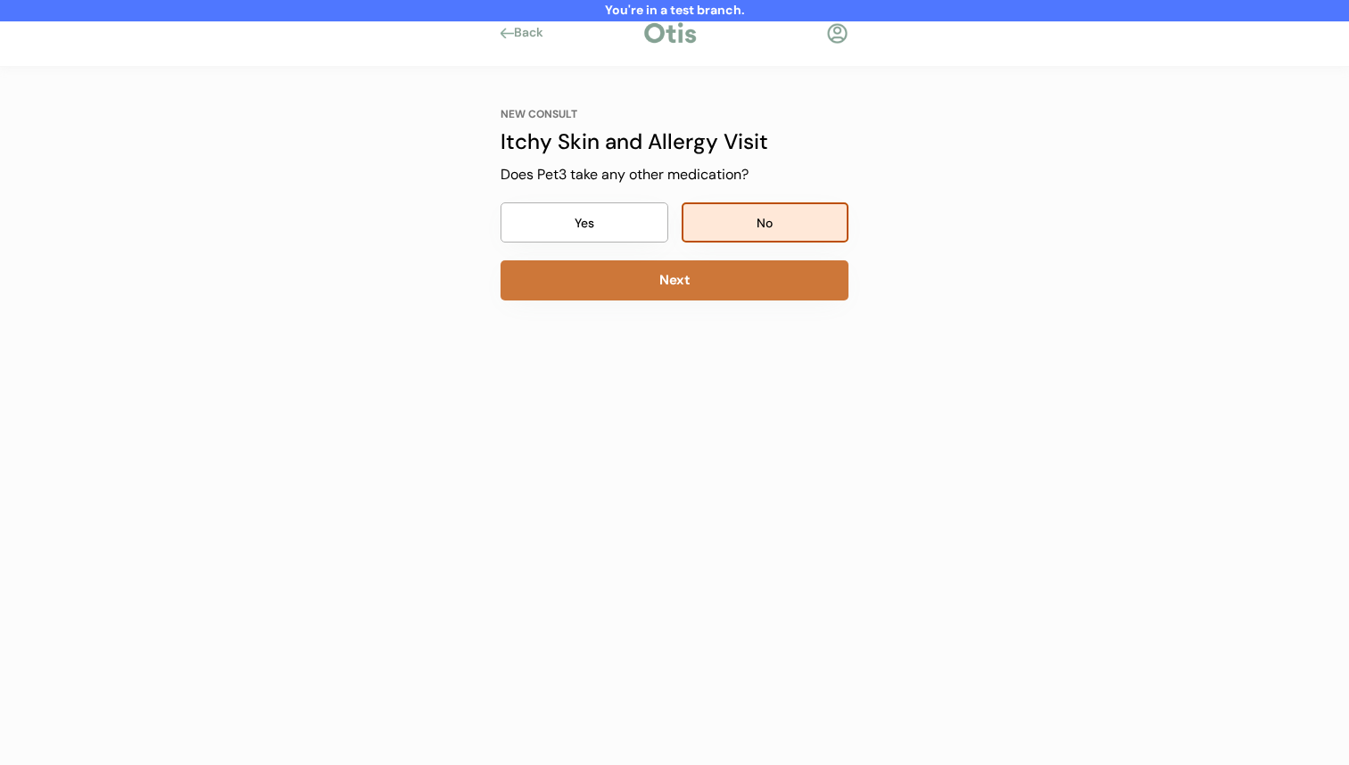
click at [724, 279] on button "Next" at bounding box center [675, 281] width 348 height 40
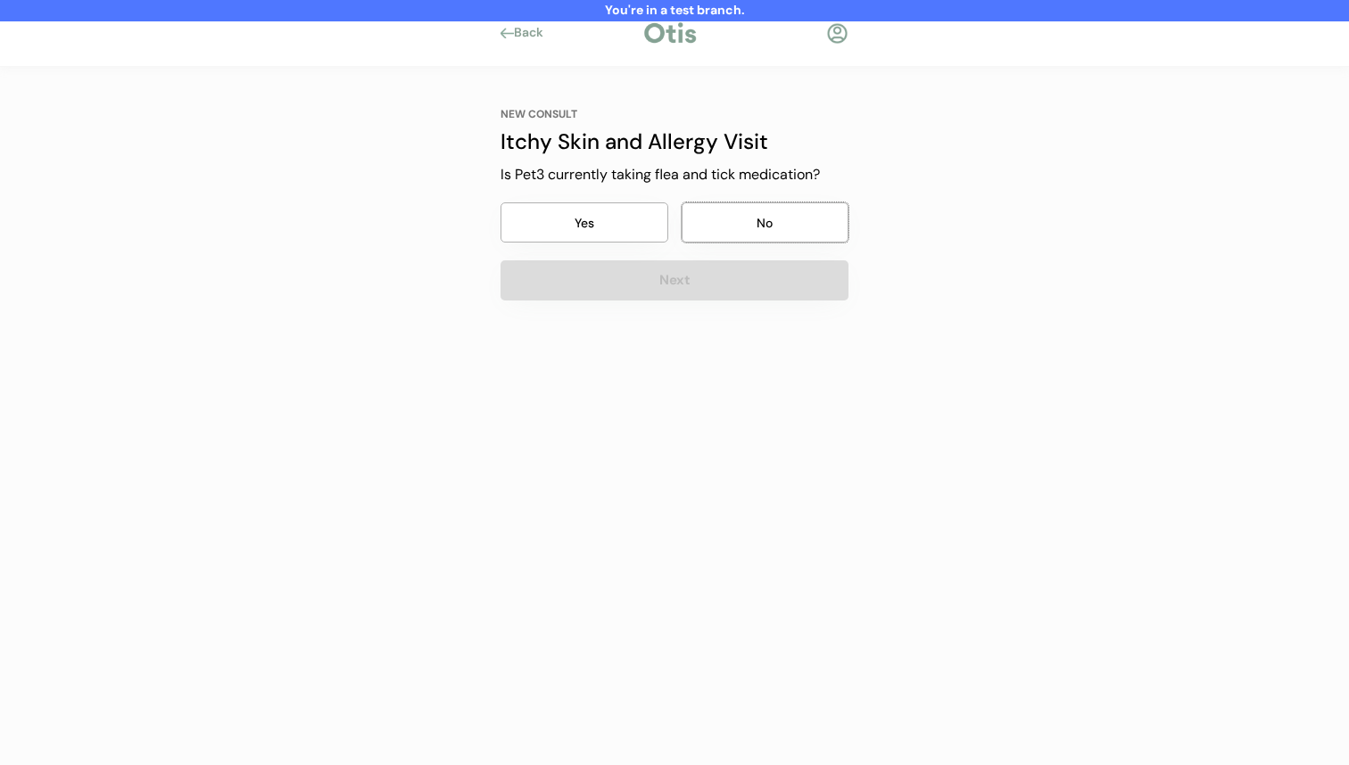
click at [741, 229] on button "No" at bounding box center [766, 223] width 168 height 40
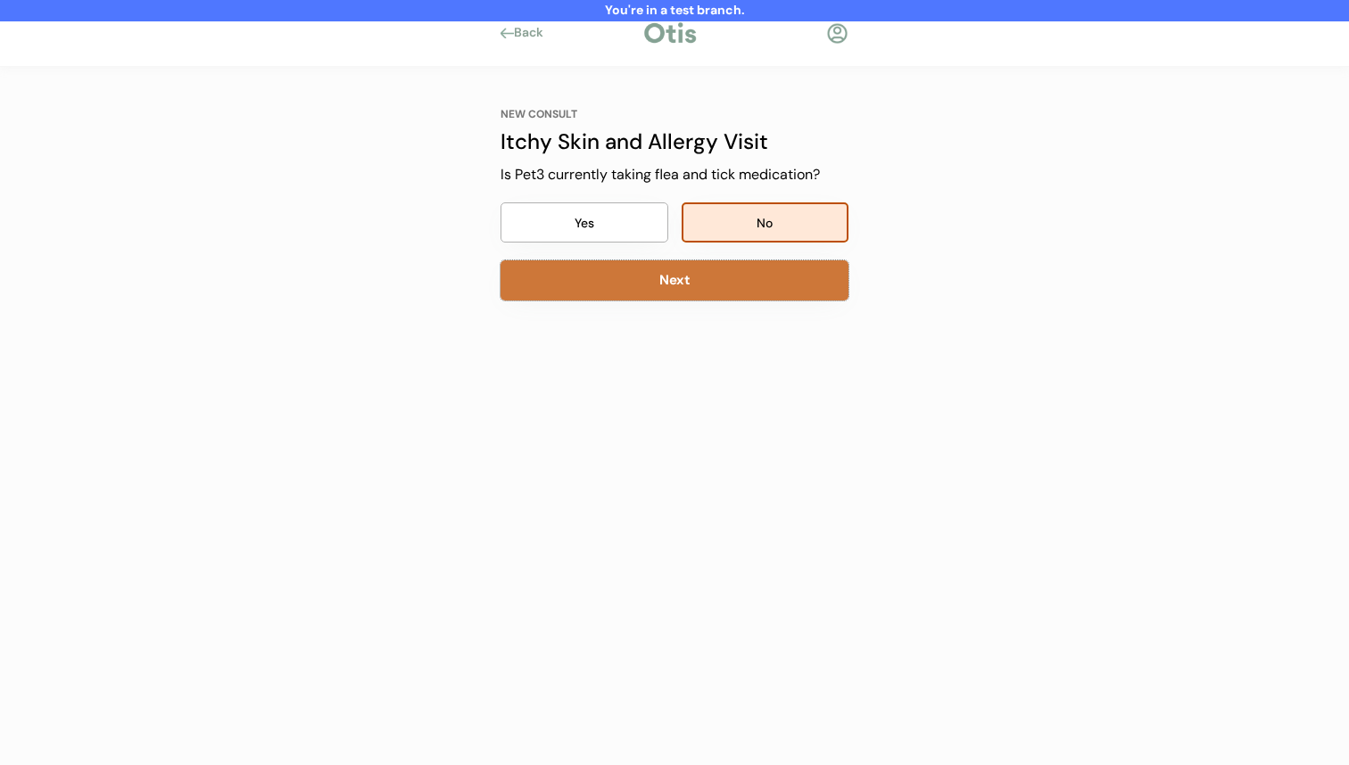
click at [727, 288] on button "Next" at bounding box center [675, 281] width 348 height 40
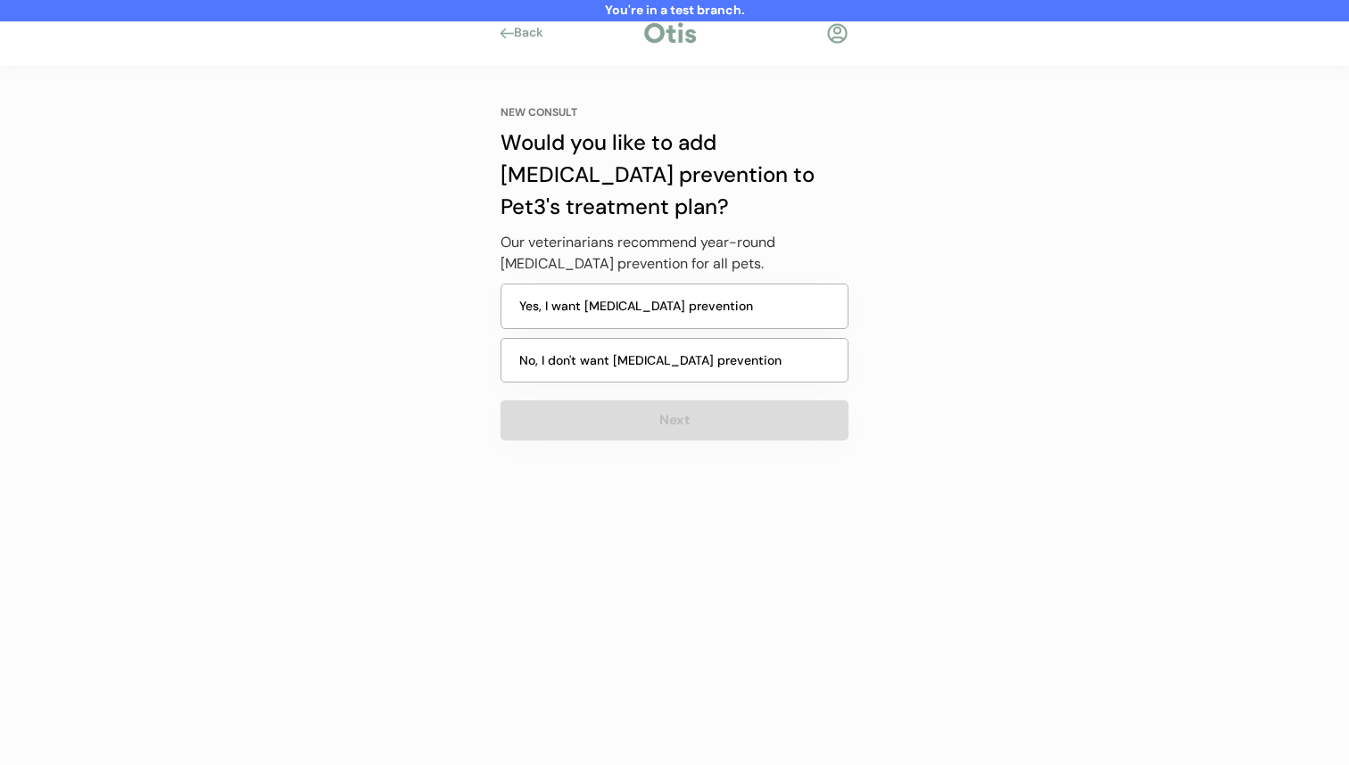
click at [694, 376] on button "No, I don't want heartworm prevention" at bounding box center [675, 361] width 348 height 46
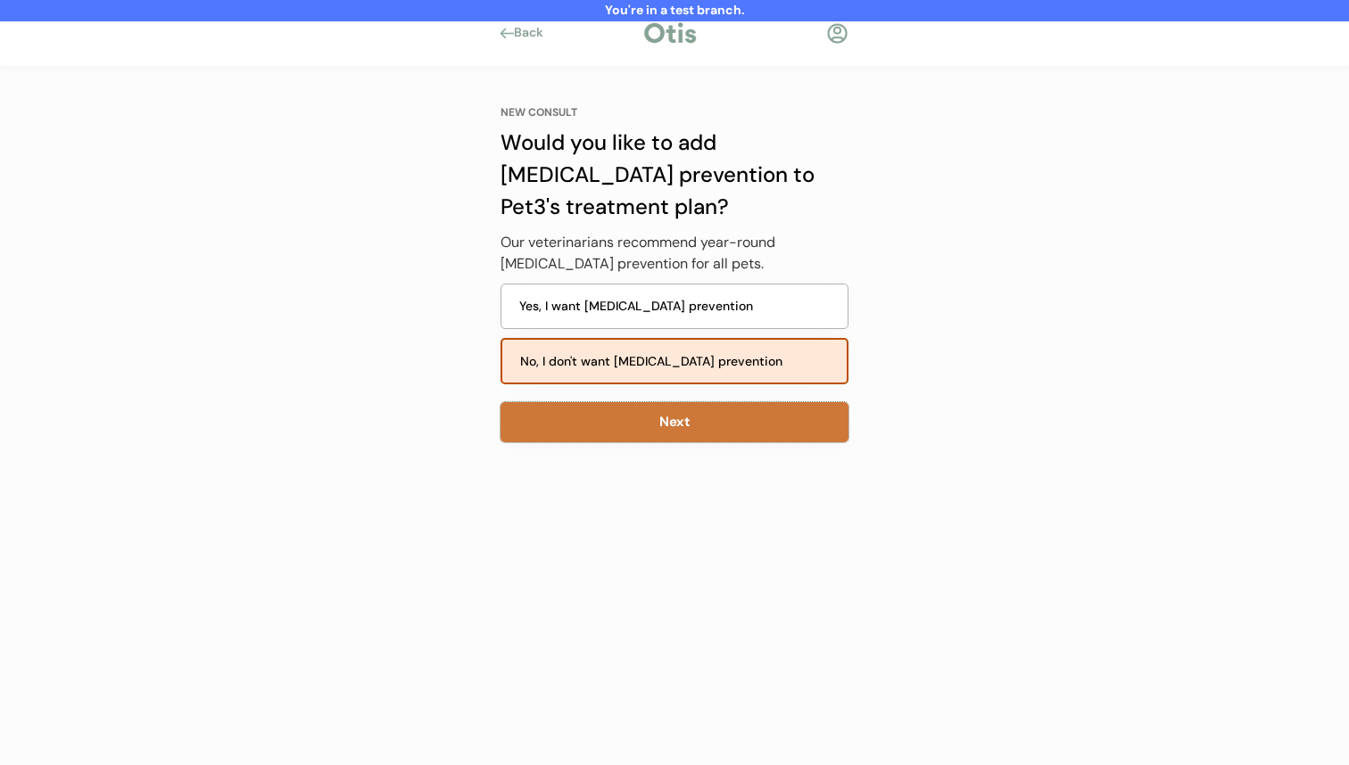
click at [683, 416] on button "Next" at bounding box center [675, 422] width 348 height 40
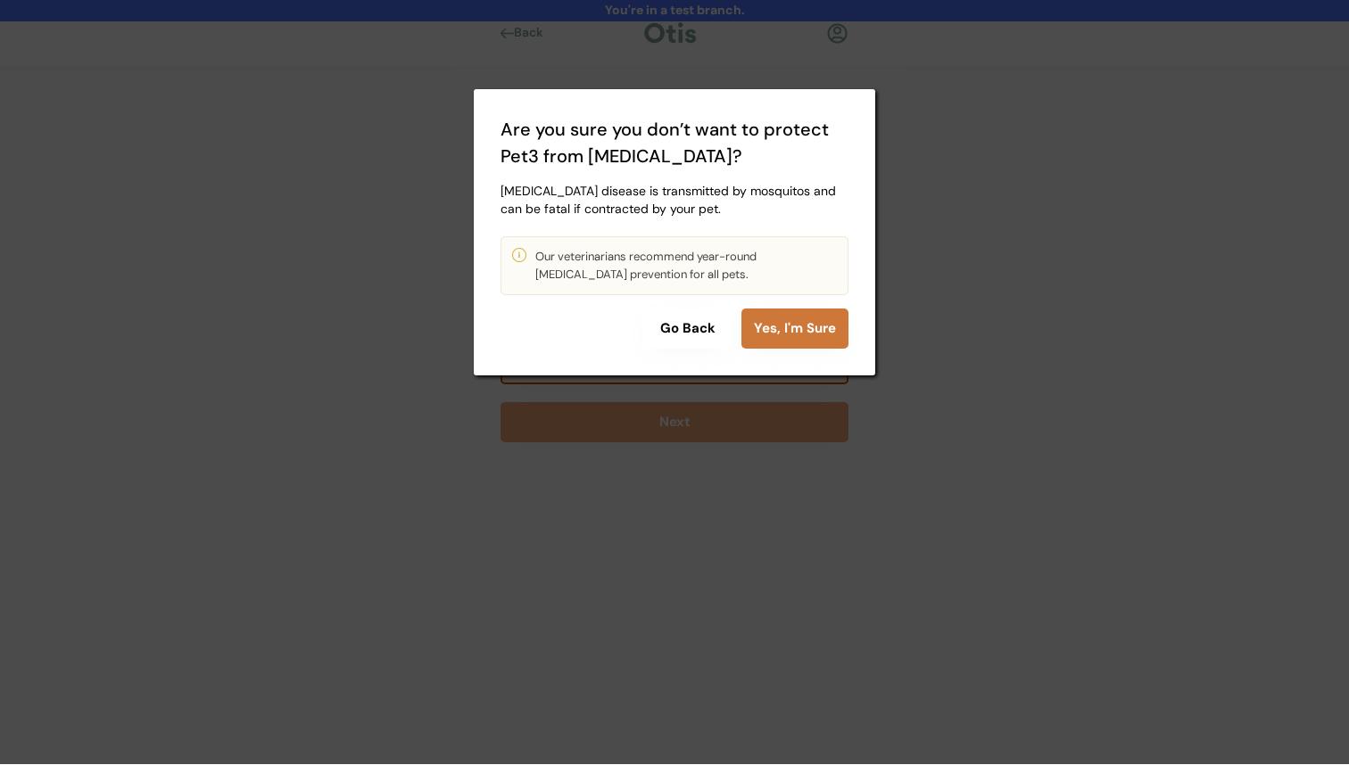
click at [749, 328] on button "Yes, I'm Sure" at bounding box center [794, 329] width 107 height 40
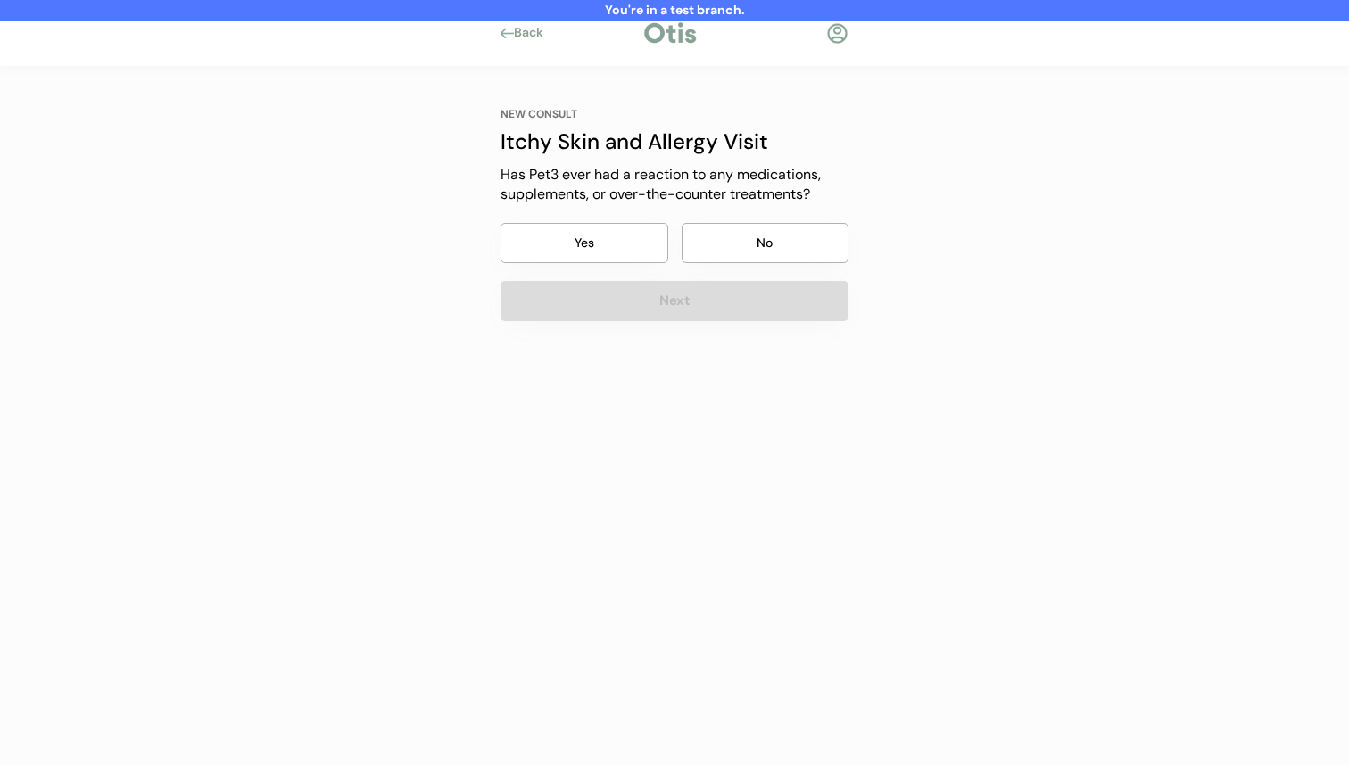
click at [765, 232] on button "No" at bounding box center [766, 243] width 168 height 40
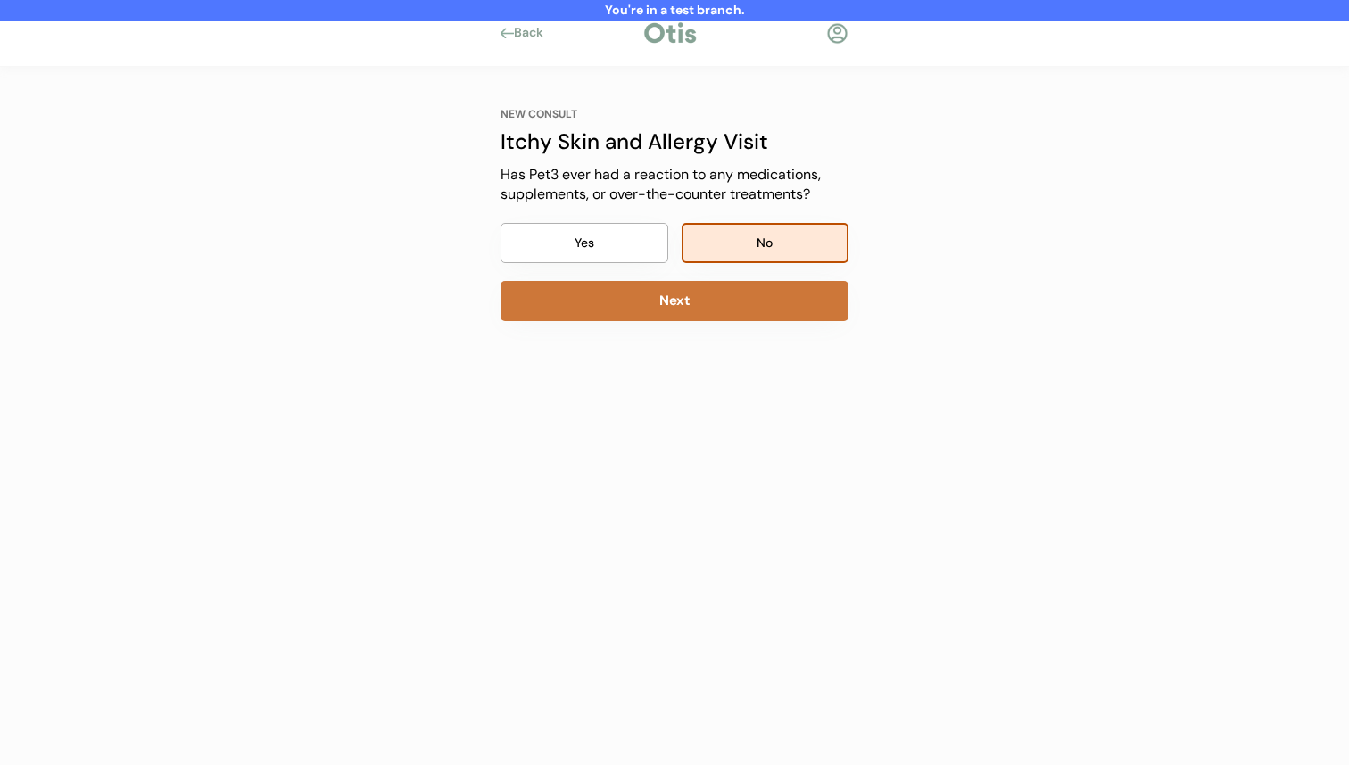
click at [742, 289] on button "Next" at bounding box center [675, 301] width 348 height 40
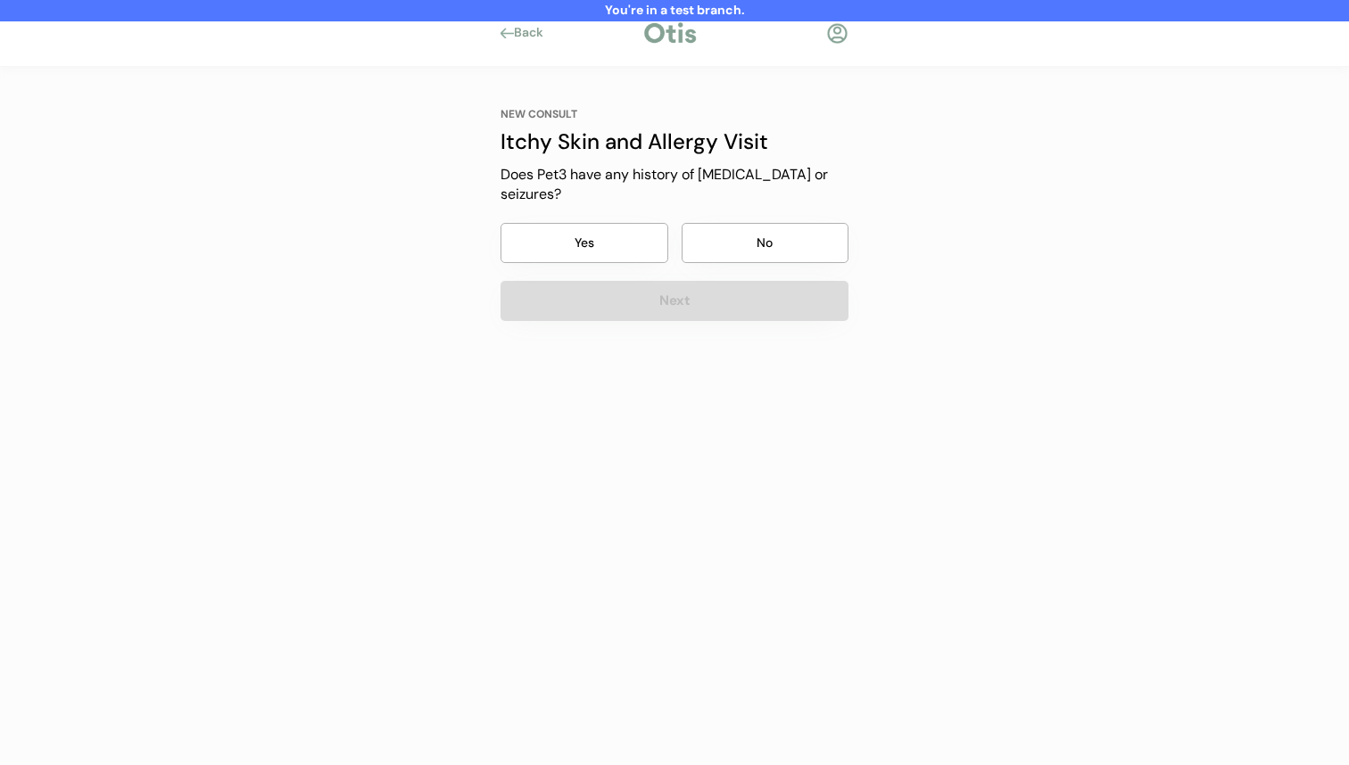
click at [779, 227] on button "No" at bounding box center [766, 243] width 168 height 40
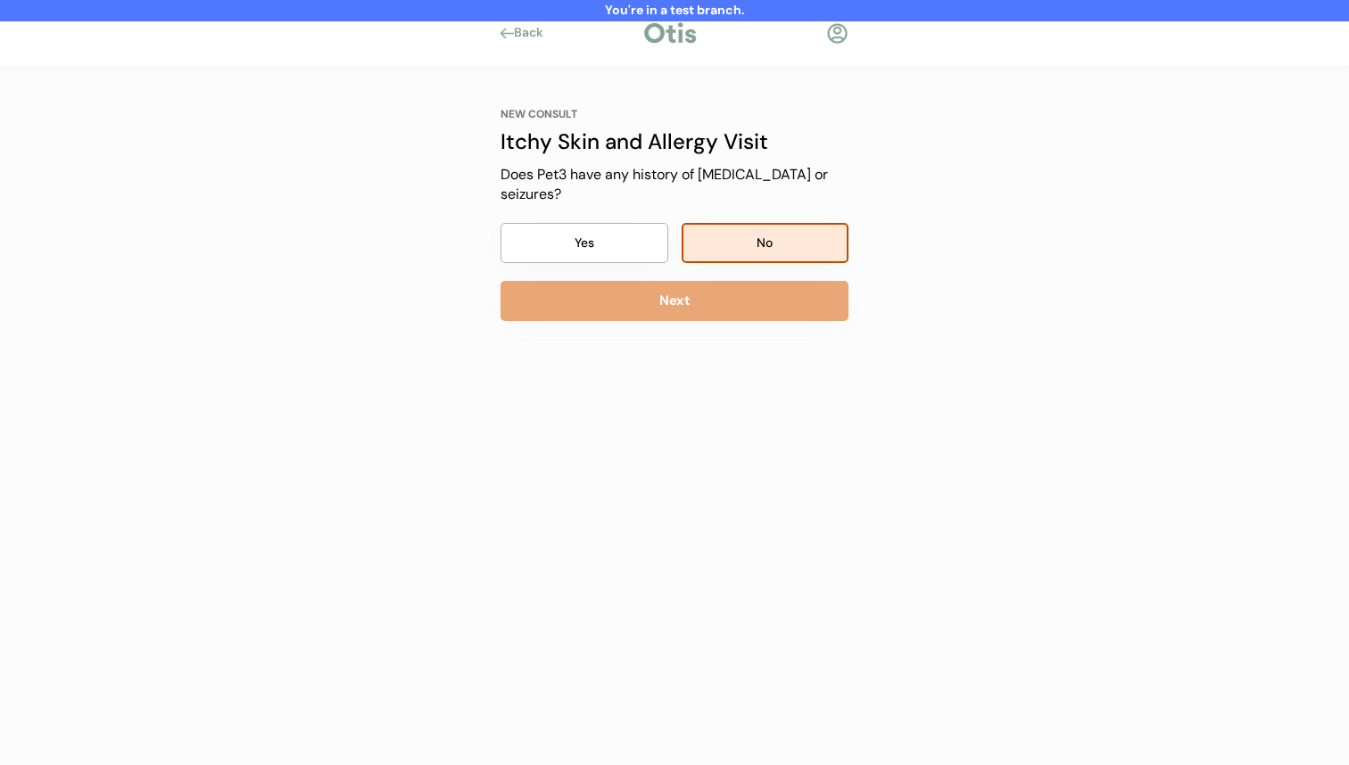
click at [749, 293] on button "Next" at bounding box center [675, 301] width 348 height 40
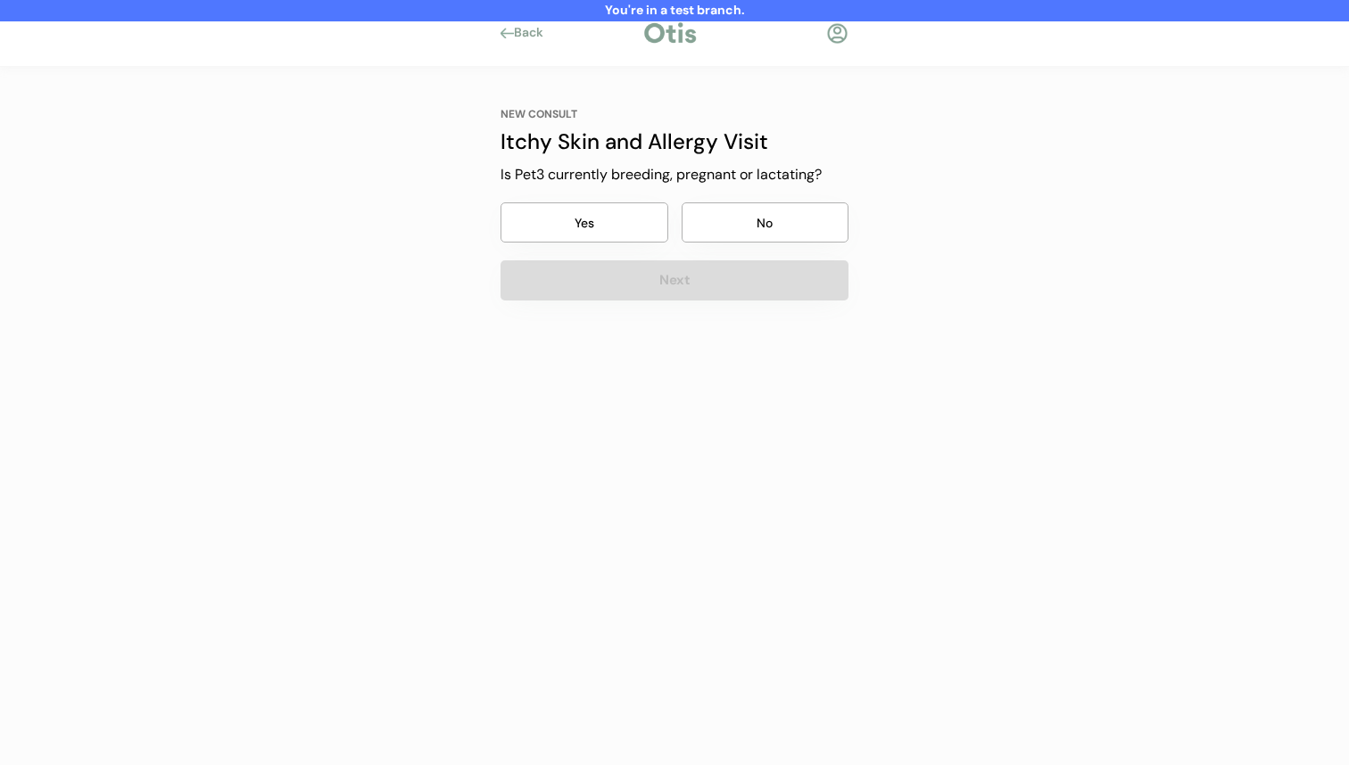
click at [777, 211] on button "No" at bounding box center [766, 223] width 168 height 40
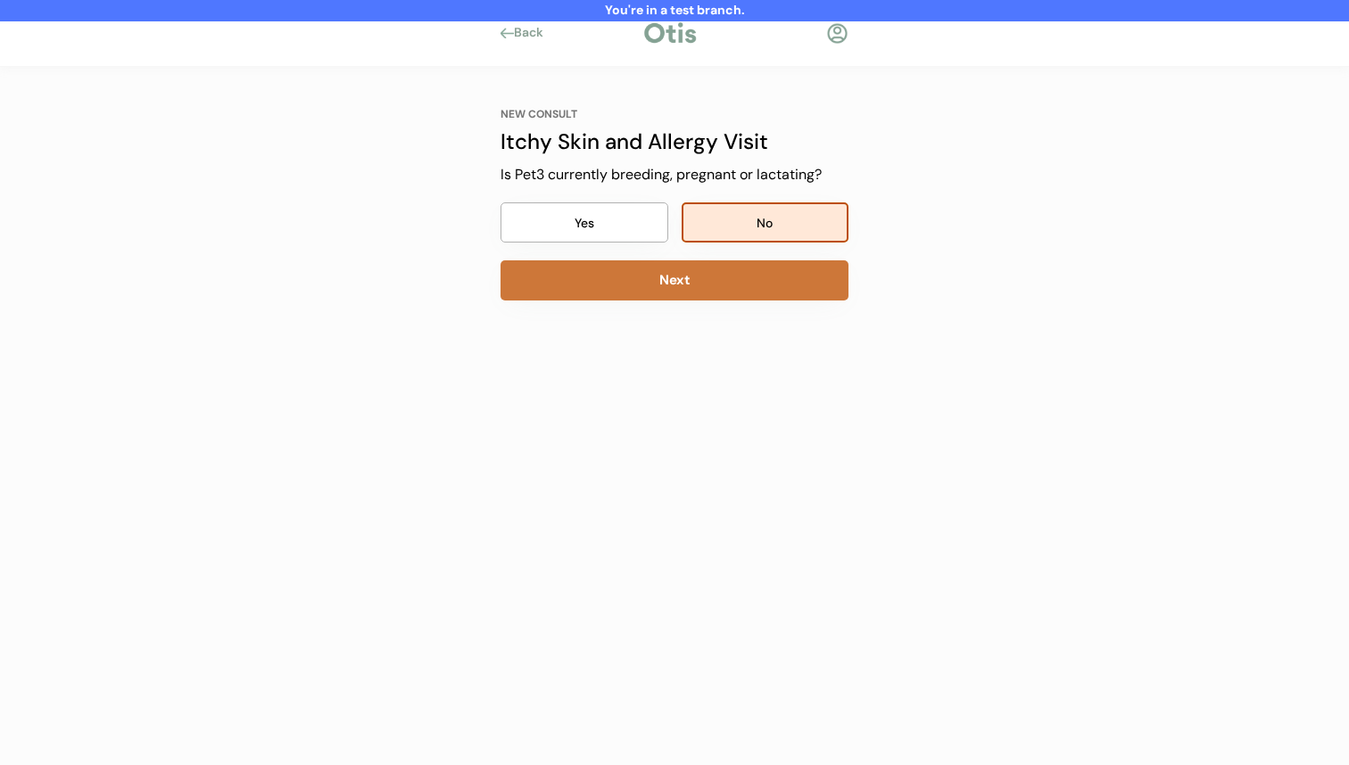
click at [751, 284] on button "Next" at bounding box center [675, 281] width 348 height 40
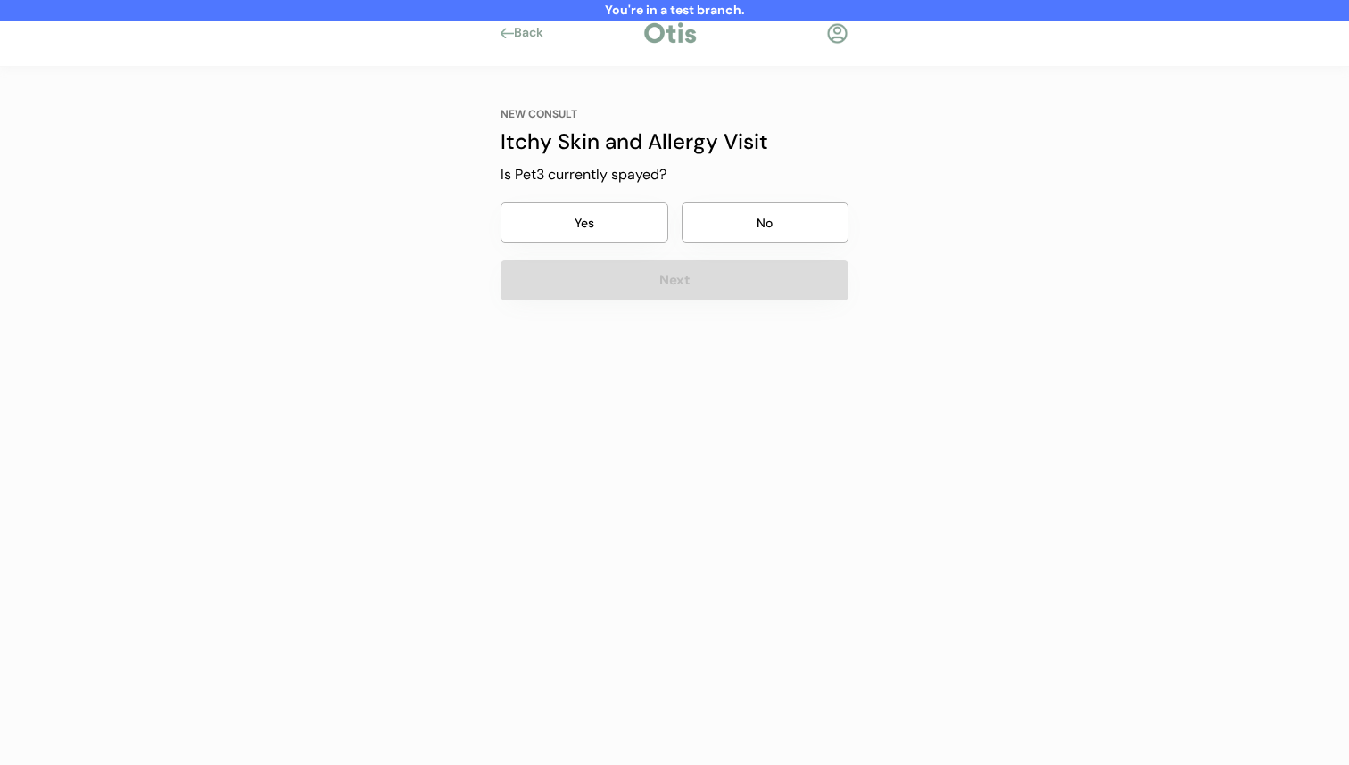
click at [761, 235] on button "No" at bounding box center [766, 223] width 168 height 40
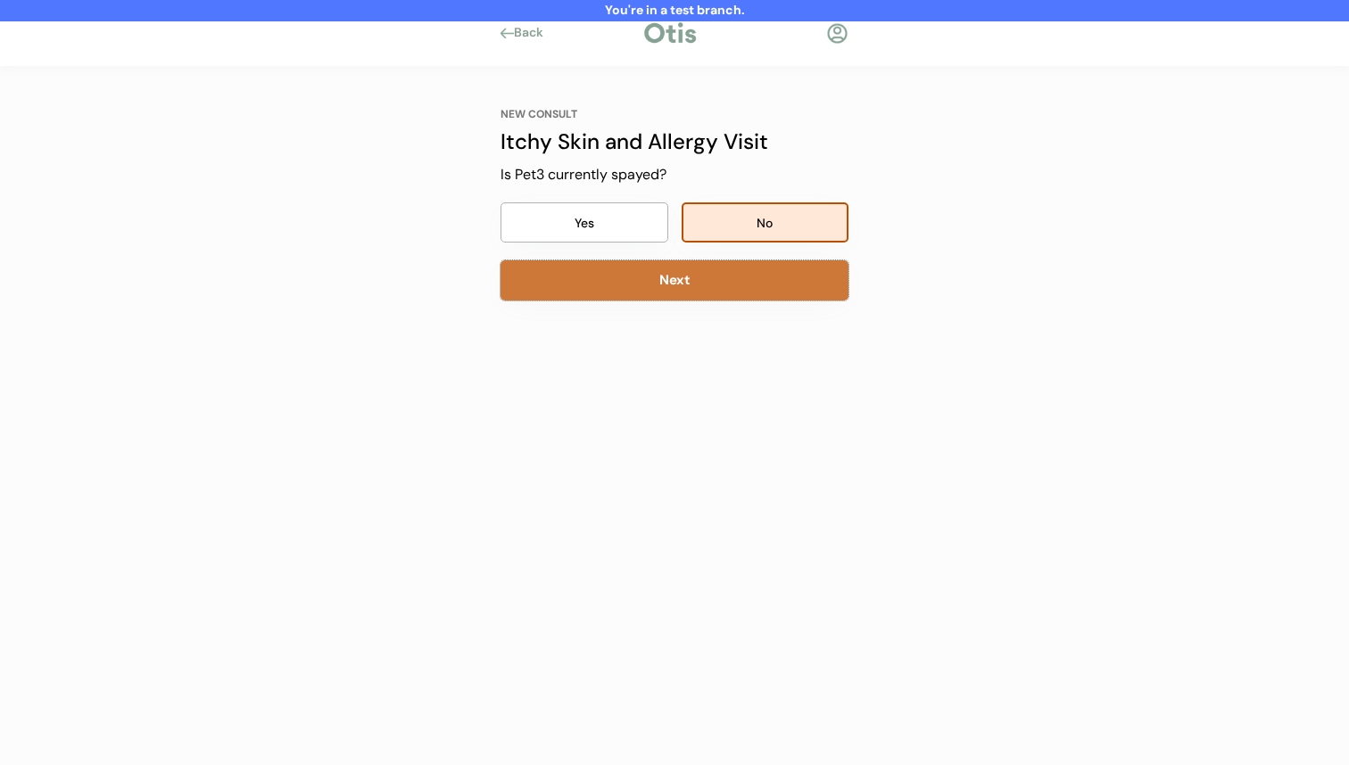
click at [741, 295] on button "Next" at bounding box center [675, 281] width 348 height 40
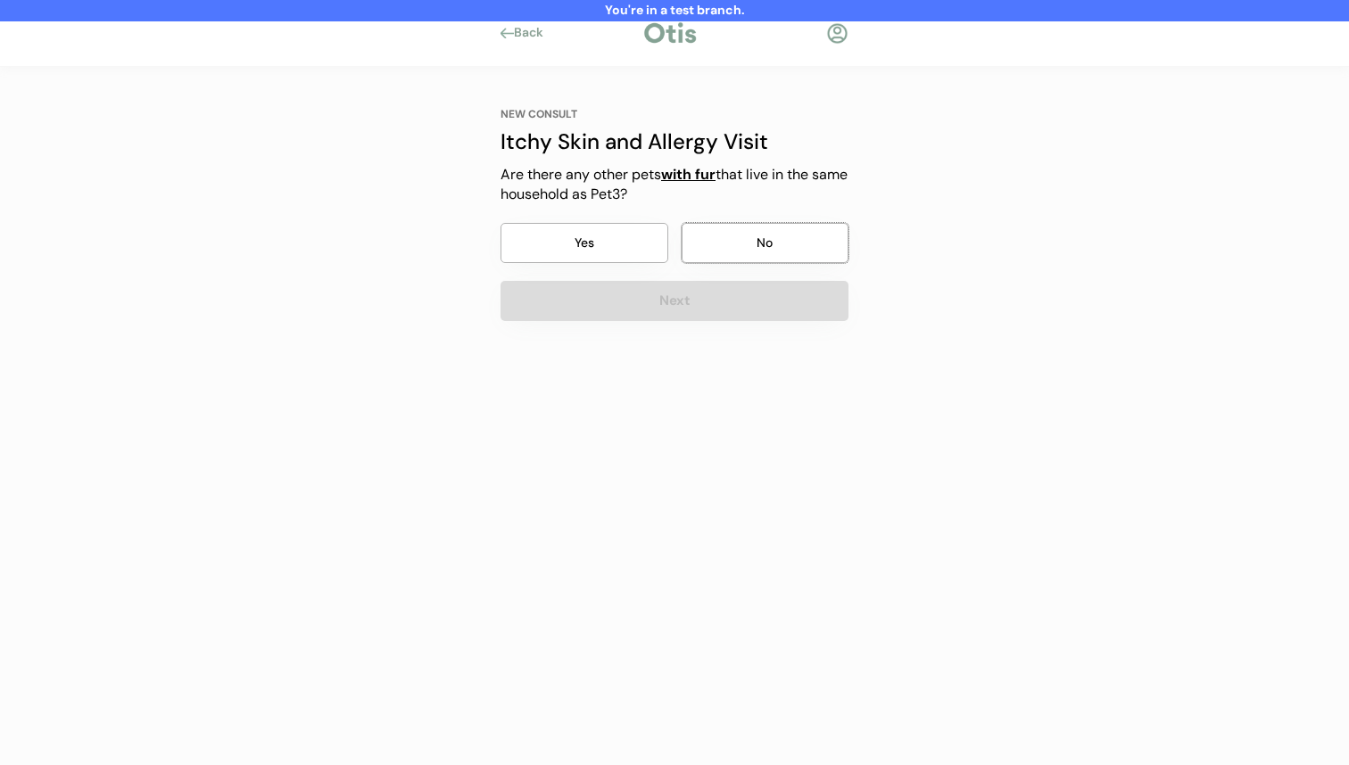
click at [748, 262] on button "No" at bounding box center [766, 243] width 168 height 40
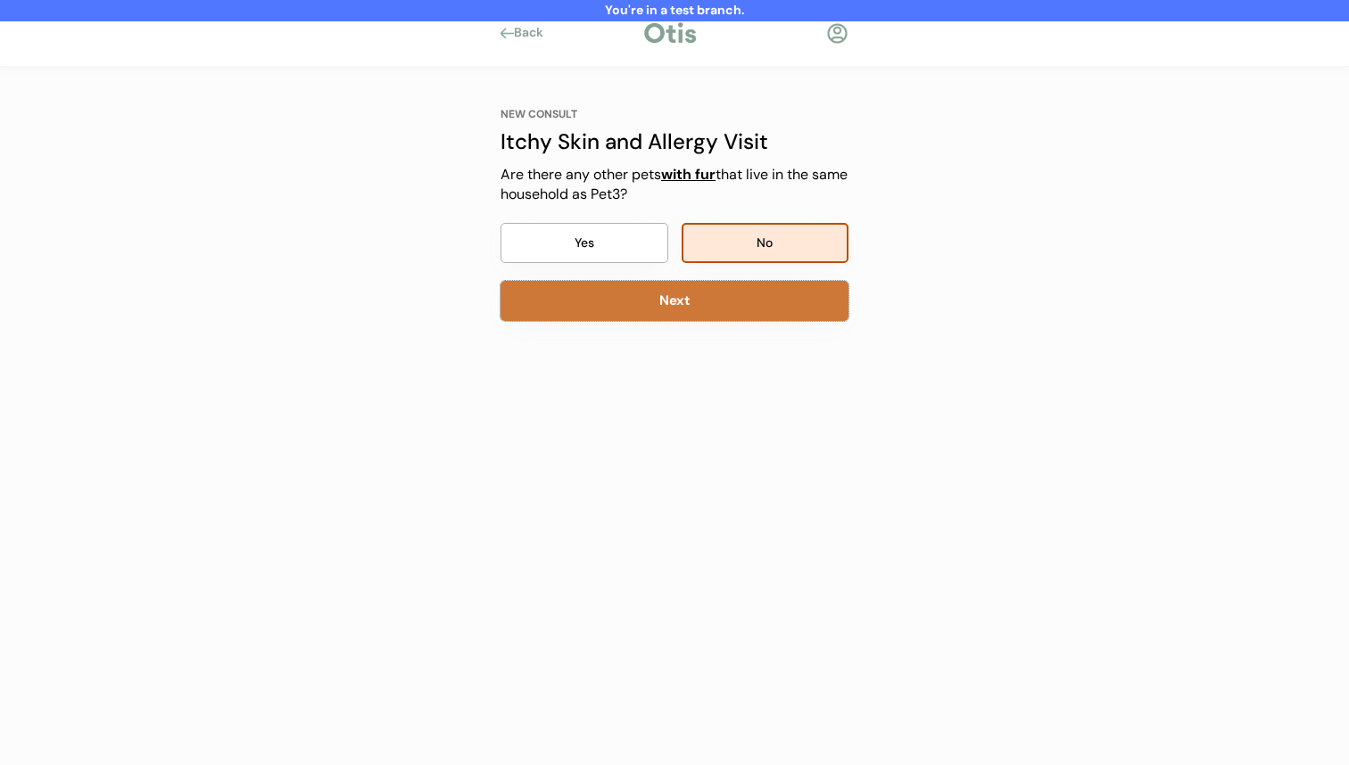
click at [734, 306] on button "Next" at bounding box center [675, 301] width 348 height 40
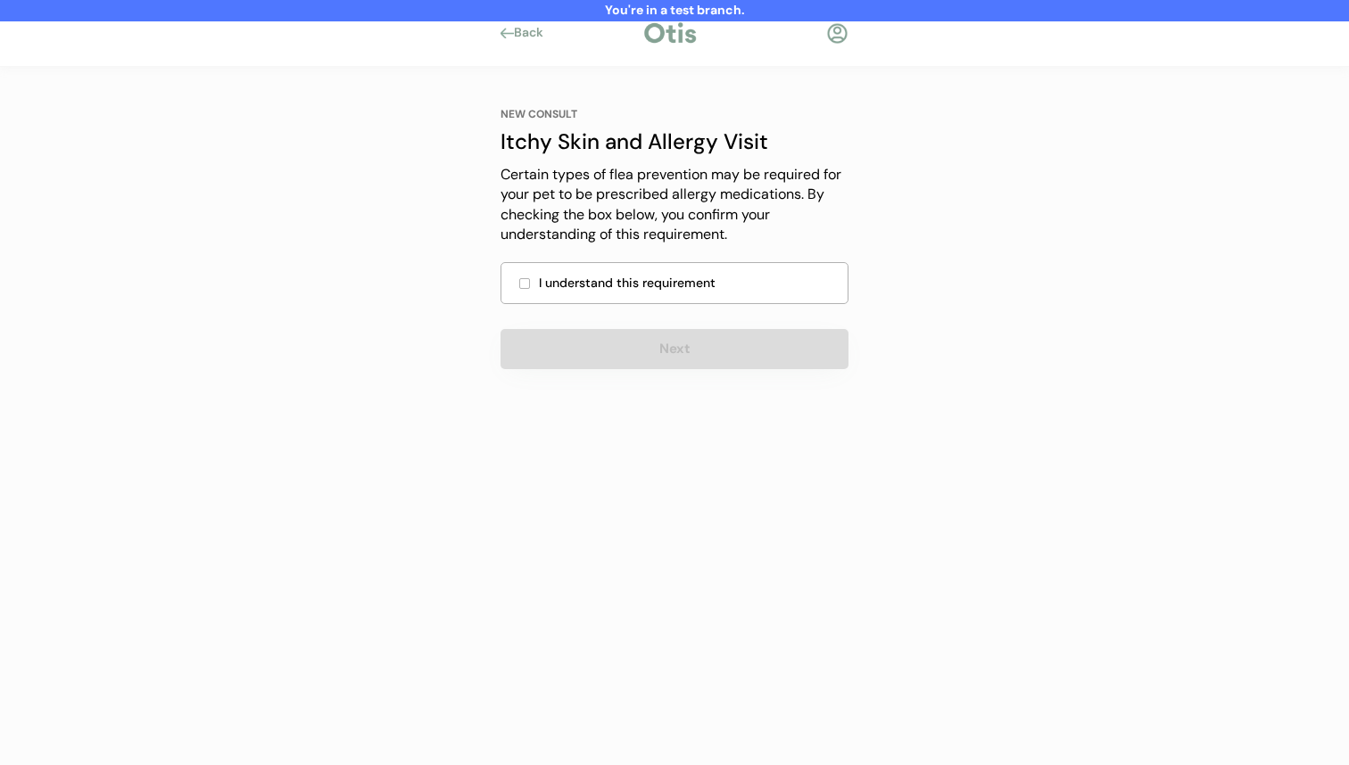
click at [731, 289] on div "I understand this requirement" at bounding box center [688, 283] width 298 height 19
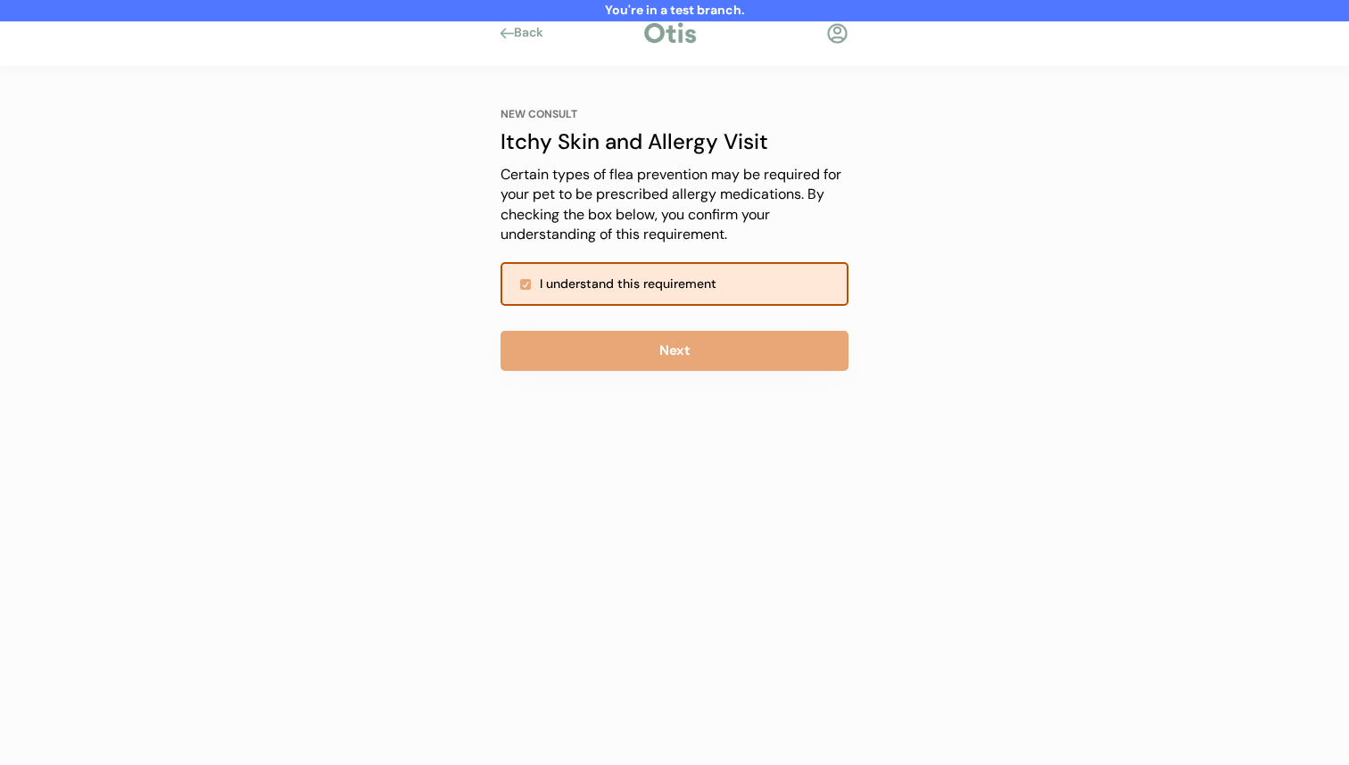
click at [692, 352] on button "Next" at bounding box center [675, 351] width 348 height 40
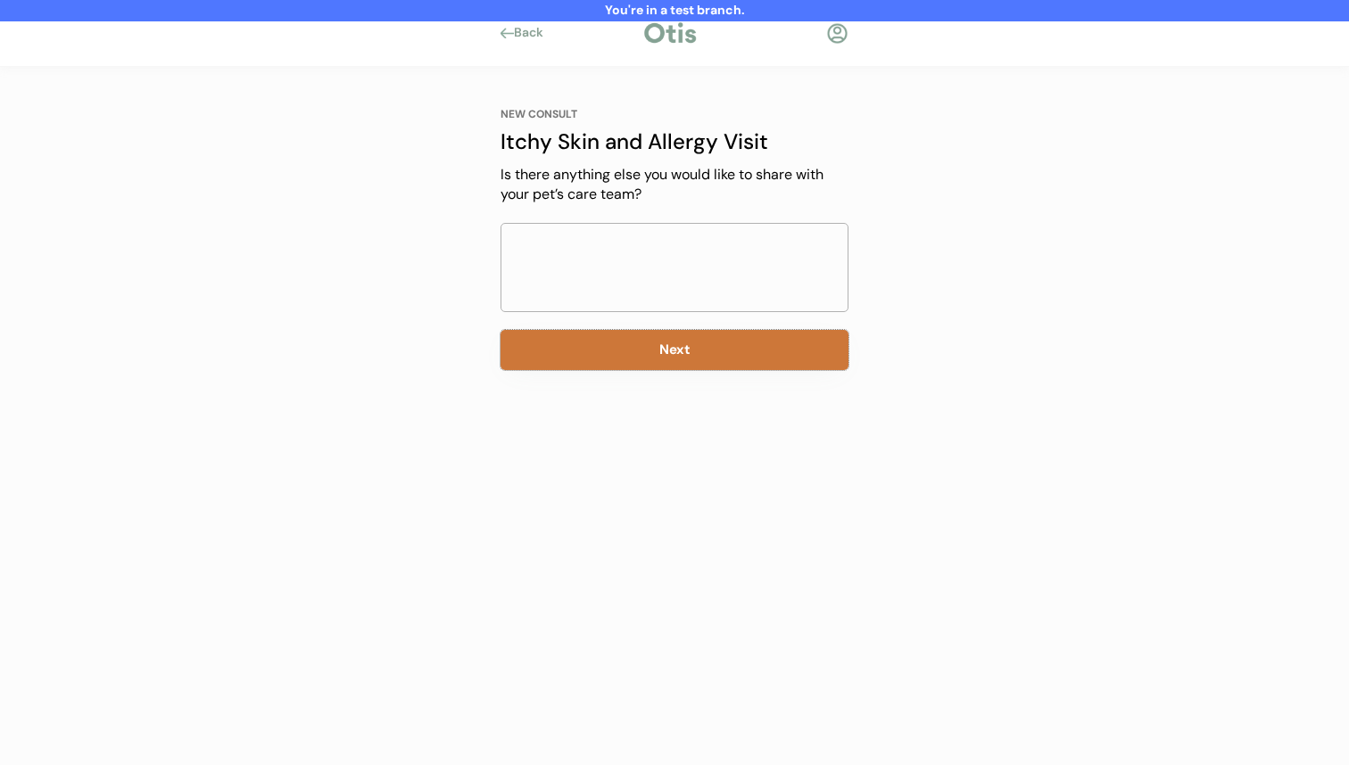
click at [708, 352] on button "Next" at bounding box center [675, 350] width 348 height 40
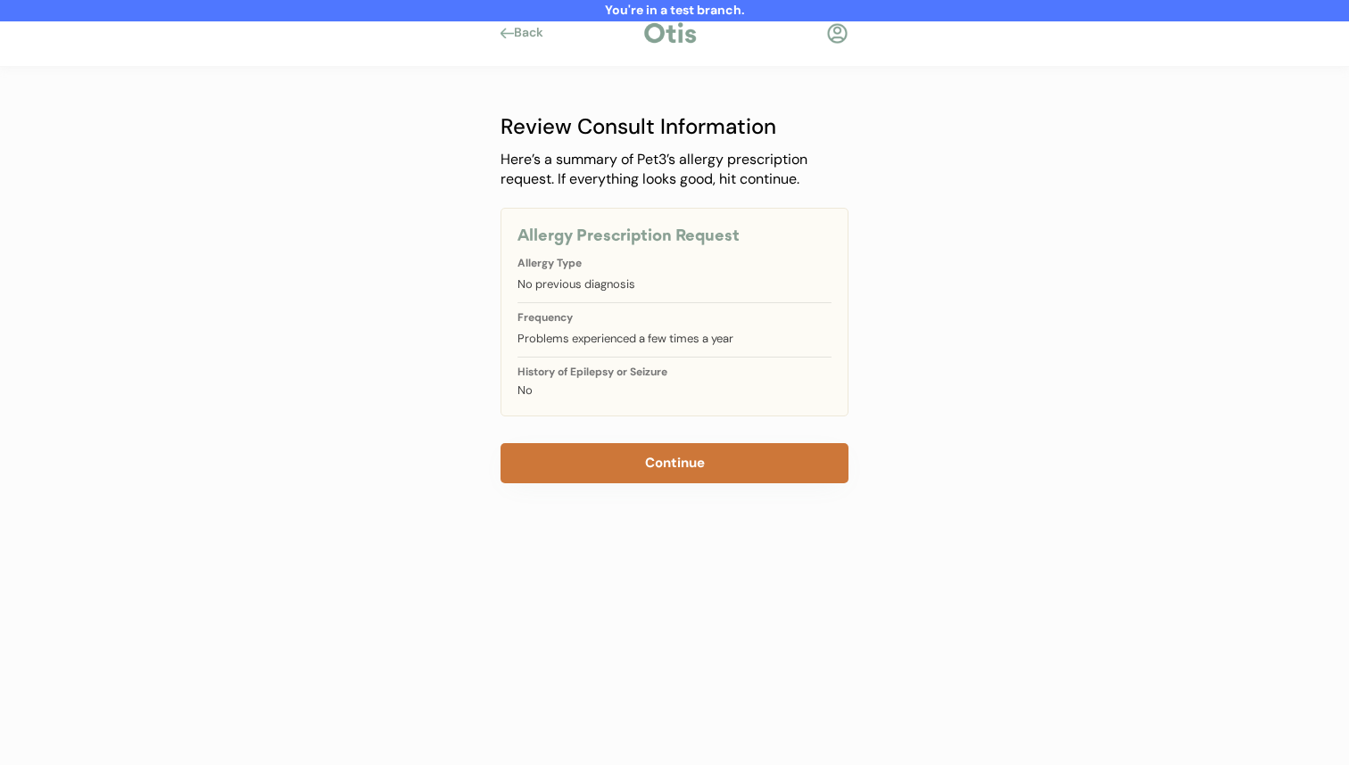
click at [687, 476] on button "Continue" at bounding box center [675, 463] width 348 height 40
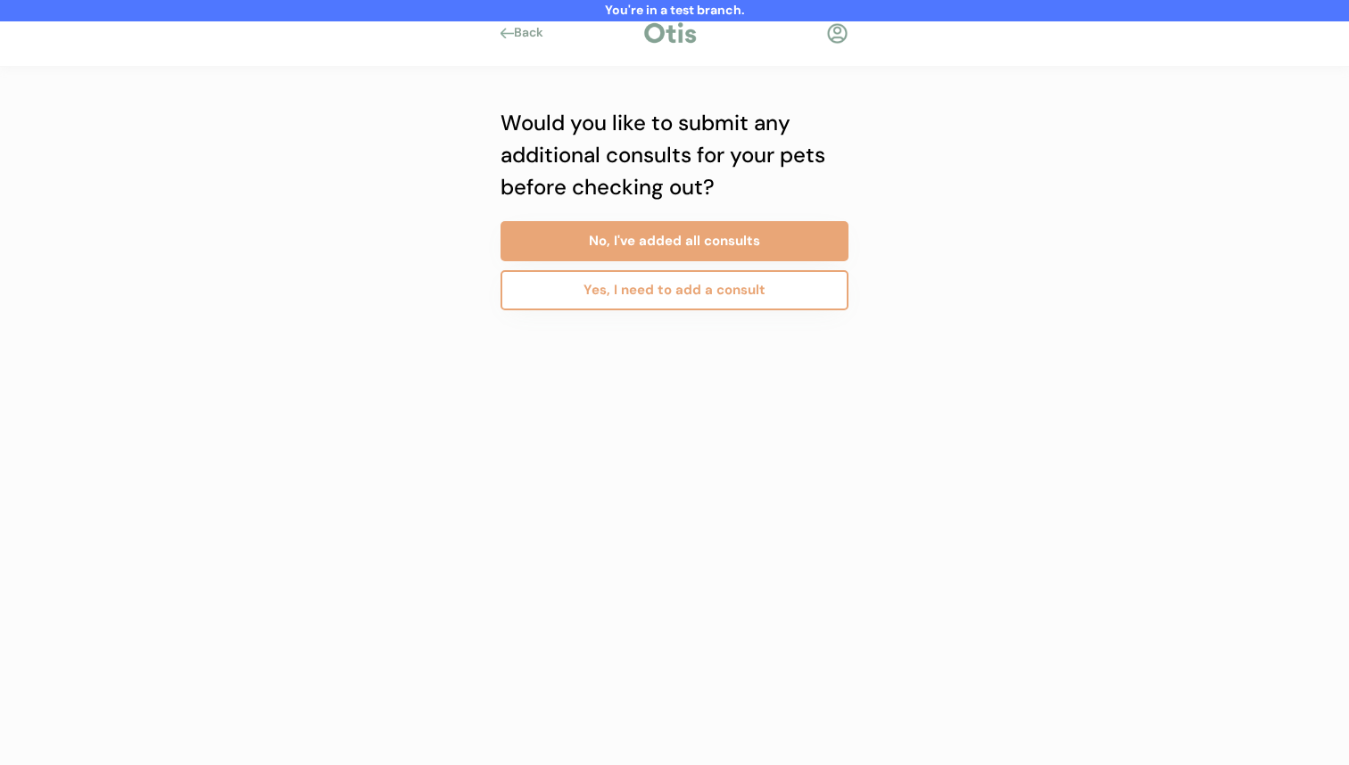
click at [666, 236] on button "No, I've added all consults" at bounding box center [675, 241] width 348 height 40
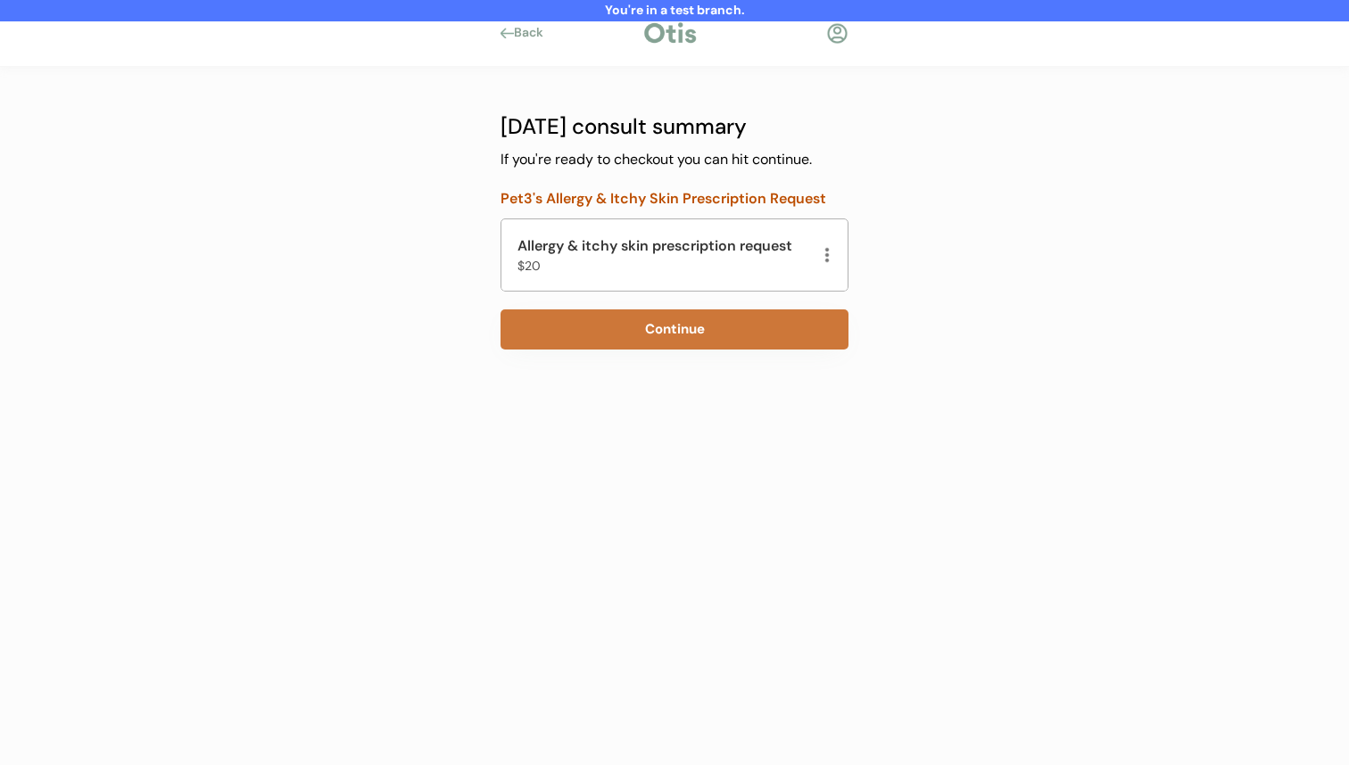
click at [649, 335] on button "Continue" at bounding box center [675, 330] width 348 height 40
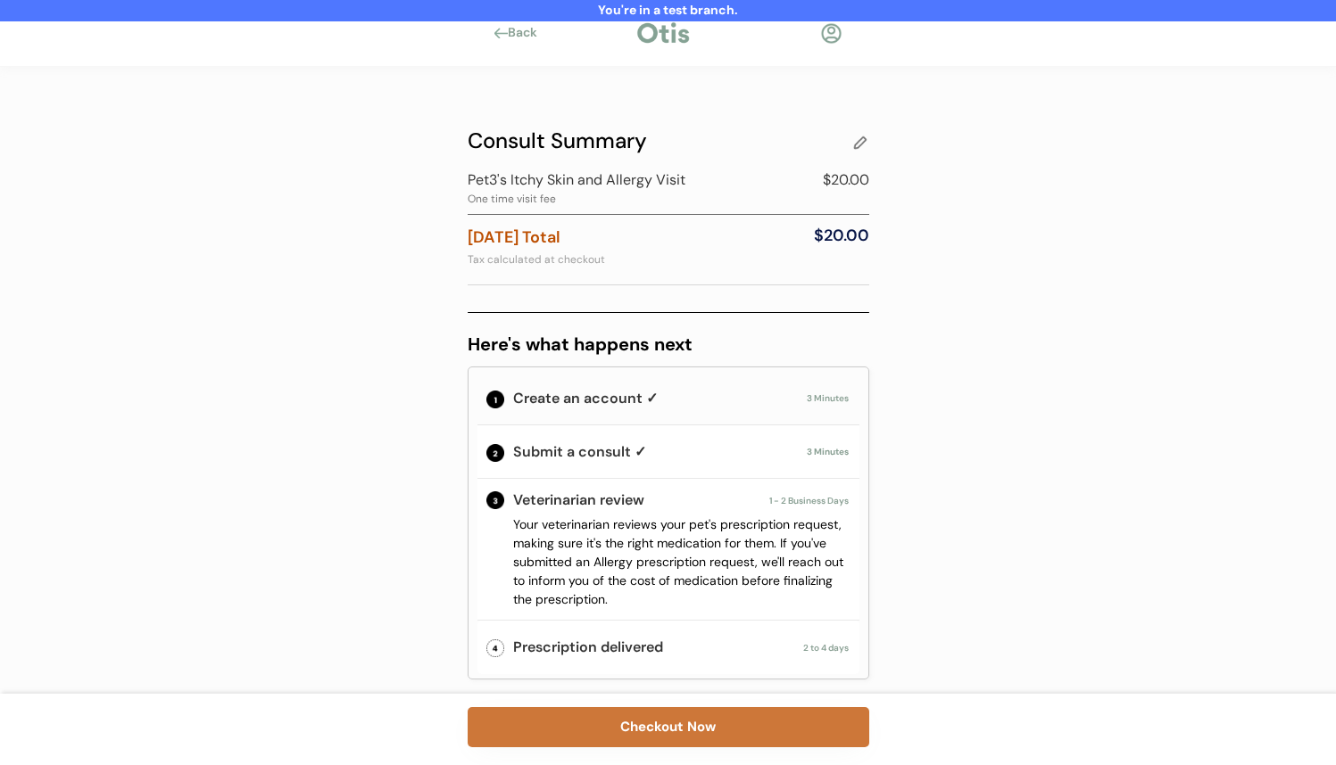
click at [665, 734] on button "Checkout Now" at bounding box center [667, 727] width 401 height 40
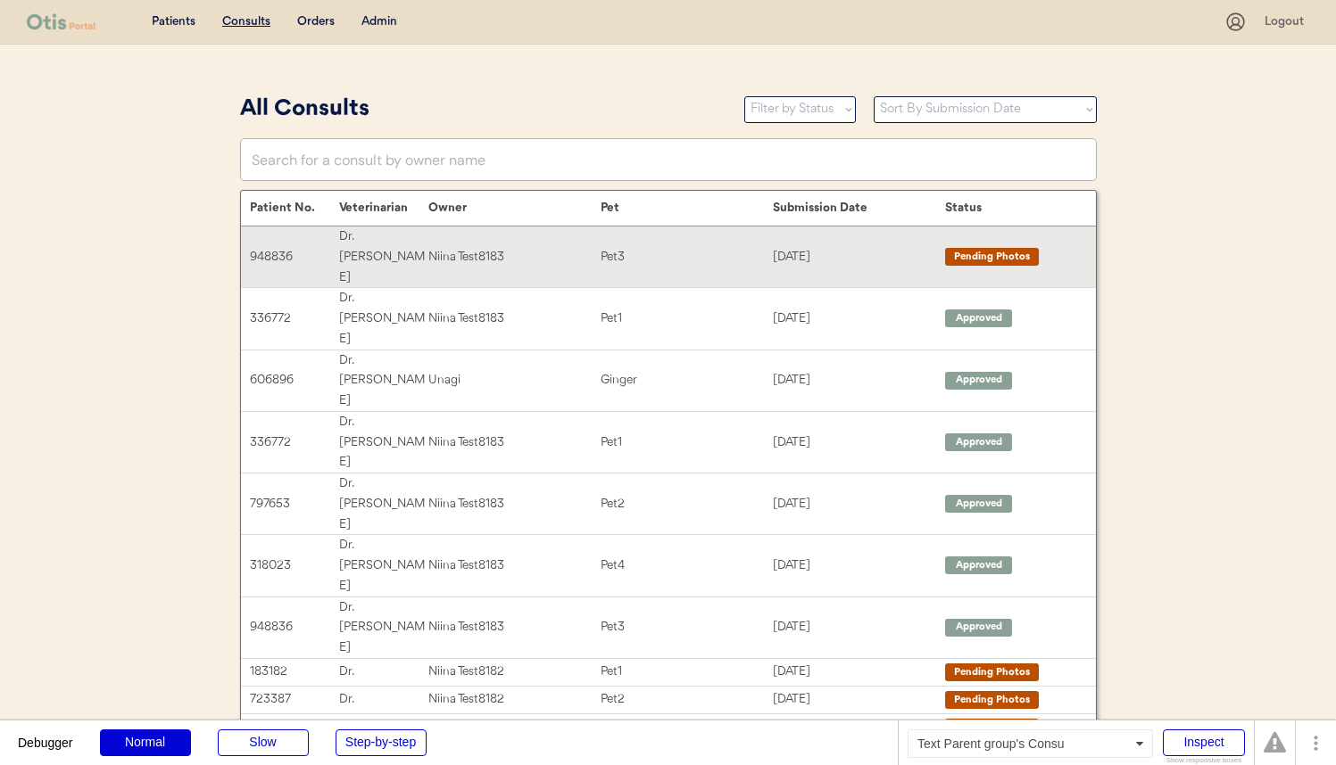
click at [631, 247] on div "Pet3" at bounding box center [686, 257] width 172 height 21
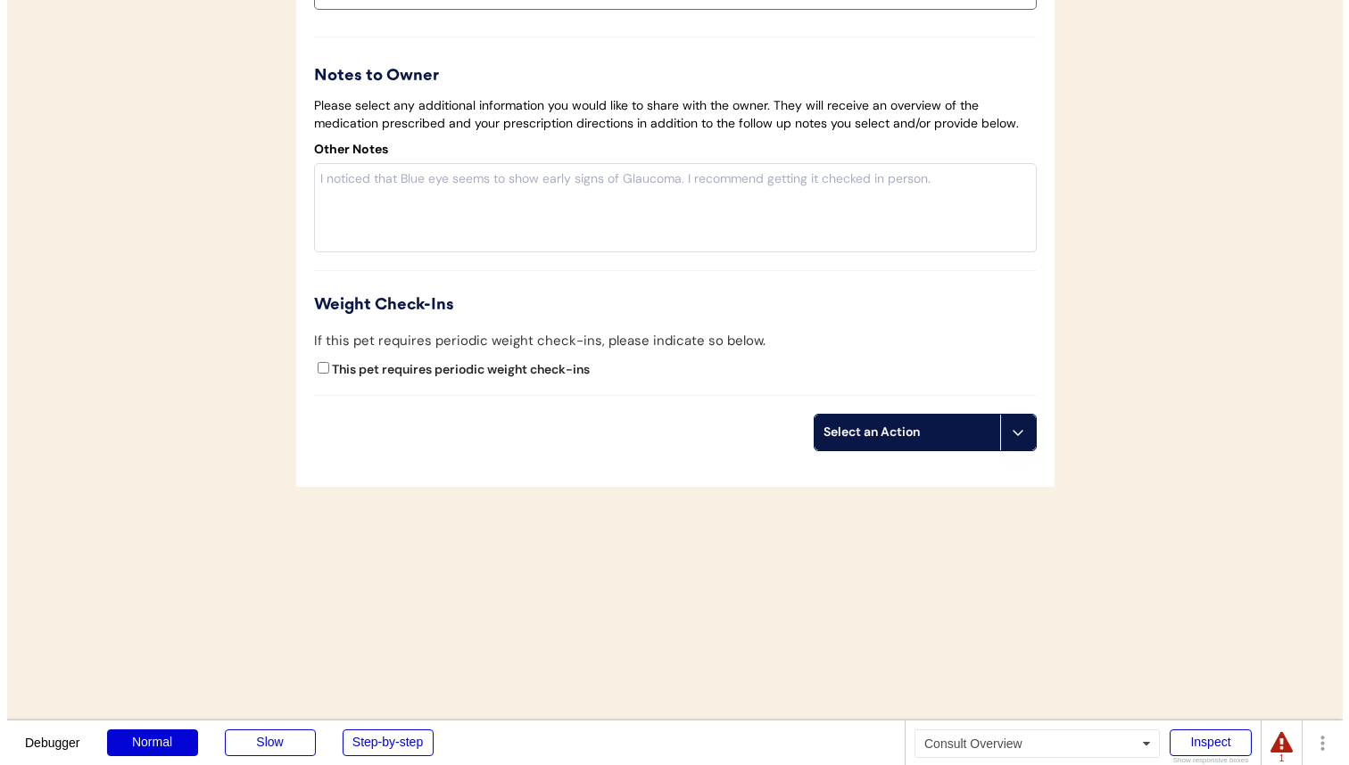
scroll to position [2667, 0]
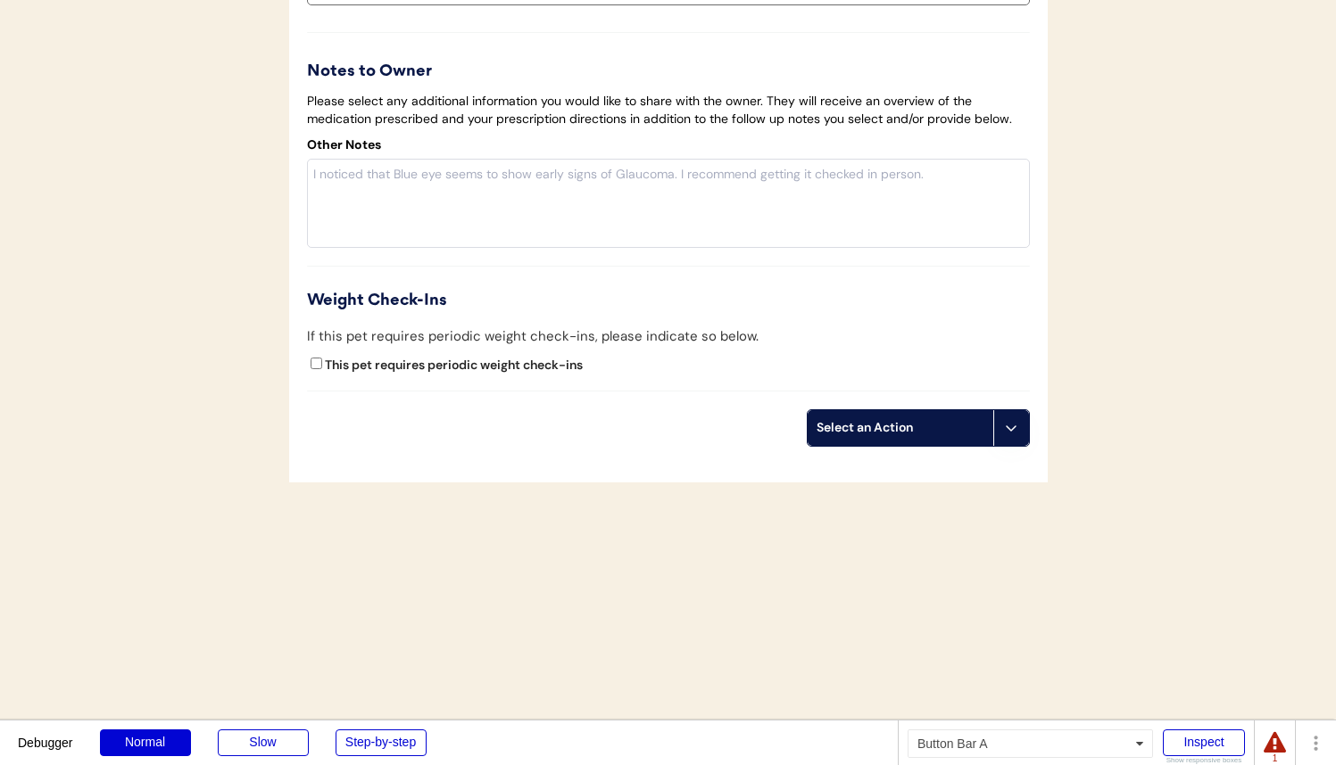
click at [919, 437] on div "Select an Action" at bounding box center [900, 428] width 168 height 18
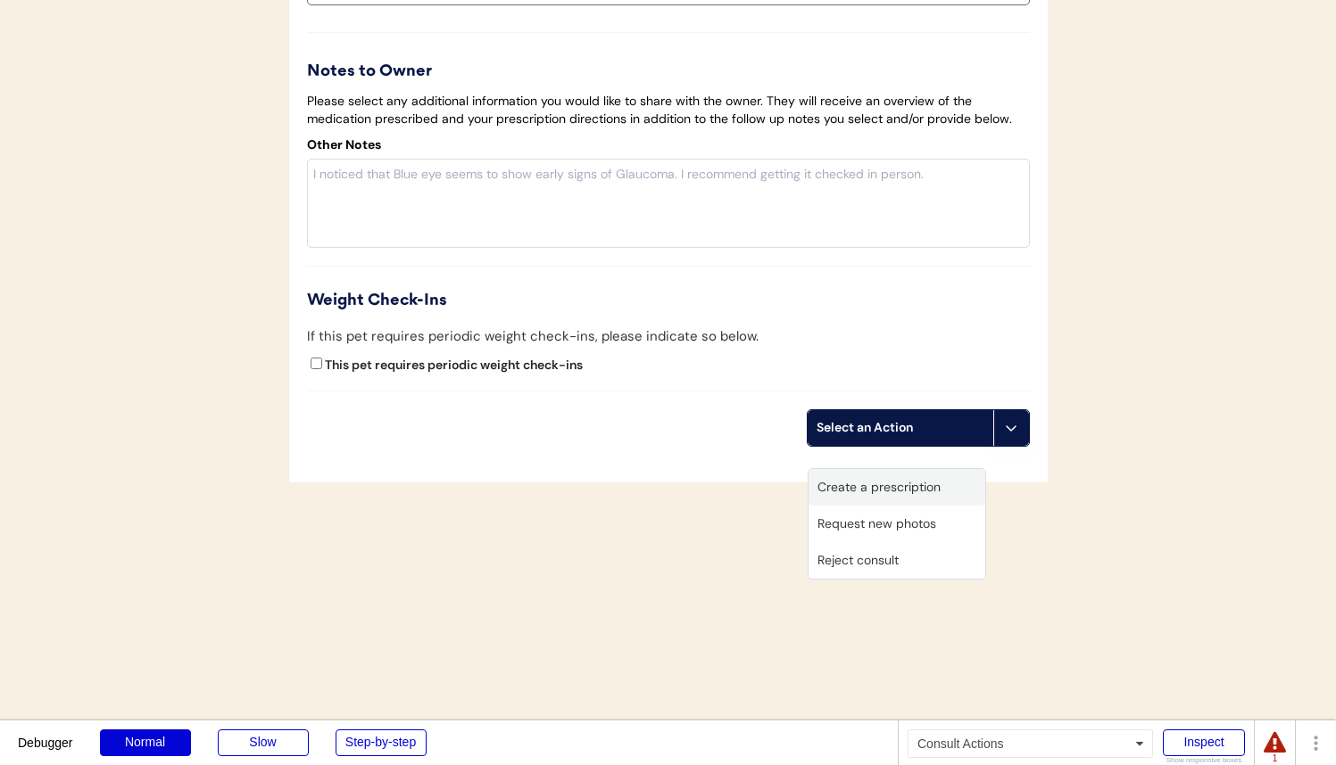
click at [914, 484] on div "Create a prescription" at bounding box center [896, 487] width 177 height 37
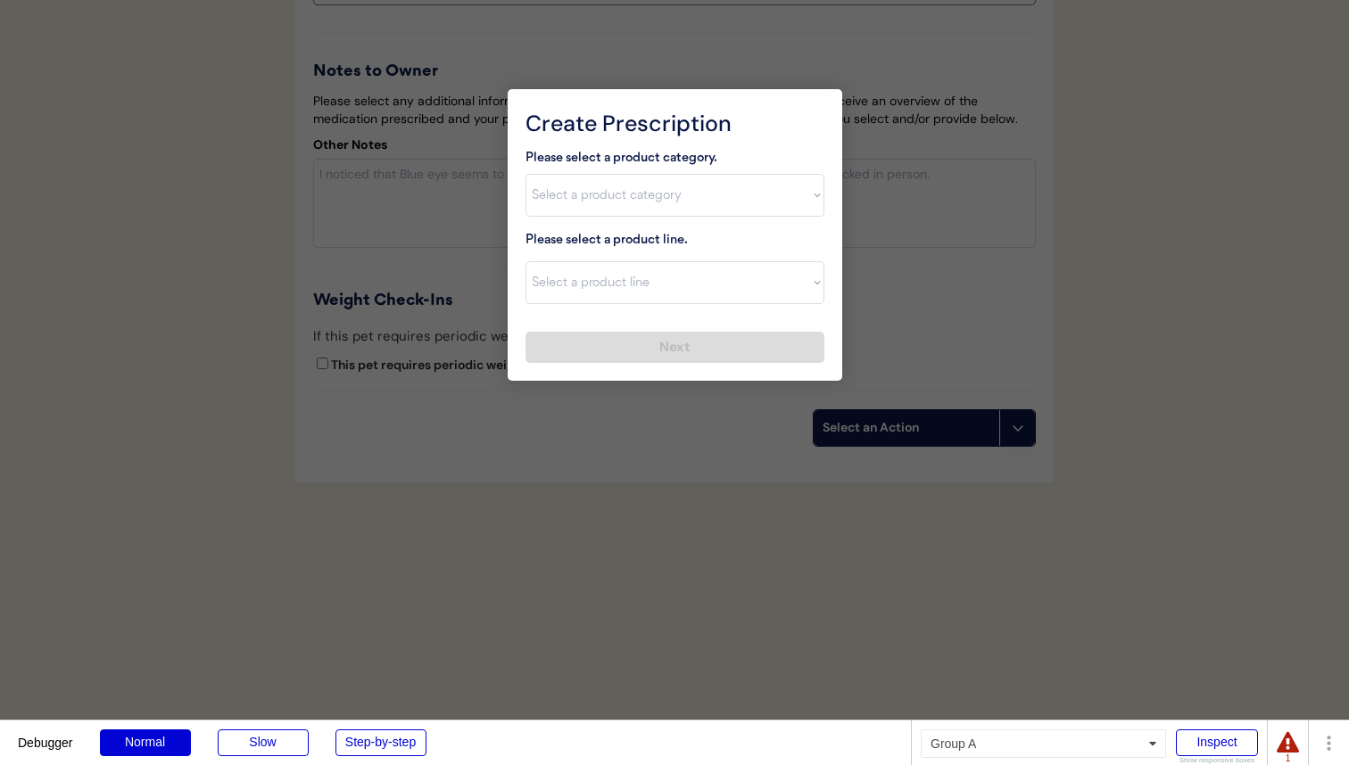
drag, startPoint x: 660, startPoint y: 232, endPoint x: 664, endPoint y: 217, distance: 15.6
click at [661, 228] on div "Please select a product category. Select a product category [MEDICAL_DATA] Anti…" at bounding box center [674, 256] width 299 height 216
click at [666, 205] on select "Select a product category [MEDICAL_DATA] Antibiotics Anxiety Combo [MEDICAL_DAT…" at bounding box center [674, 195] width 299 height 43
select select ""[MEDICAL_DATA]""
click at [525, 174] on select "Select a product category [MEDICAL_DATA] Antibiotics Anxiety Combo [MEDICAL_DAT…" at bounding box center [674, 195] width 299 height 43
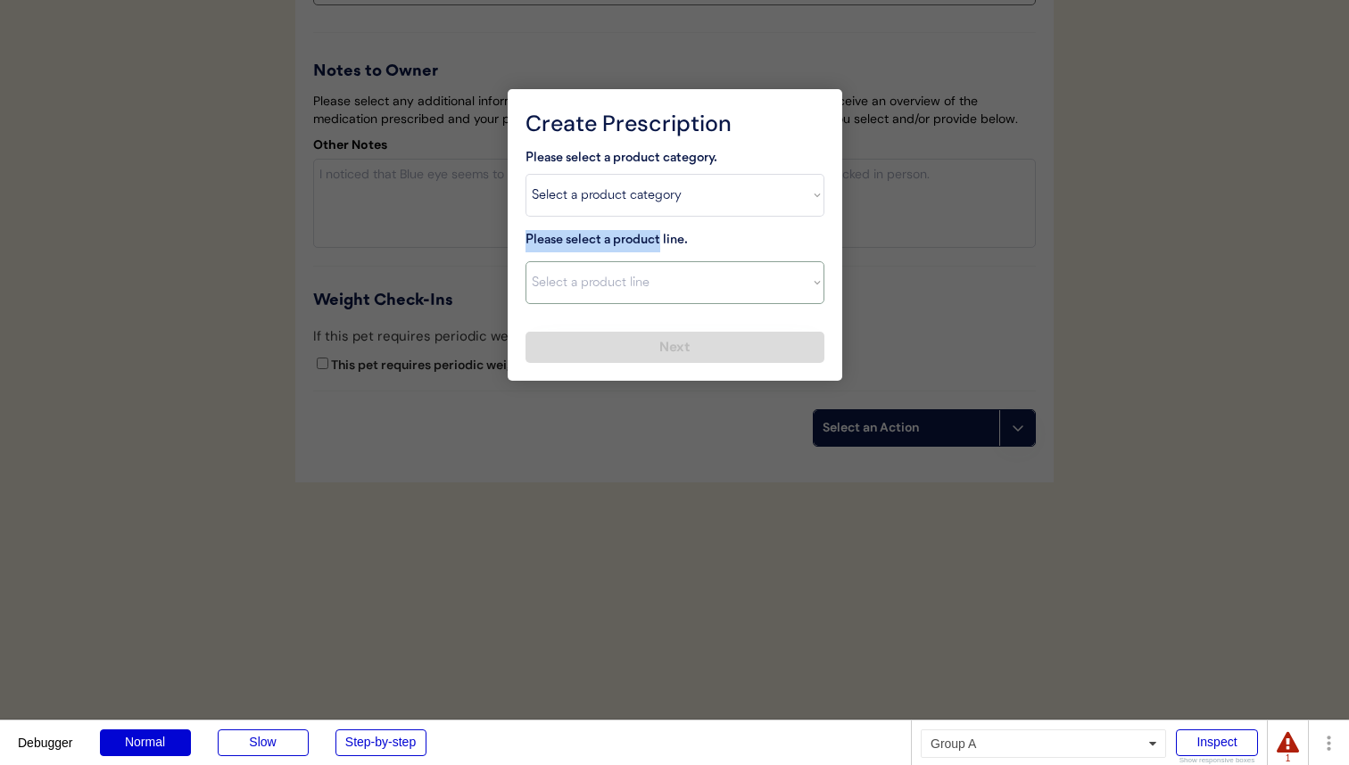
click at [656, 271] on select "Select a product line" at bounding box center [674, 282] width 299 height 43
click at [525, 261] on select "Select a product line" at bounding box center [674, 282] width 299 height 43
click at [653, 286] on select "Select a product line Apoquel Chewable Tablet Malaseb Shampoo" at bounding box center [674, 282] width 299 height 43
select select ""Apoquel Chewable Tablet""
click at [525, 261] on select "Select a product line Apoquel Chewable Tablet Malaseb Shampoo" at bounding box center [674, 282] width 299 height 43
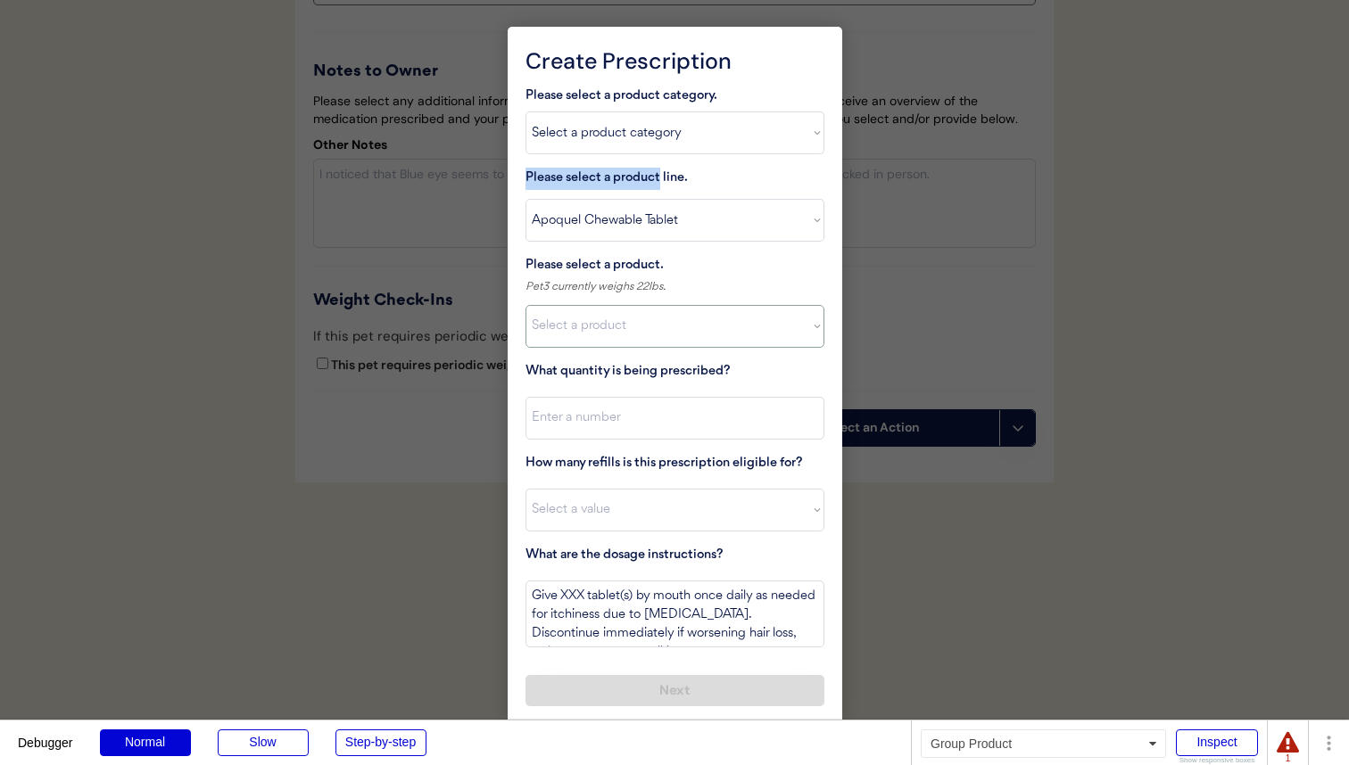
click at [633, 335] on select "Select a product Apoquel Chewable Tablets, 5.4 mg" at bounding box center [674, 326] width 299 height 43
select select ""1348695171700984260__LOOKUP__1730827001663x505184704067231900""
click at [525, 305] on select "Select a product Apoquel Chewable Tablets, 5.4 mg" at bounding box center [674, 326] width 299 height 43
click at [640, 419] on input "input" at bounding box center [674, 418] width 299 height 43
type input "30"
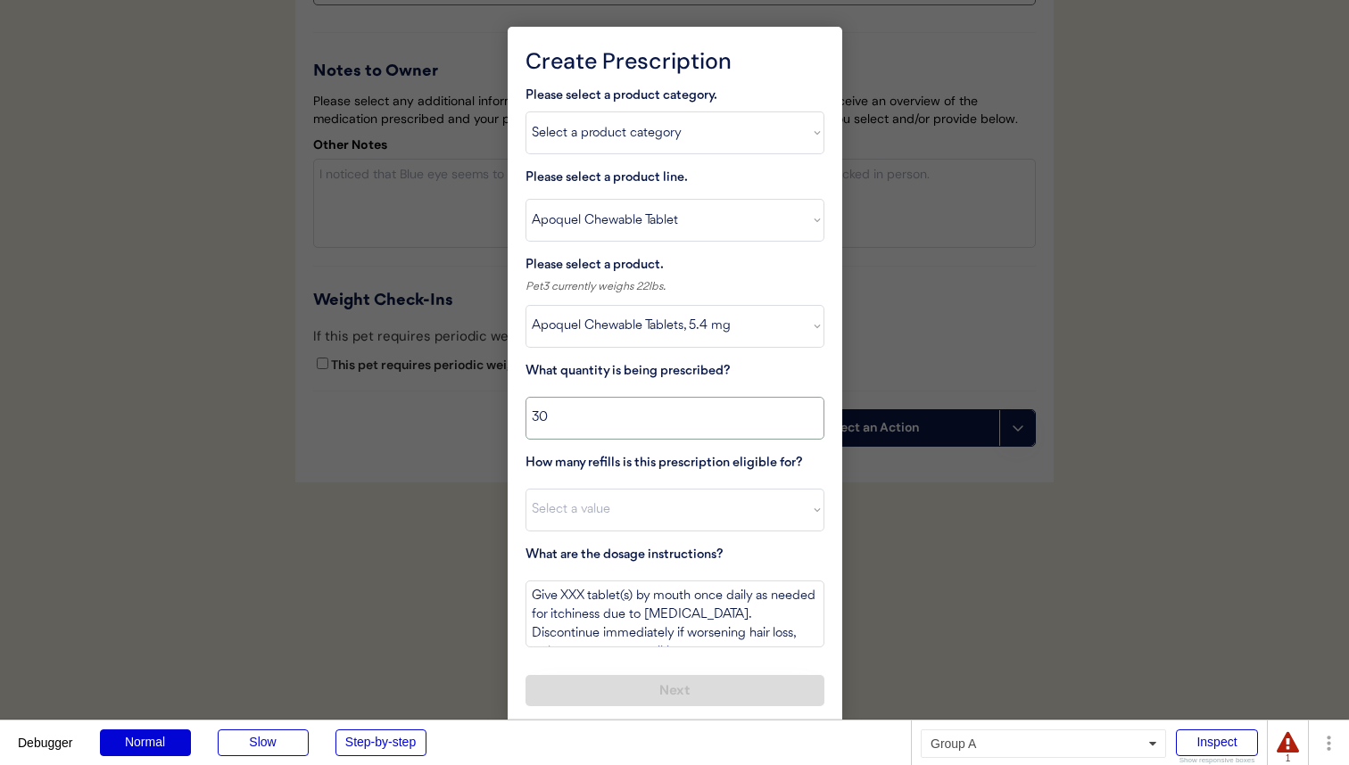
click at [638, 489] on select "Select a value 0 1 2 3 4 5 6 7 8 10 11" at bounding box center [674, 510] width 299 height 43
select select "8"
click at [525, 489] on select "Select a value 0 1 2 3 4 5 6 7 8 10 11" at bounding box center [674, 510] width 299 height 43
click at [573, 591] on textarea "Give XXX tablet(s) by mouth once daily as needed for itchiness due to allergies…" at bounding box center [674, 614] width 299 height 67
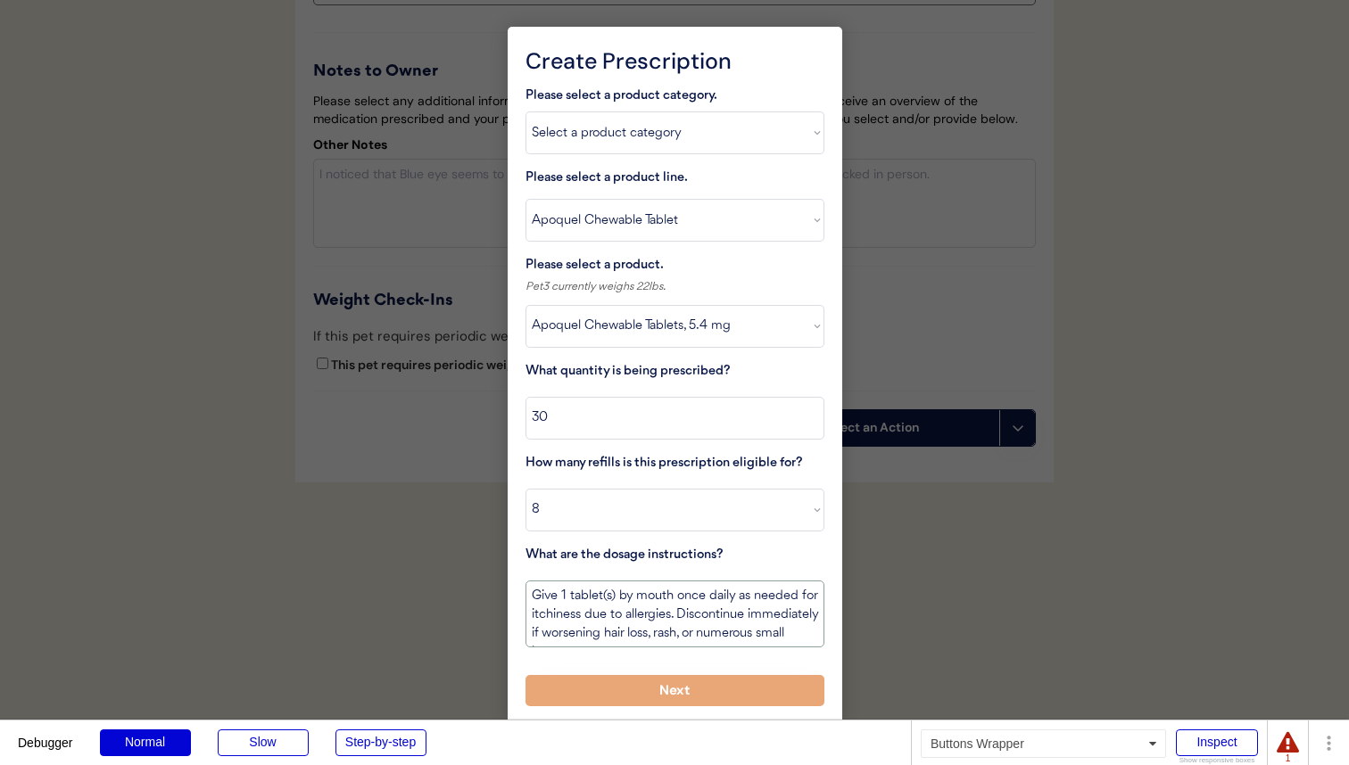
type textarea "Give 1 tablet(s) by mouth once daily as needed for itchiness due to allergies. …"
click at [613, 676] on button "Next" at bounding box center [674, 690] width 299 height 31
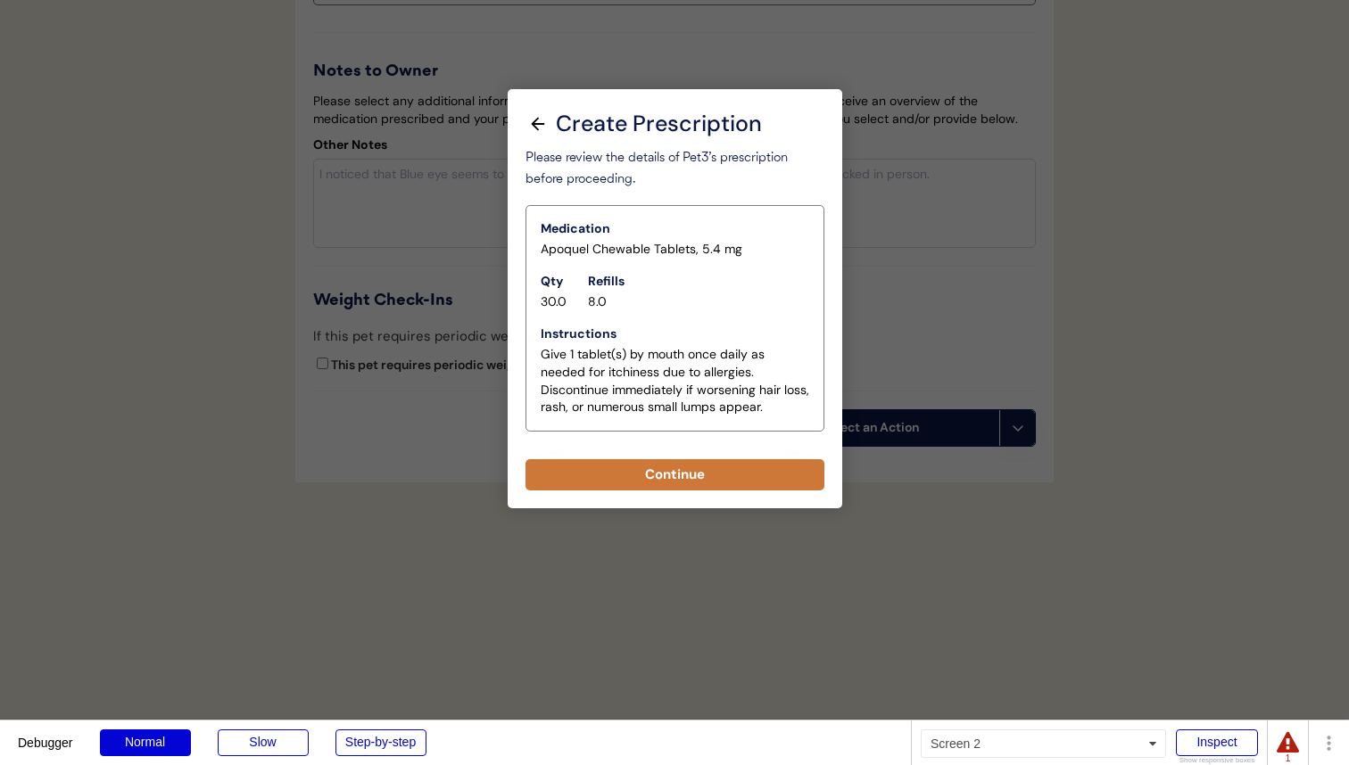
click at [704, 462] on button "Continue" at bounding box center [674, 474] width 299 height 31
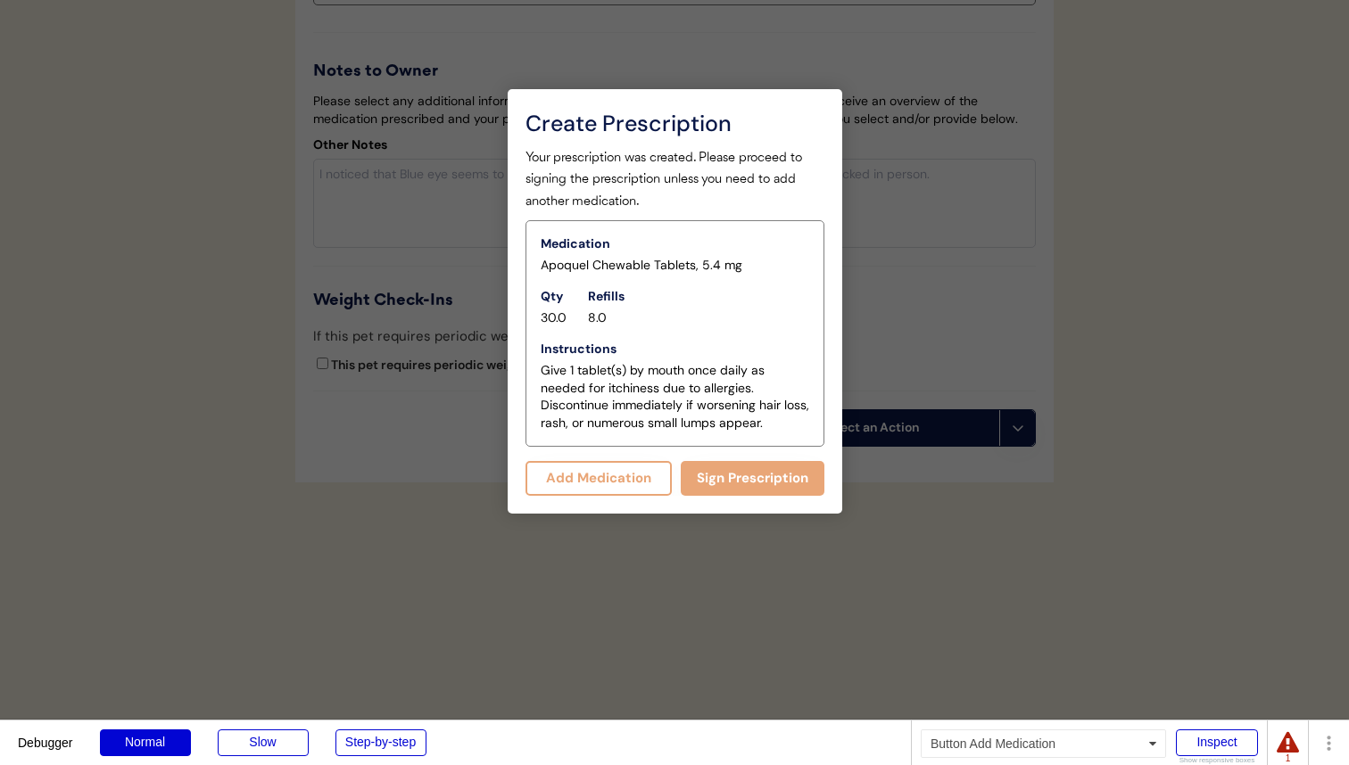
click at [625, 478] on button "Add Medication" at bounding box center [598, 478] width 147 height 35
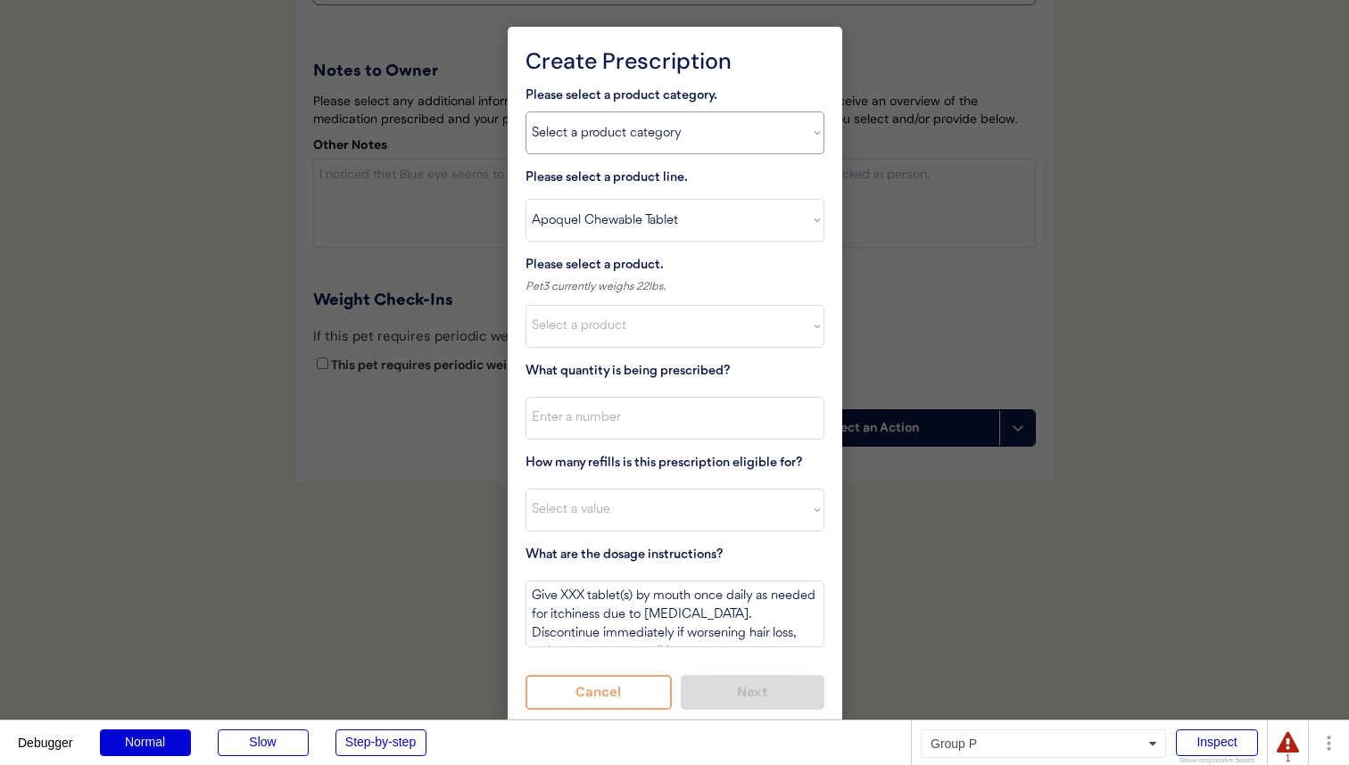
click at [712, 129] on select "Select a product category Allergies Antibiotics Anxiety Combo Parasite Preventi…" at bounding box center [674, 133] width 299 height 43
select select ""flea___tick""
click at [525, 112] on select "Select a product category Allergies Antibiotics Anxiety Combo Parasite Preventi…" at bounding box center [674, 133] width 299 height 43
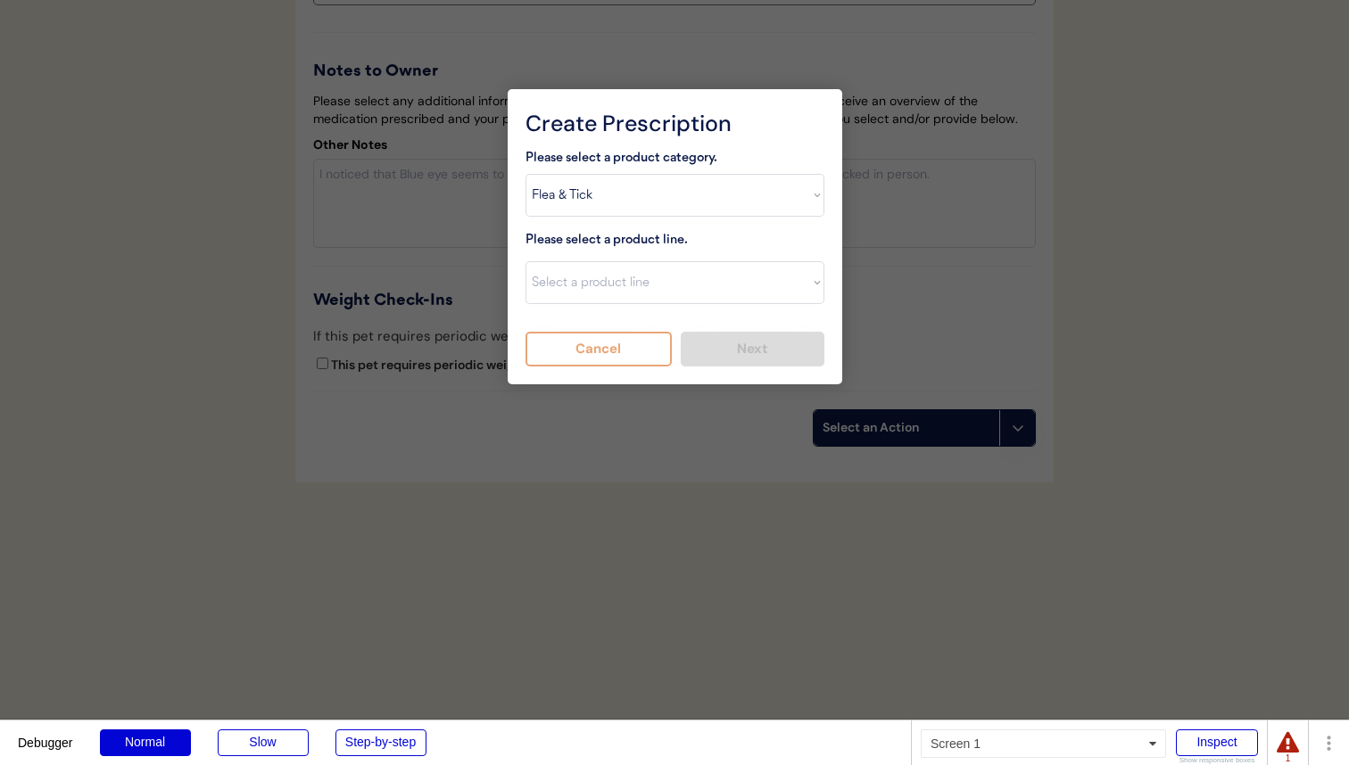
click at [688, 219] on div "Please select a product category. Select a product category Allergies Antibioti…" at bounding box center [674, 257] width 299 height 219
click at [664, 275] on select "Select a product line Bravecto 3 Month NexGard Simparica" at bounding box center [674, 282] width 299 height 43
select select ""NexGard""
click at [525, 261] on select "Select a product line Bravecto 3 Month NexGard Simparica" at bounding box center [674, 282] width 299 height 43
type textarea "Give one chew by mouth every 30 days year round to control external parasites. …"
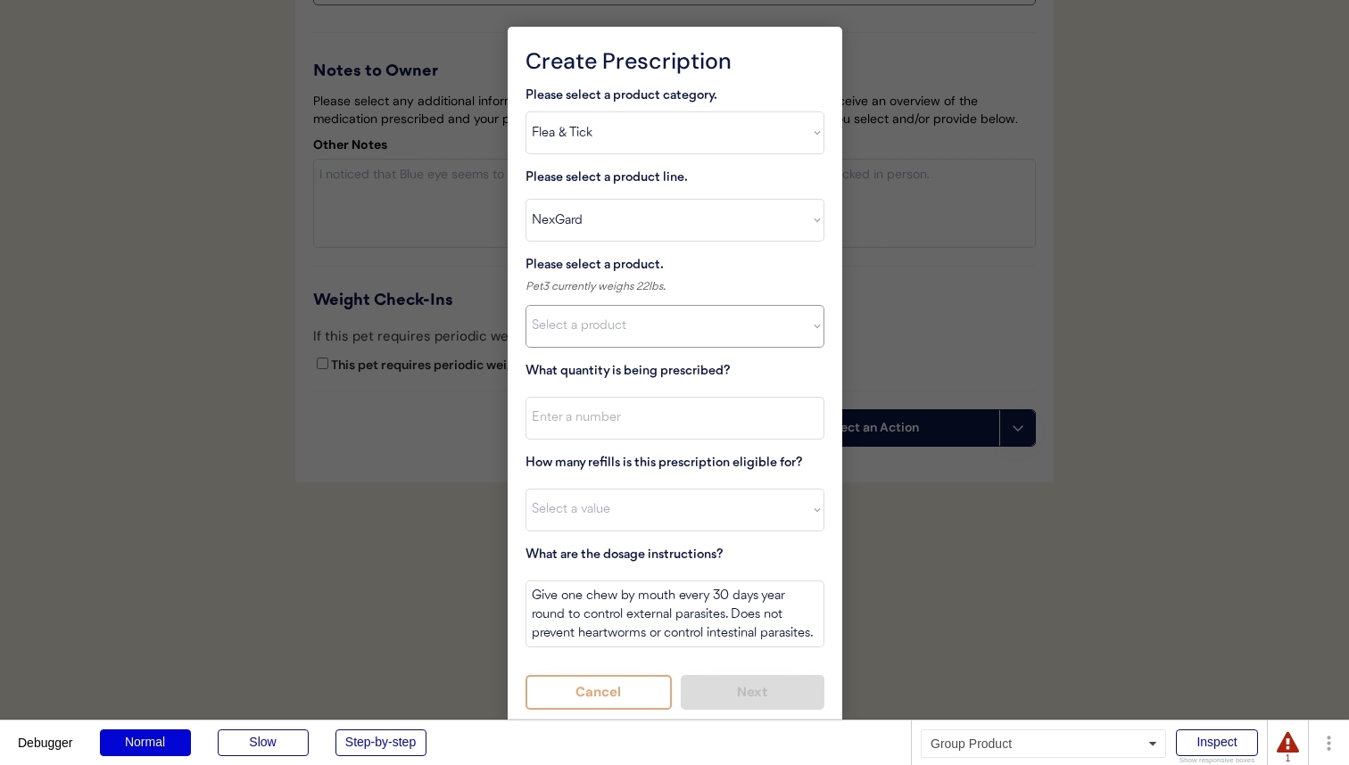
click at [648, 337] on select "Select a product NexGard, 4 - 10lbs NexGard, 10.1 - 24lbs NexGard, 24.1 - 60lbs…" at bounding box center [674, 326] width 299 height 43
select select ""1348695171700984260__LOOKUP__1670802139216x645124073882102900""
click at [525, 305] on select "Select a product NexGard, 4 - 10lbs NexGard, 10.1 - 24lbs NexGard, 24.1 - 60lbs…" at bounding box center [674, 326] width 299 height 43
click at [669, 424] on input "input" at bounding box center [674, 418] width 299 height 43
type input "1"
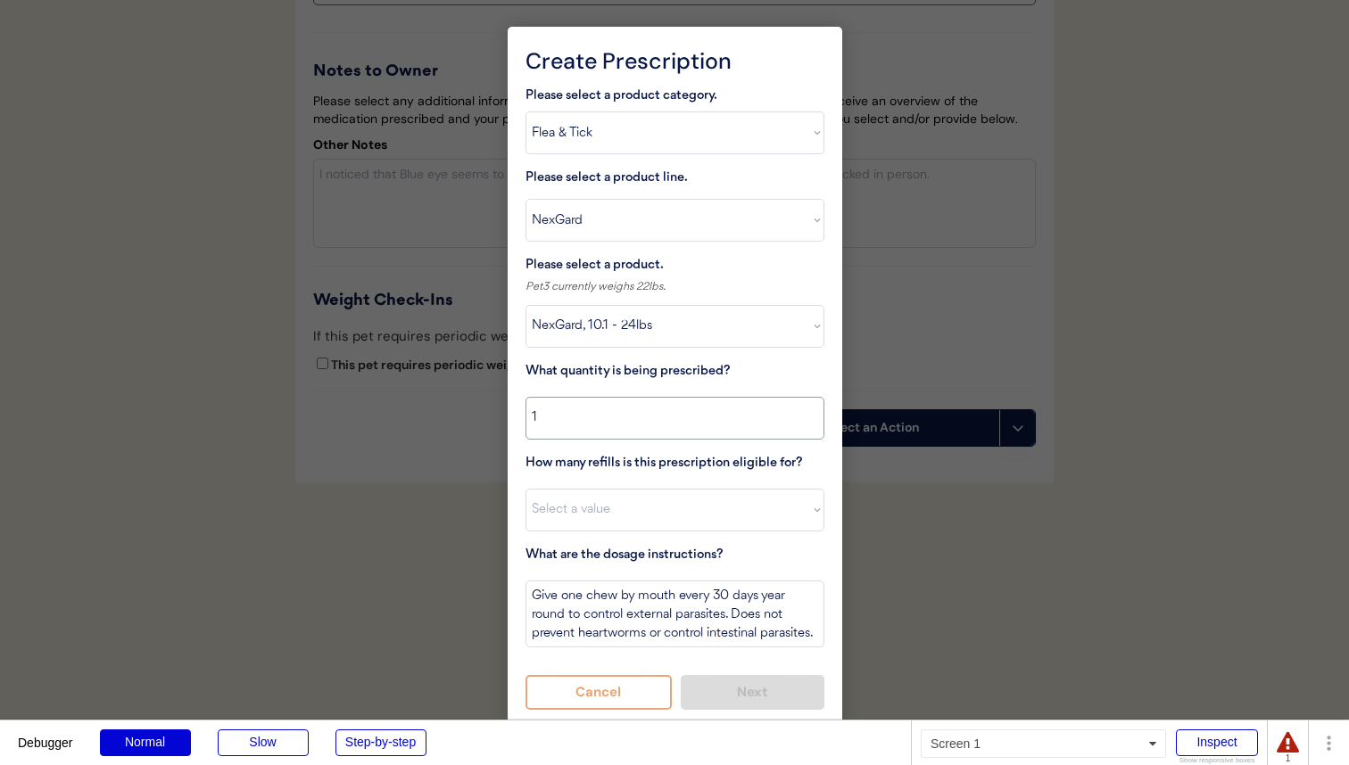
click at [662, 509] on select "Select a value 0 1 2 3 4 5 6 7 8 10 11" at bounding box center [674, 510] width 299 height 43
select select "10"
click at [525, 489] on select "Select a value 0 1 2 3 4 5 6 7 8 10 11" at bounding box center [674, 510] width 299 height 43
click at [733, 688] on button "Next" at bounding box center [753, 692] width 144 height 35
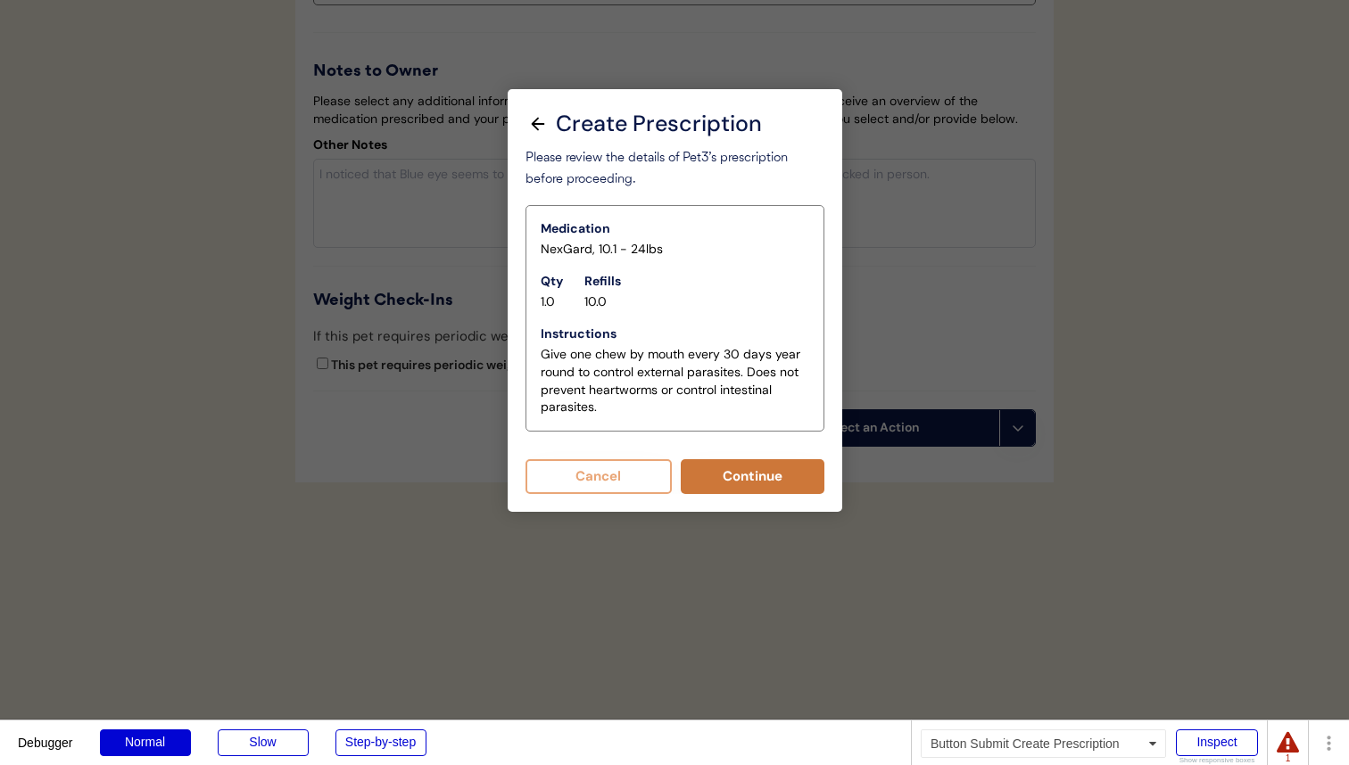
click at [739, 469] on button "Continue" at bounding box center [753, 476] width 144 height 35
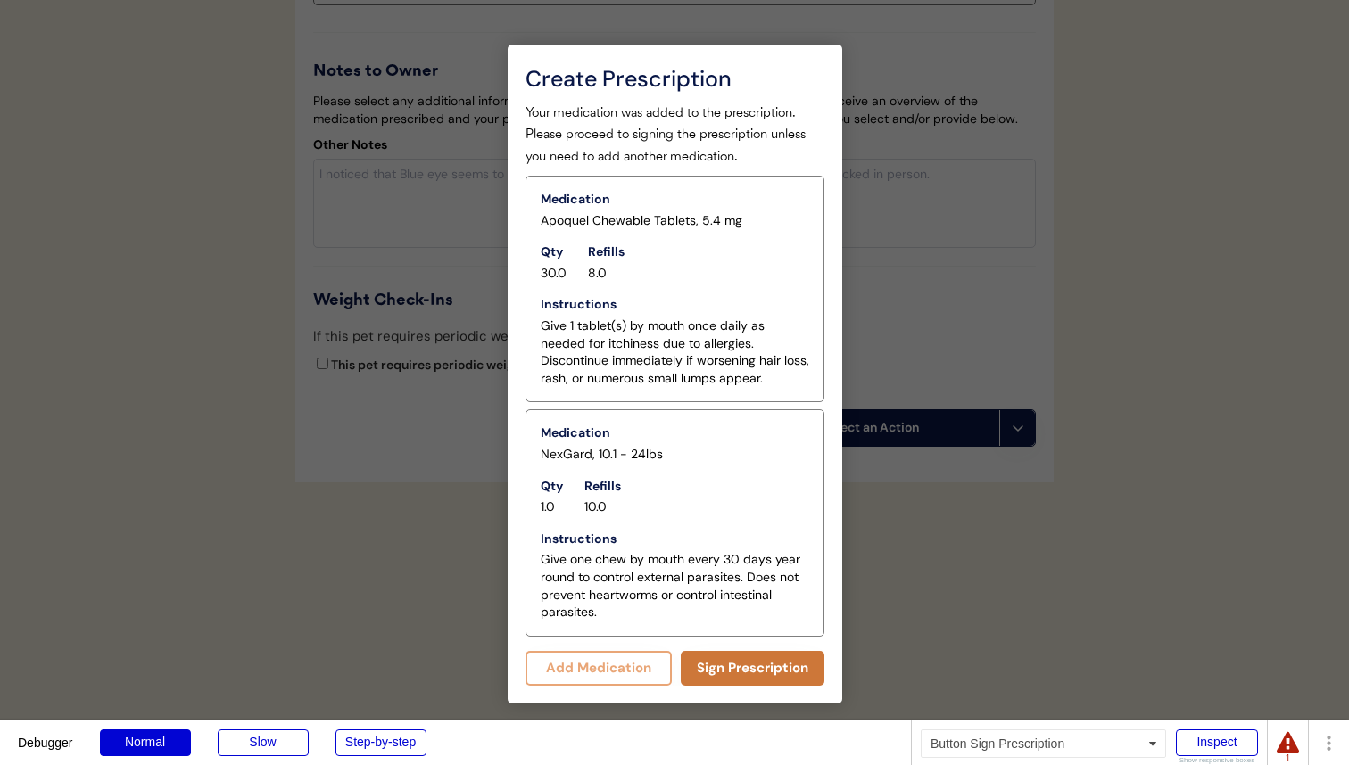
click at [761, 673] on button "Sign Prescription" at bounding box center [753, 668] width 144 height 35
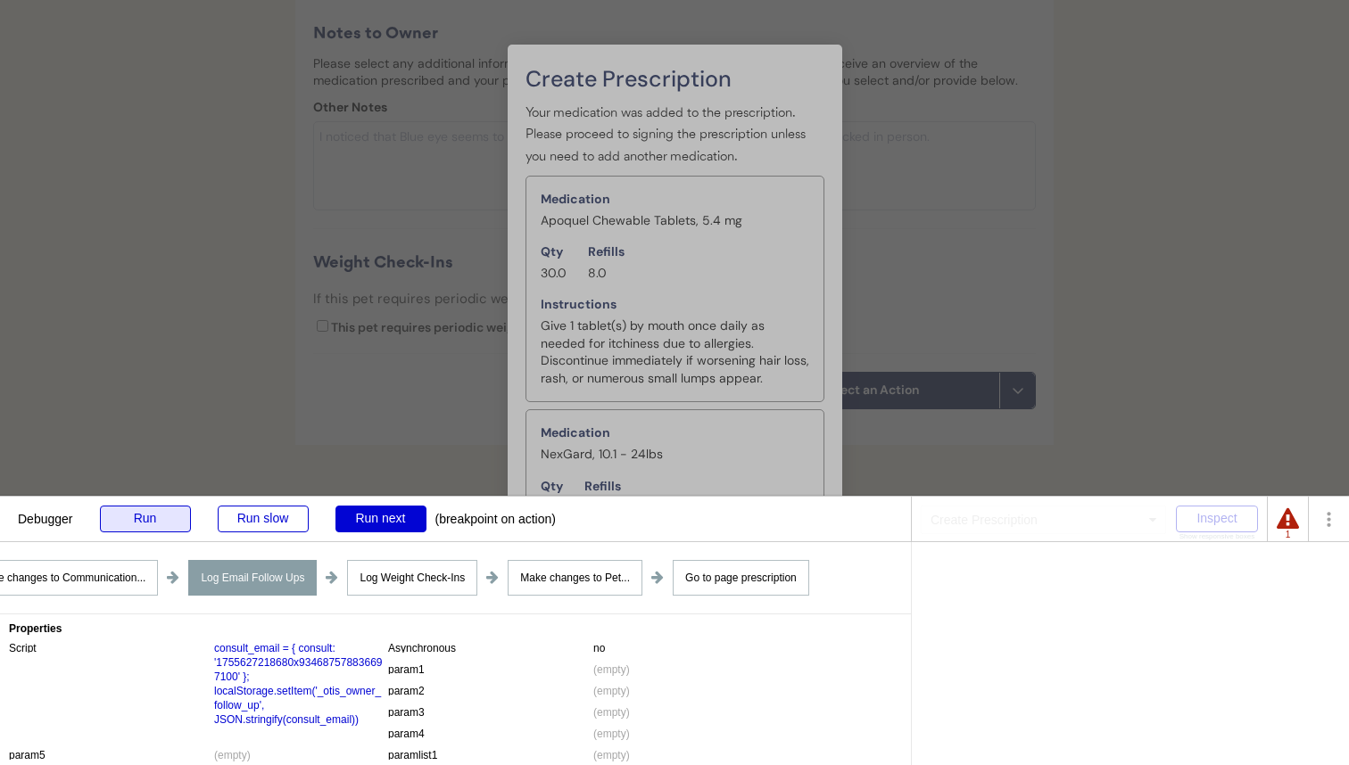
click at [147, 518] on div "Run" at bounding box center [145, 519] width 91 height 27
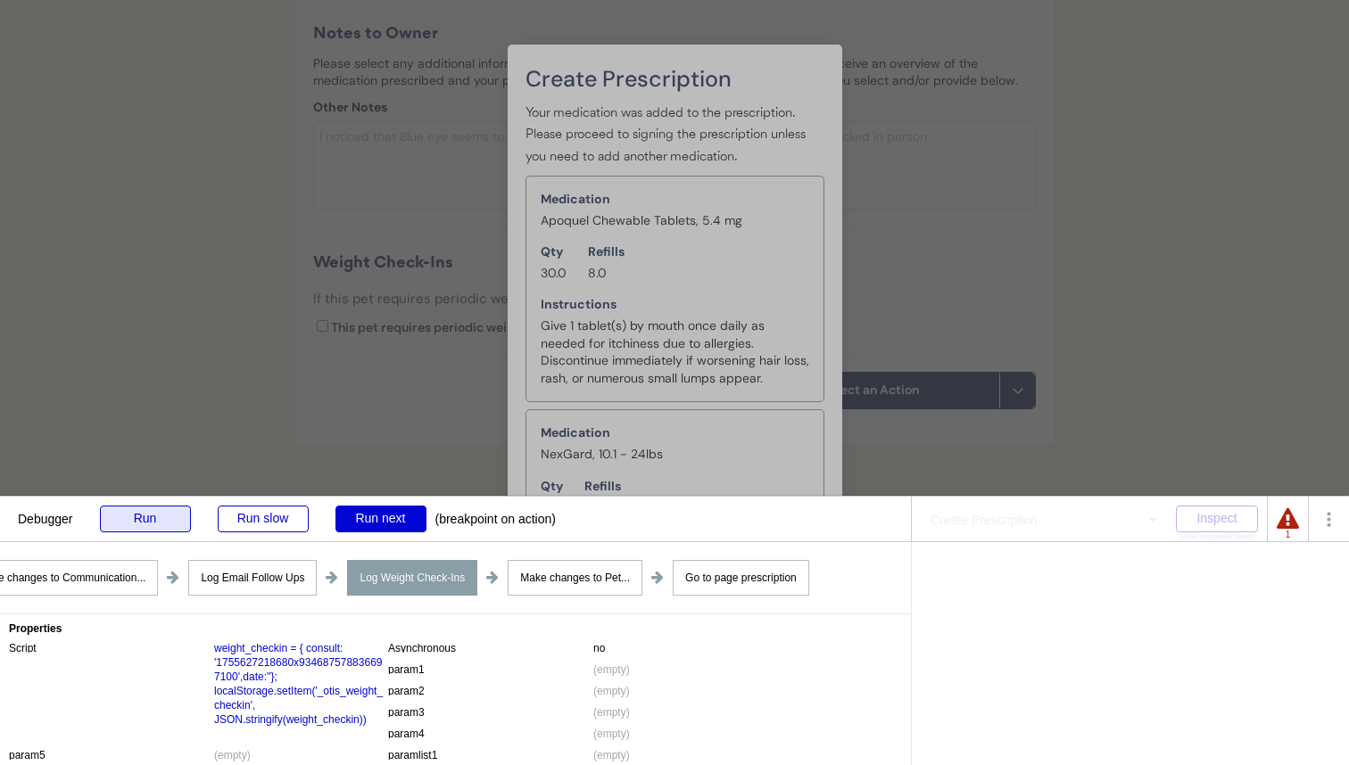
click at [128, 530] on div "Run" at bounding box center [145, 519] width 91 height 27
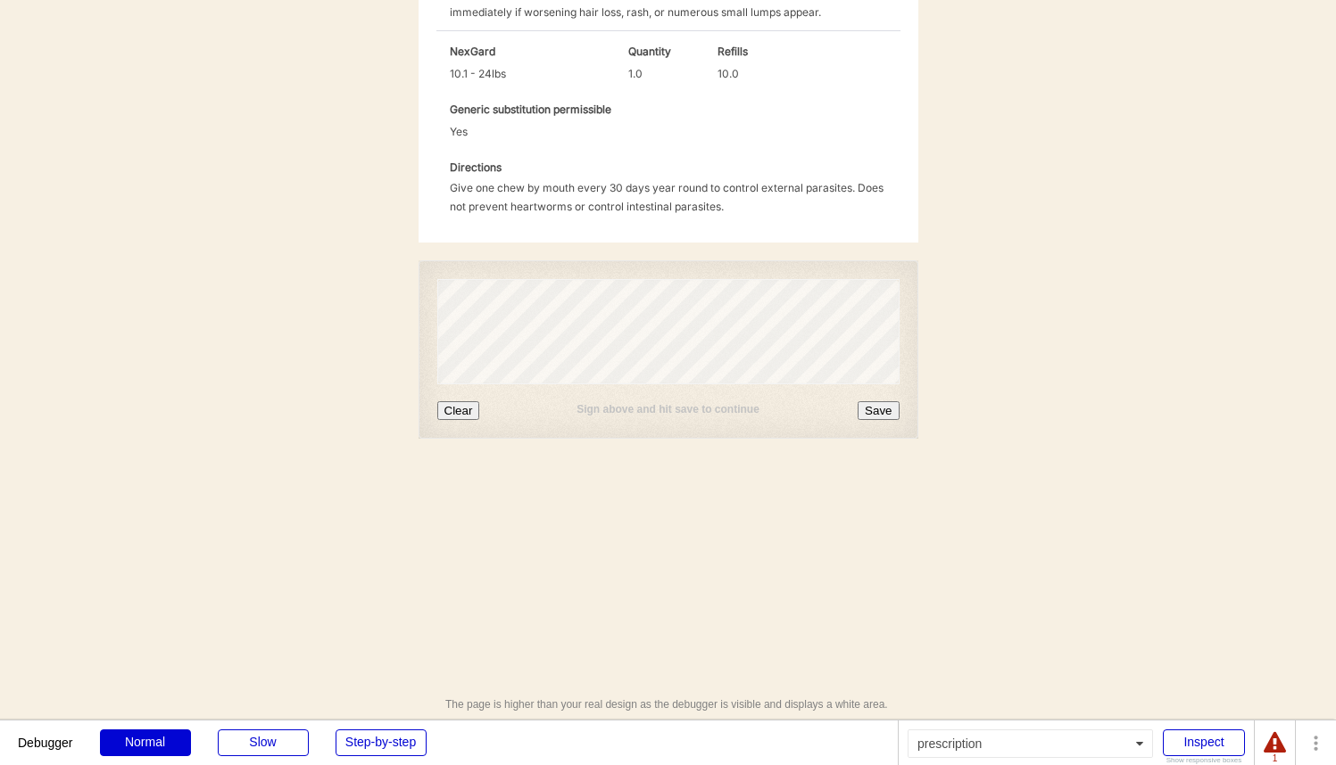
scroll to position [750, 0]
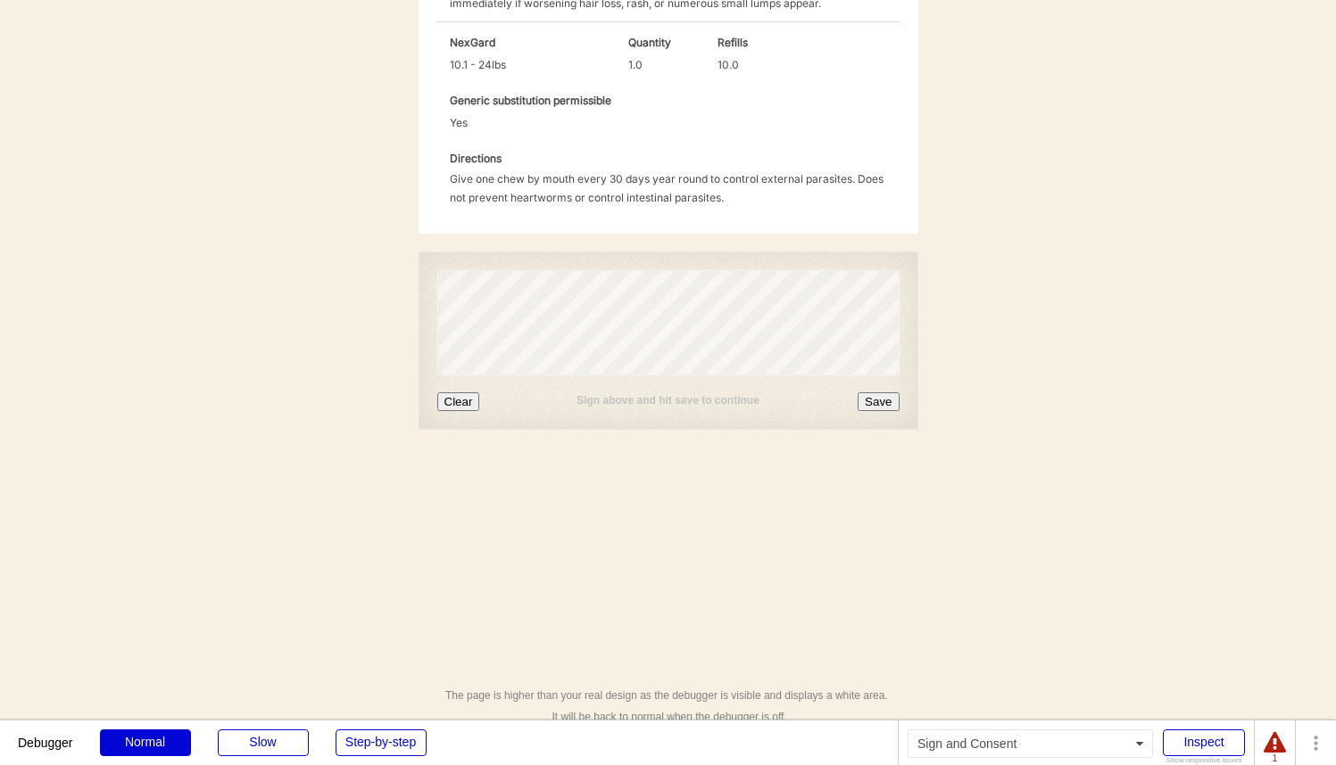
click at [539, 343] on div "Sign above and hit save to continue Clear Save" at bounding box center [668, 341] width 500 height 178
click at [460, 395] on button "Clear" at bounding box center [458, 402] width 43 height 19
click at [878, 404] on button "Save" at bounding box center [877, 402] width 41 height 19
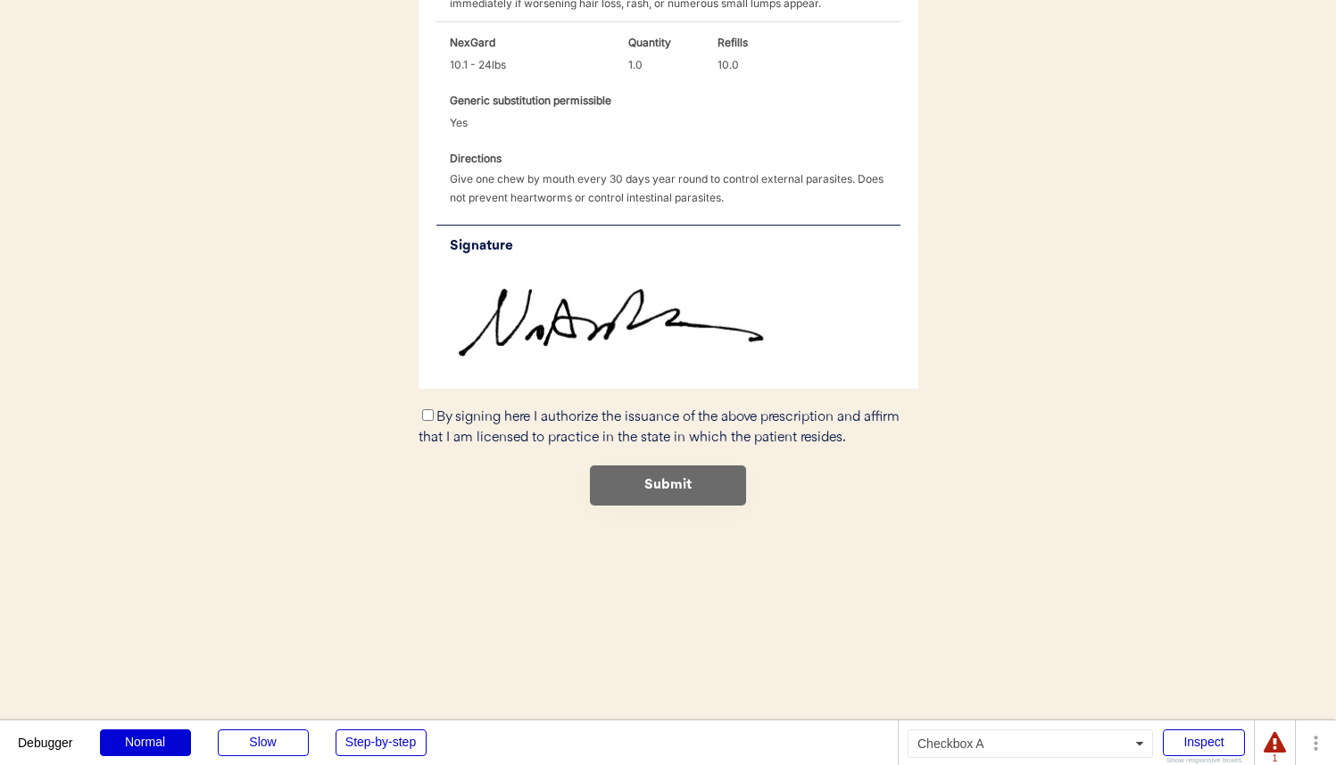
click at [501, 413] on label "By signing here I authorize the issuance of the above prescription and affirm t…" at bounding box center [658, 427] width 481 height 35
click at [434, 413] on input "By signing here I authorize the issuance of the above prescription and affirm t…" at bounding box center [428, 416] width 12 height 12
checkbox input "true"
click at [625, 479] on button "Submit" at bounding box center [668, 486] width 156 height 40
